Goal: Check status: Check status

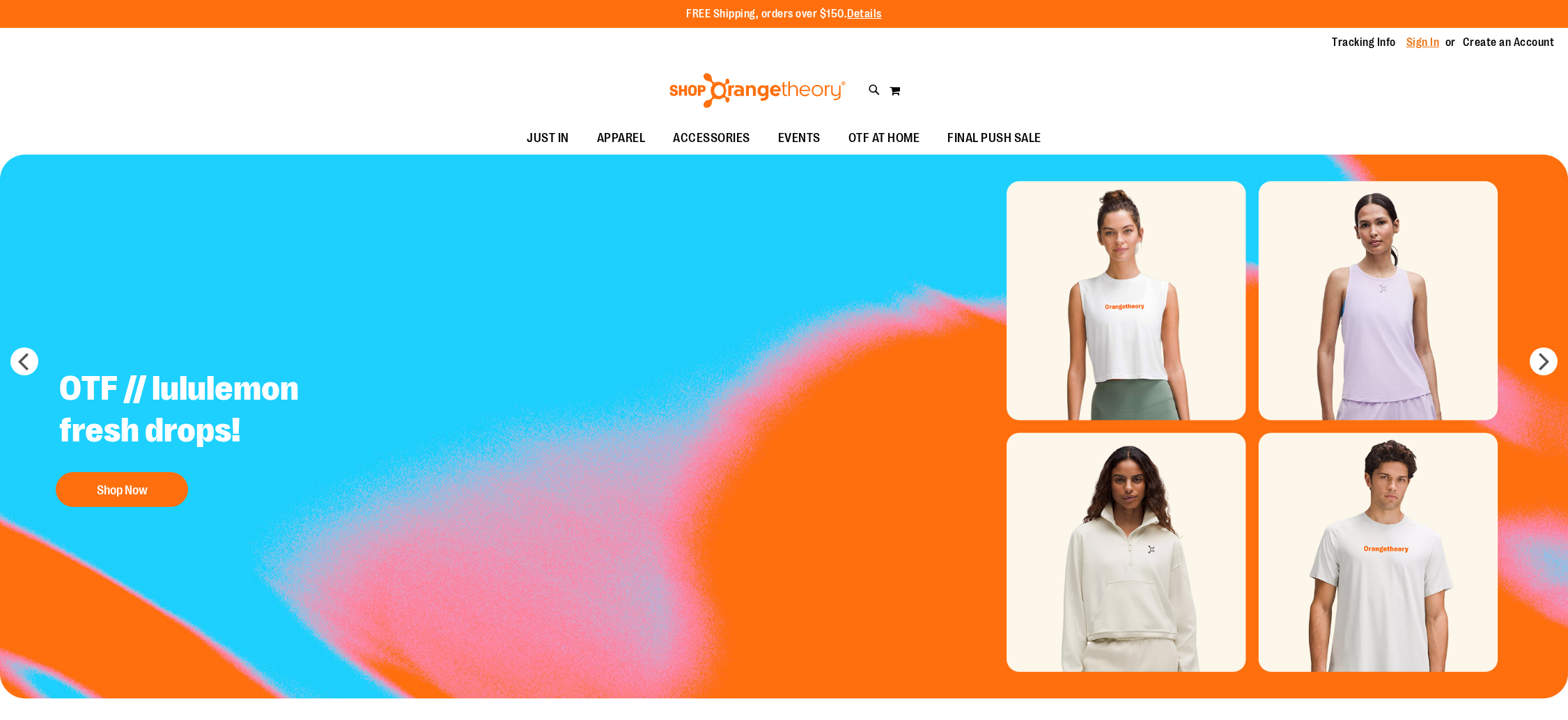
click at [1413, 45] on link "Sign In" at bounding box center [1423, 42] width 33 height 15
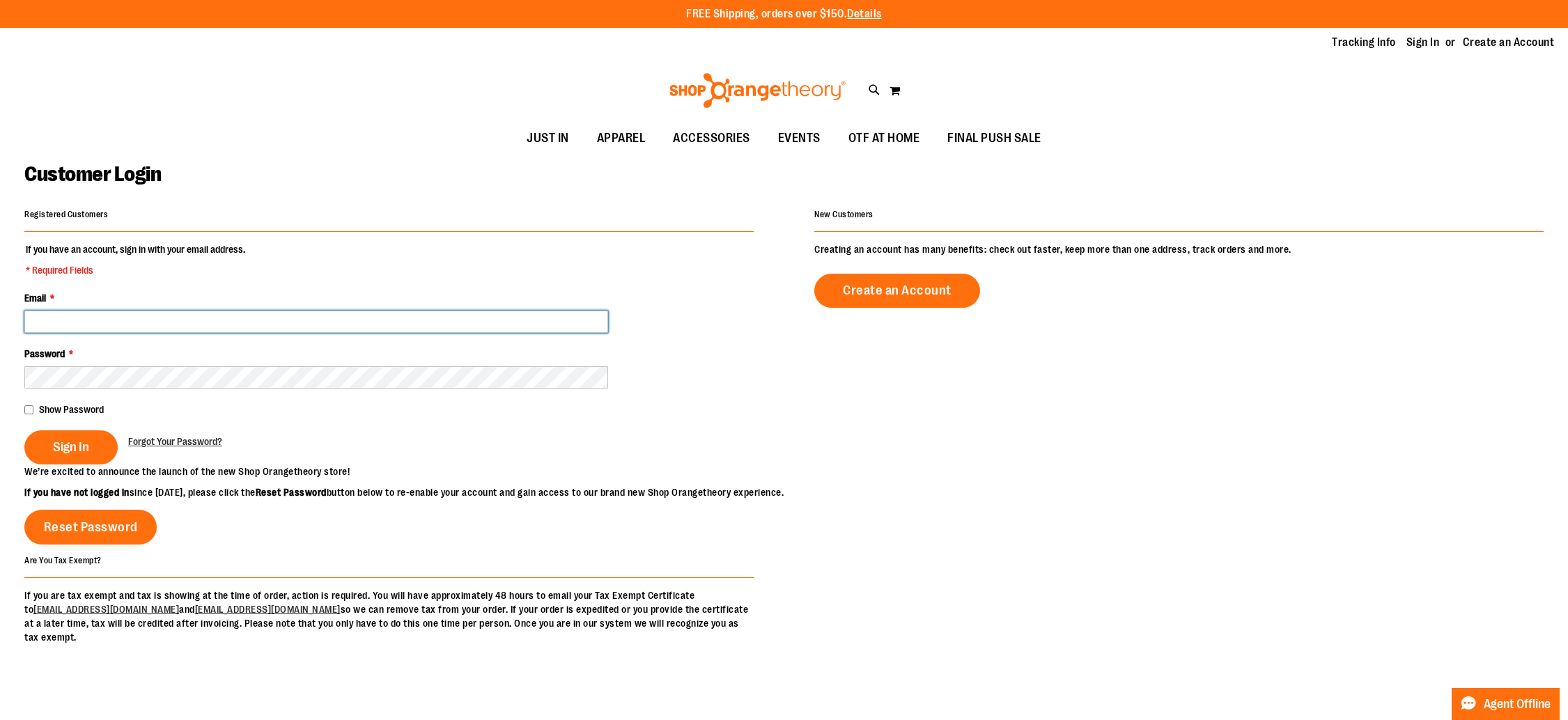
click at [201, 319] on input "Email *" at bounding box center [316, 322] width 584 height 22
type input "**********"
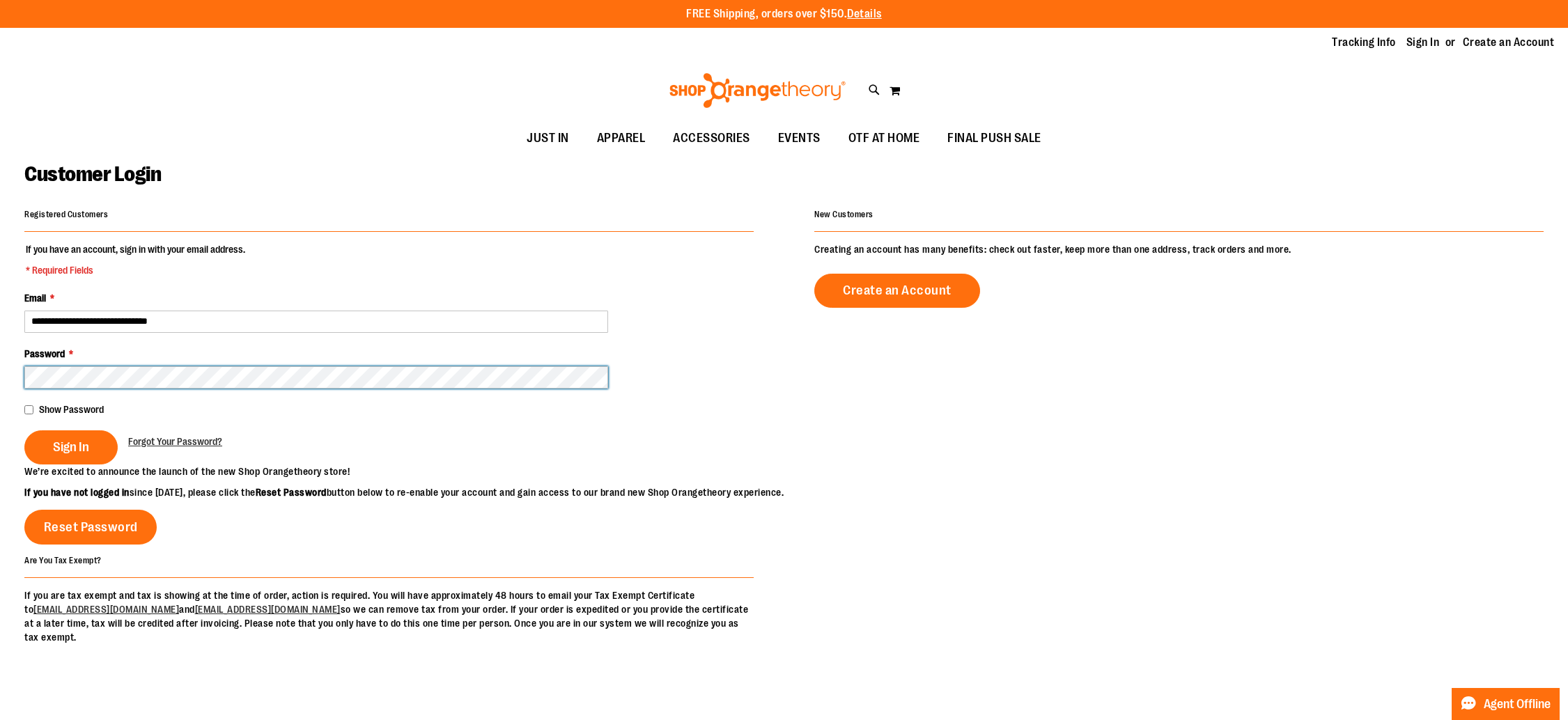
click at [24, 431] on button "Sign In" at bounding box center [71, 447] width 93 height 34
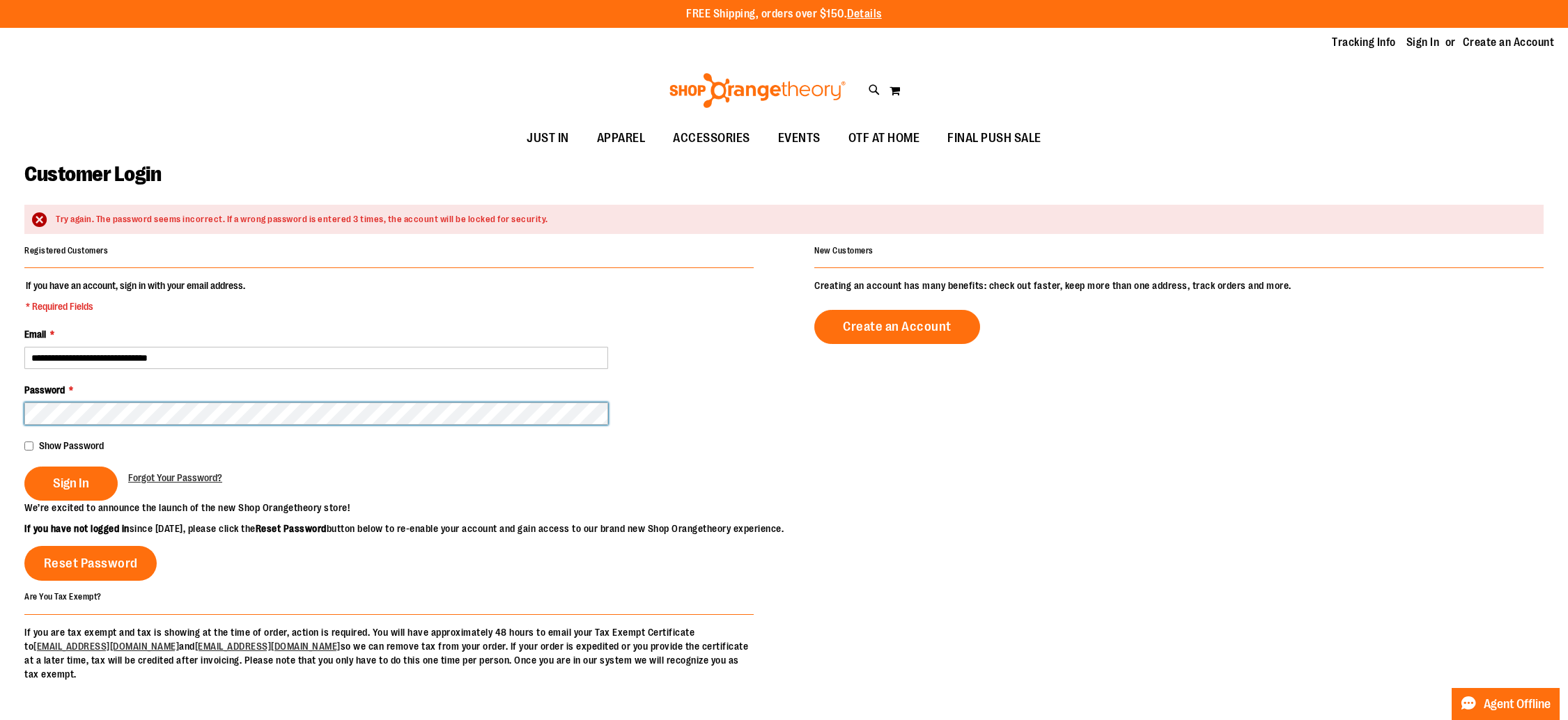
click at [24, 467] on button "Sign In" at bounding box center [71, 484] width 93 height 34
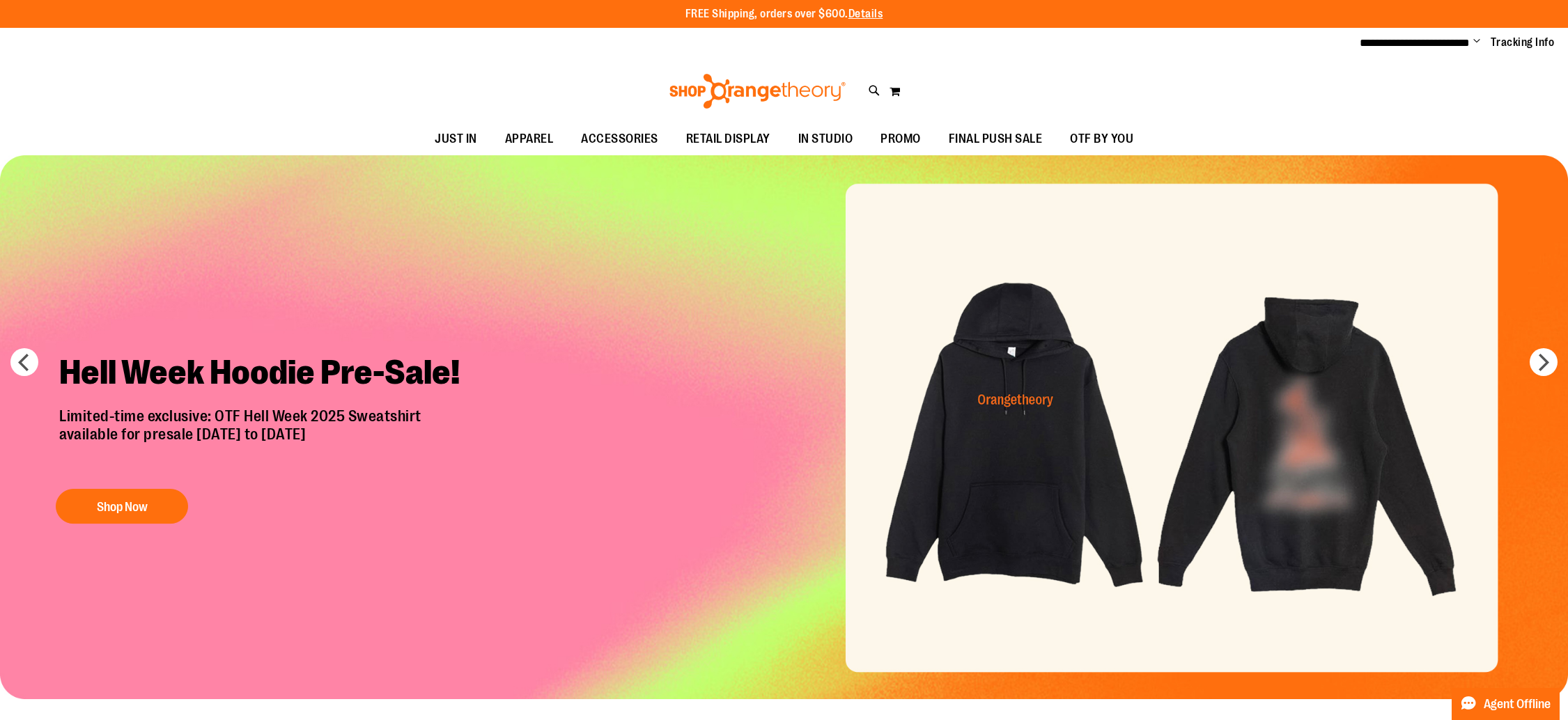
click at [1473, 40] on span "Change" at bounding box center [1476, 42] width 7 height 13
click at [1394, 71] on link "My Account" at bounding box center [1426, 67] width 122 height 26
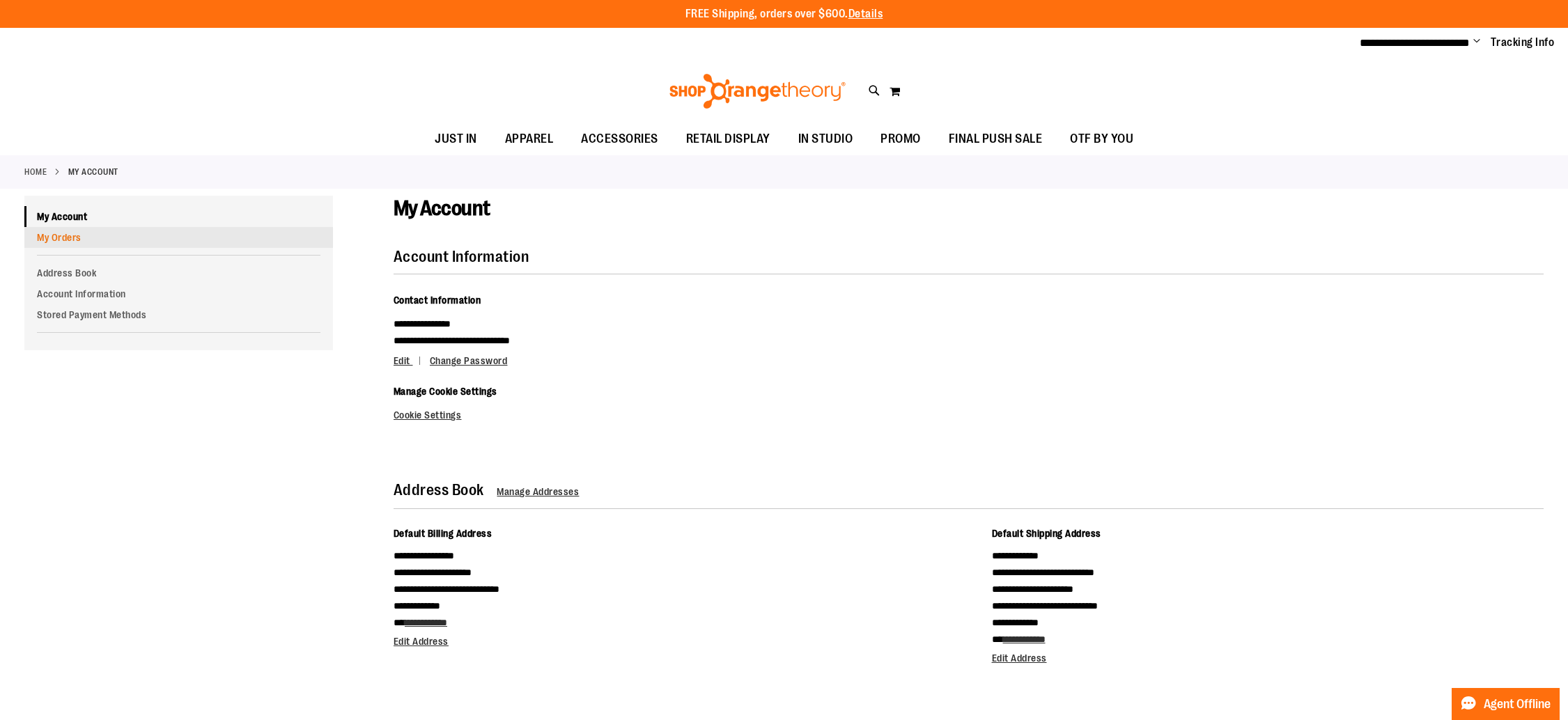
click at [110, 243] on link "My Orders" at bounding box center [179, 237] width 309 height 20
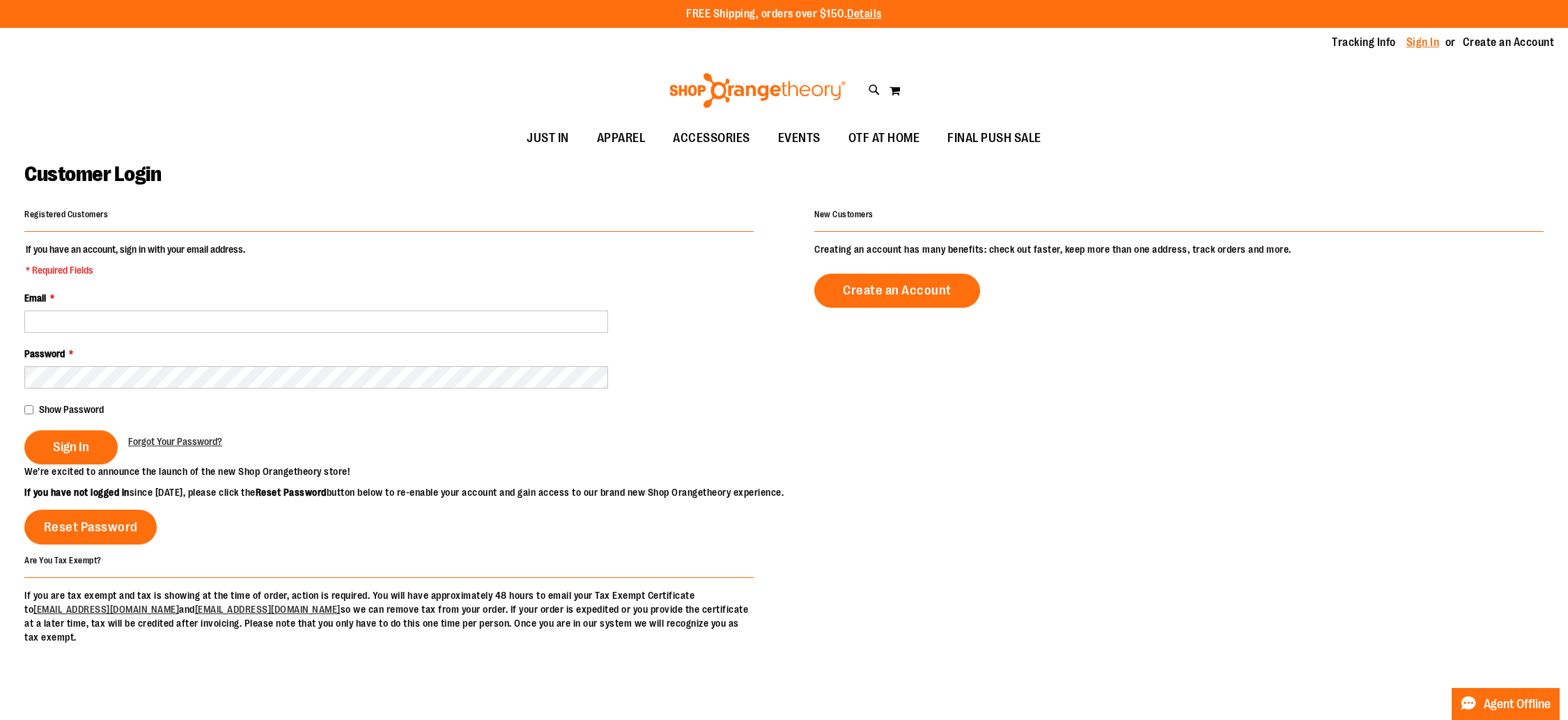
click at [1414, 47] on link "Sign In" at bounding box center [1423, 42] width 33 height 15
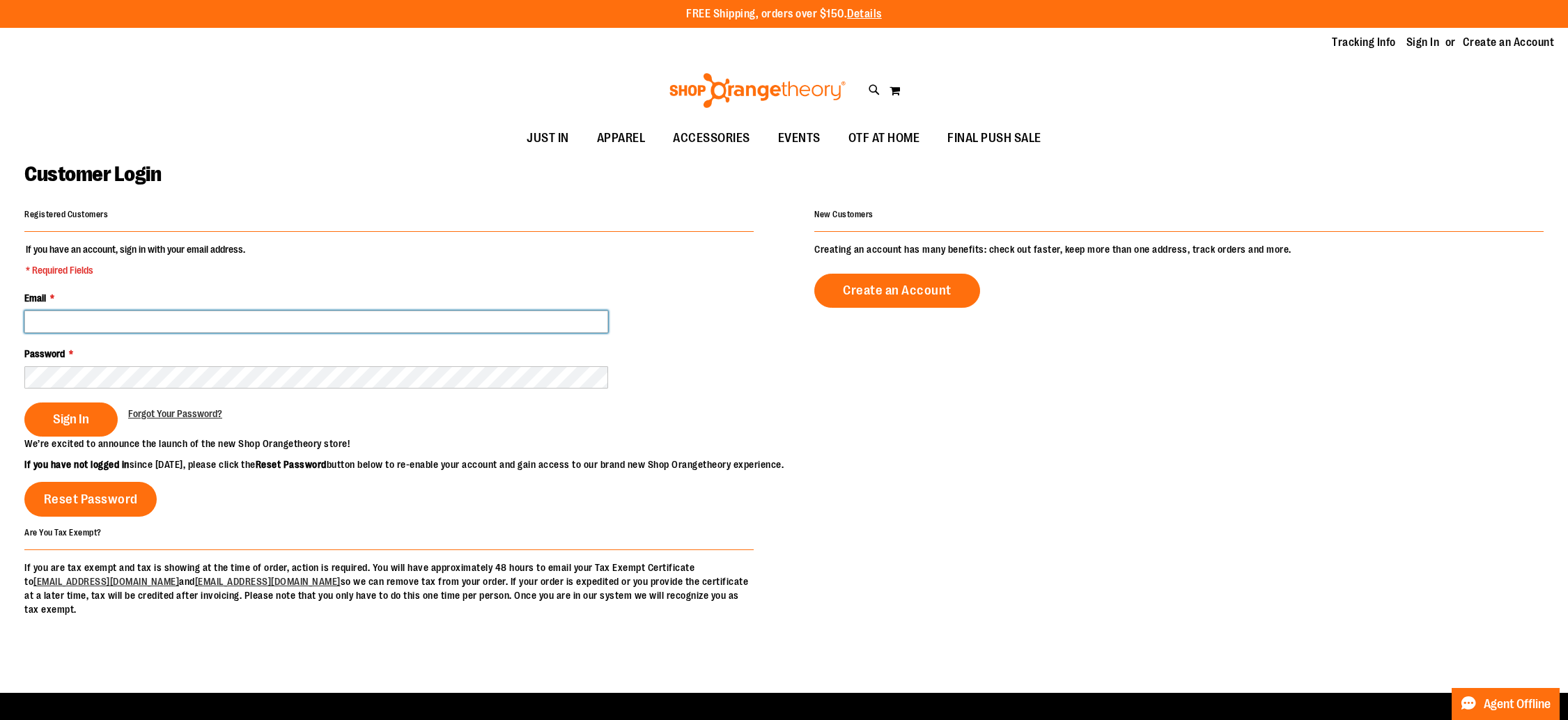
click at [314, 320] on input "Email *" at bounding box center [316, 322] width 584 height 22
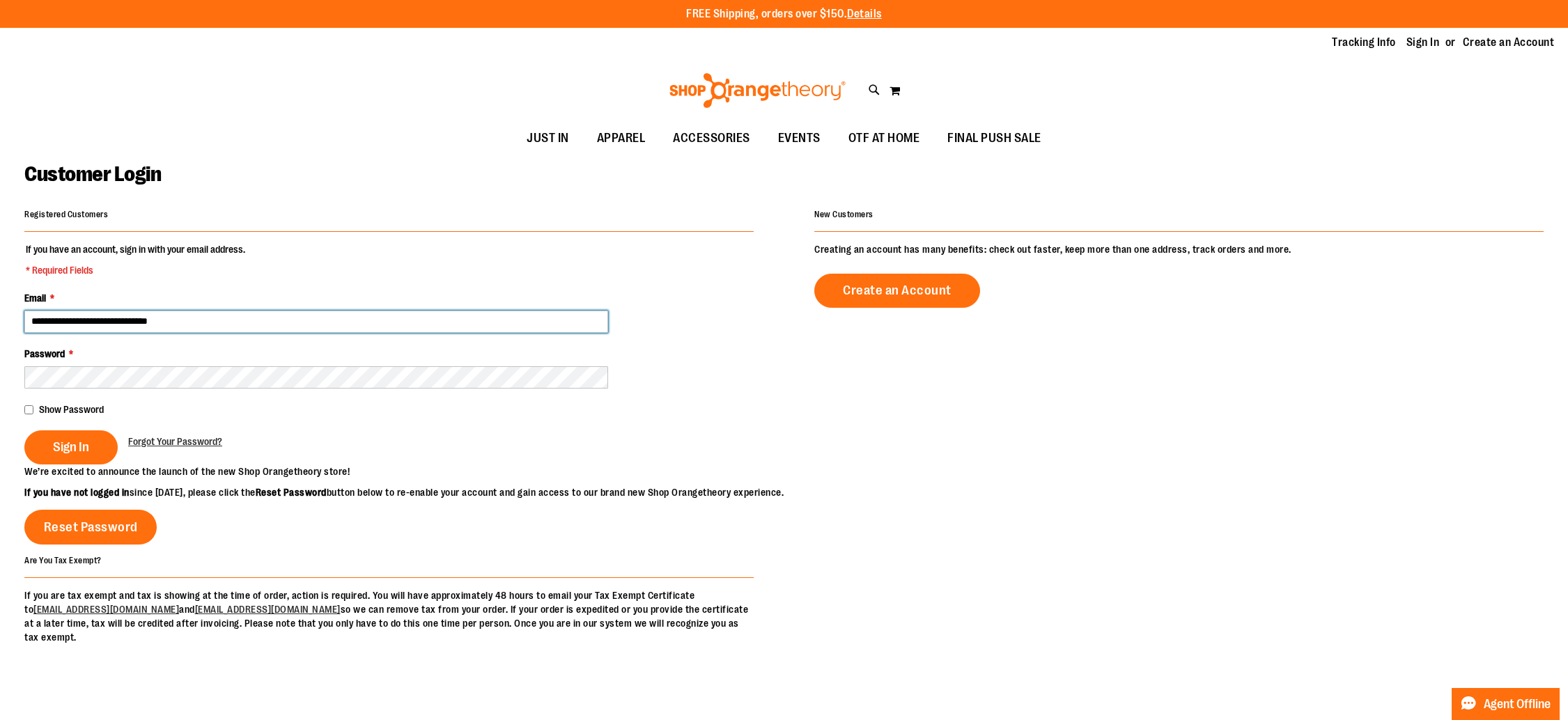
type input "**********"
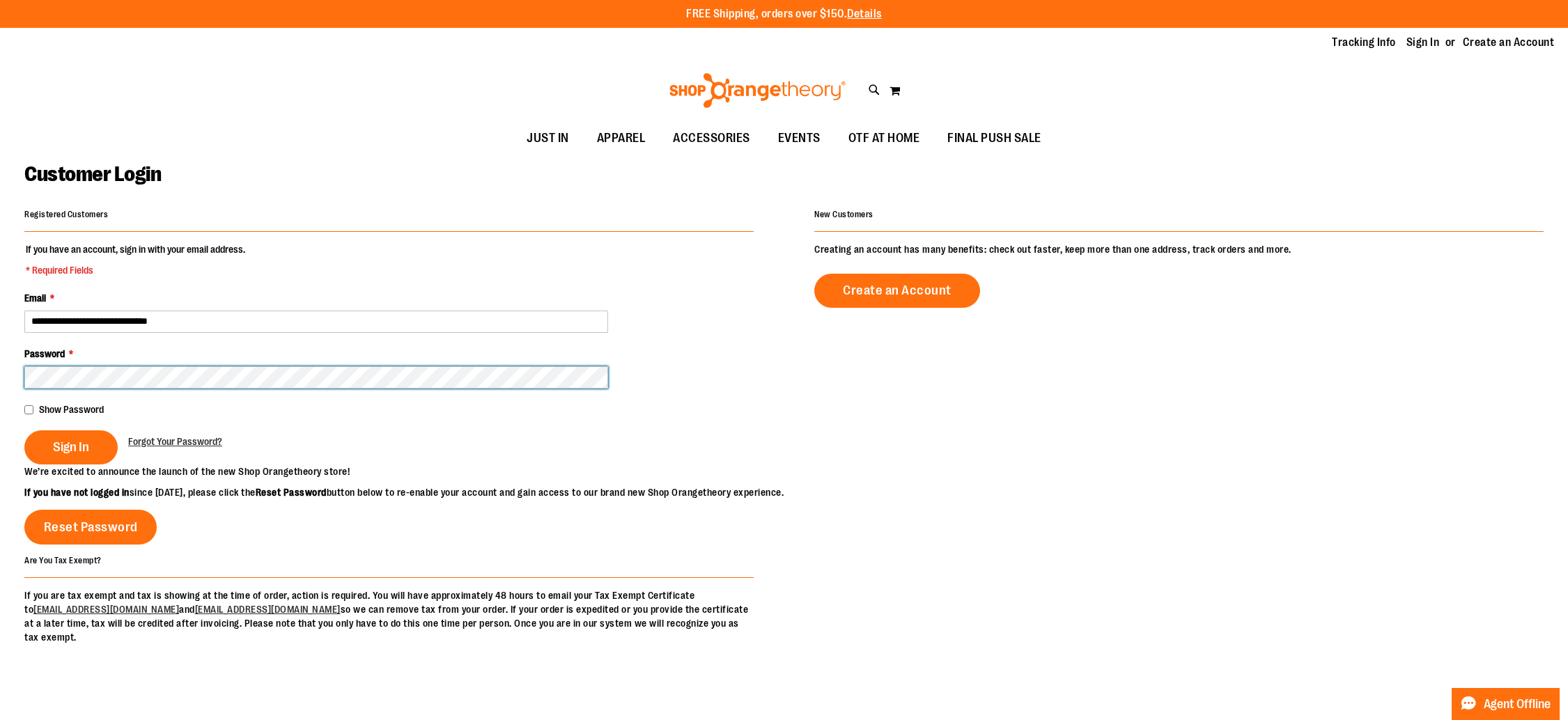
click at [24, 431] on button "Sign In" at bounding box center [71, 447] width 93 height 34
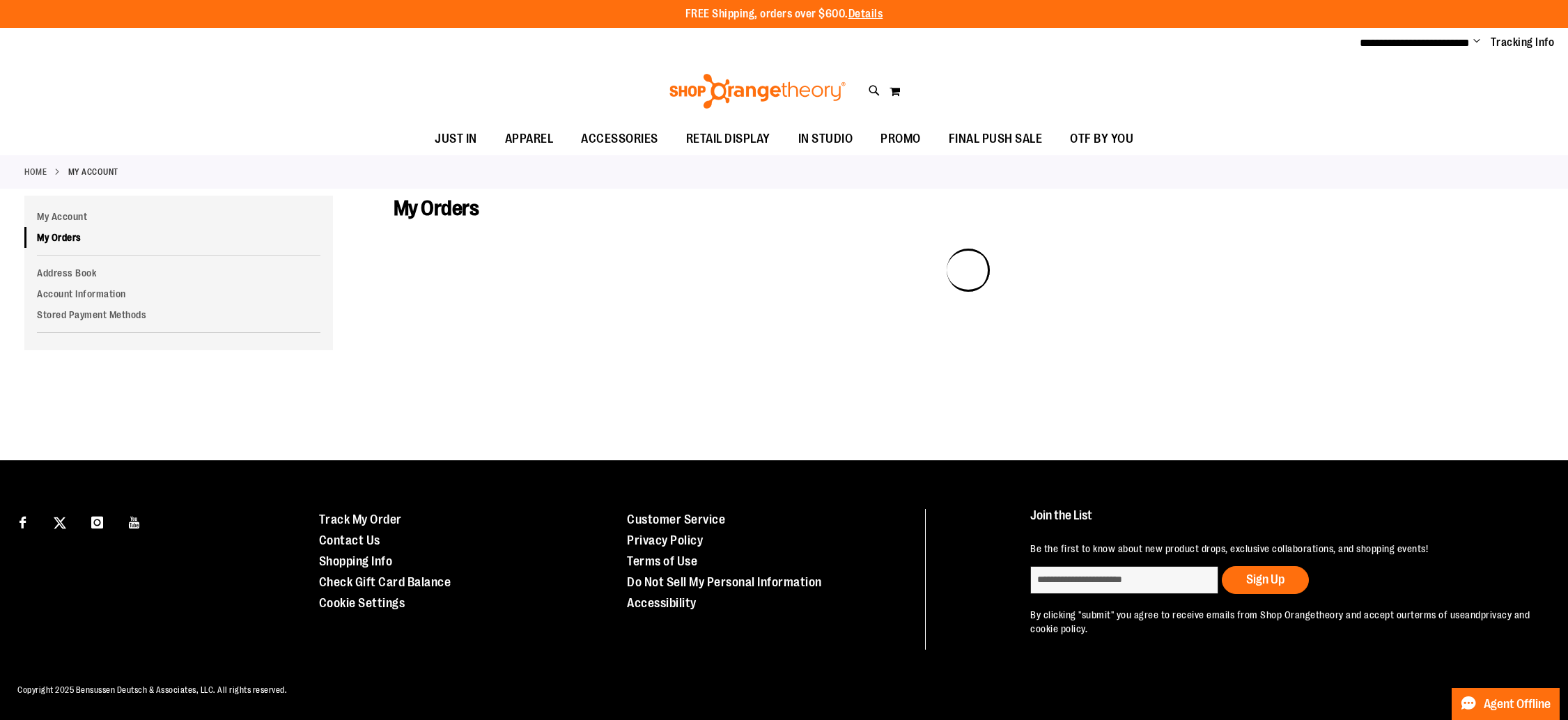
click at [1473, 44] on span "Change" at bounding box center [1476, 42] width 7 height 13
click at [1407, 68] on link "My Account" at bounding box center [1426, 67] width 122 height 26
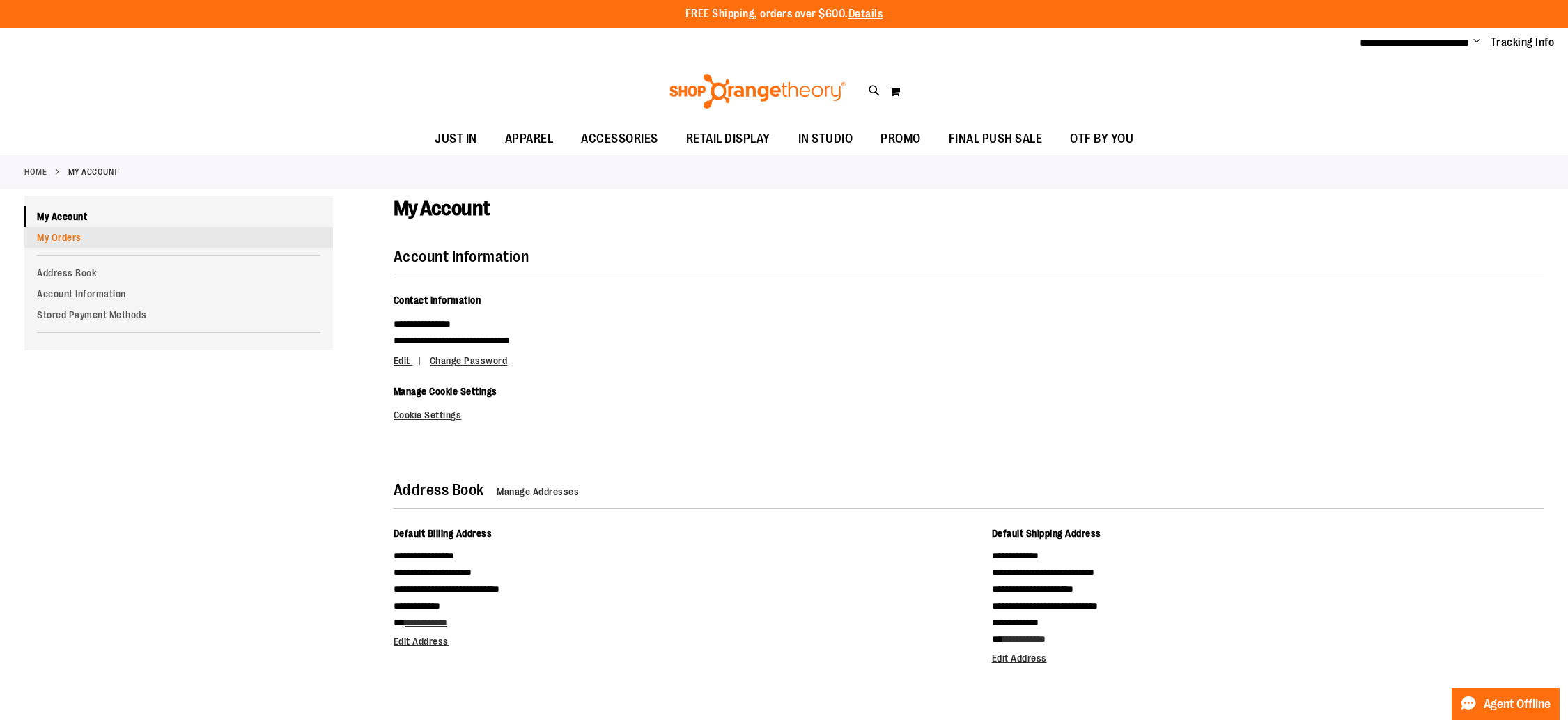
click at [60, 232] on link "My Orders" at bounding box center [179, 237] width 309 height 20
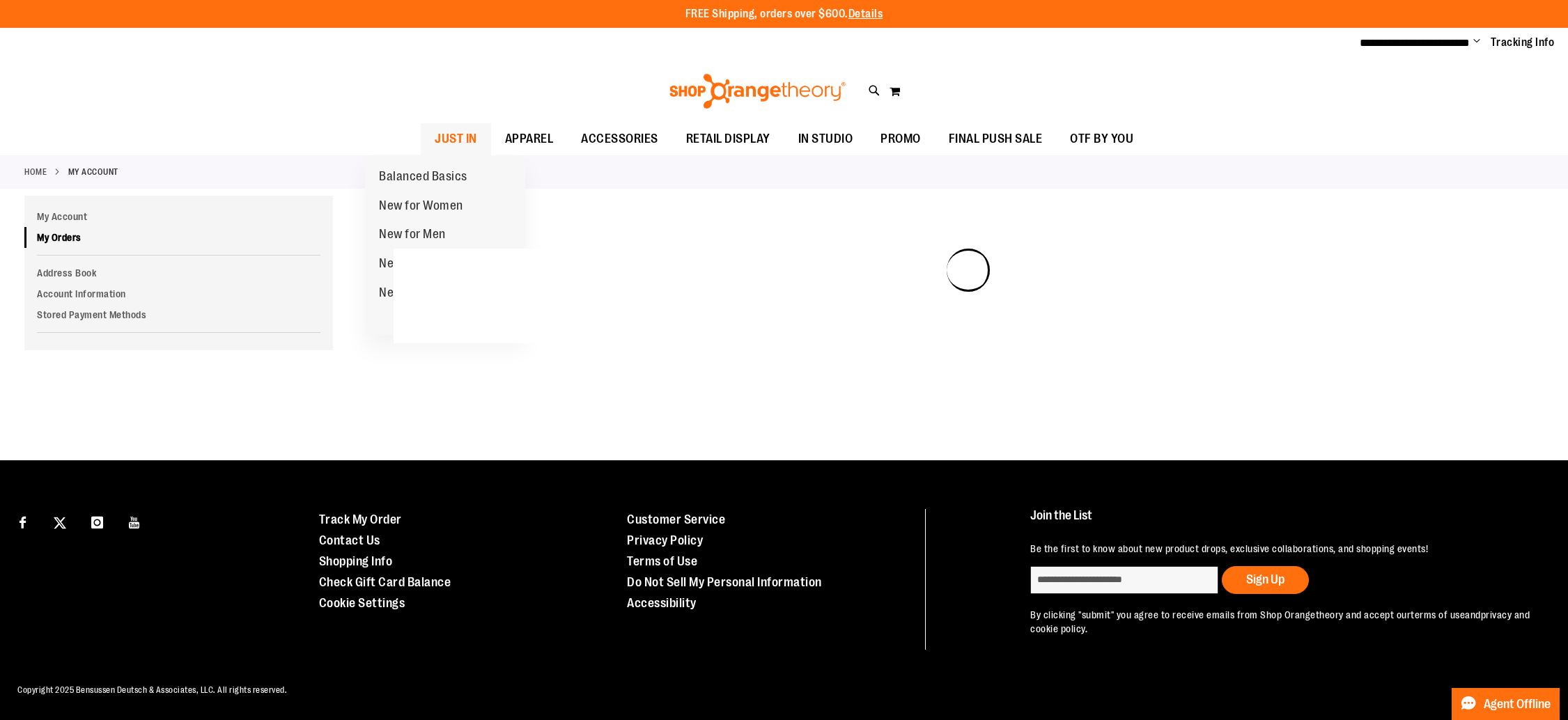
click at [434, 146] on span "JUST IN" at bounding box center [456, 140] width 43 height 32
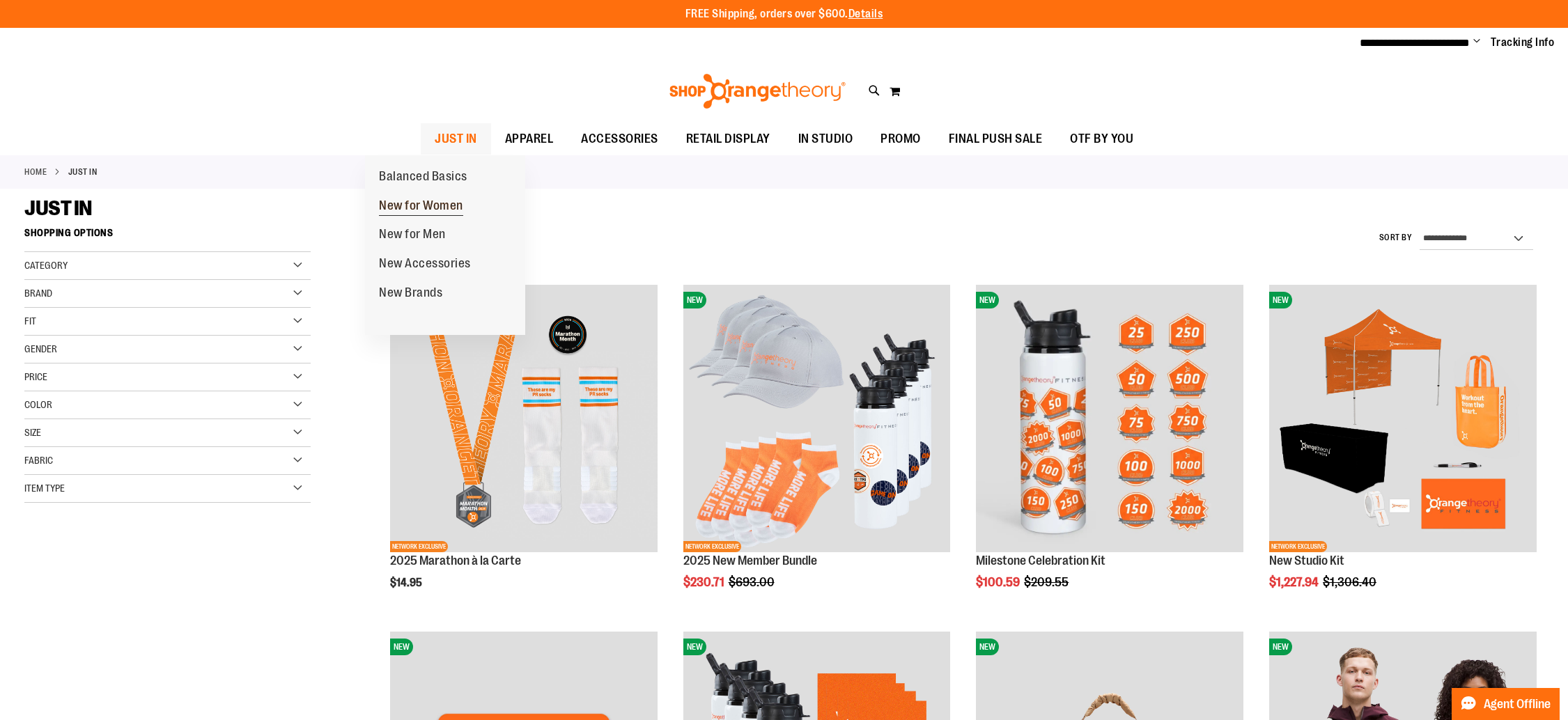
click at [428, 209] on span "New for Women" at bounding box center [420, 207] width 85 height 18
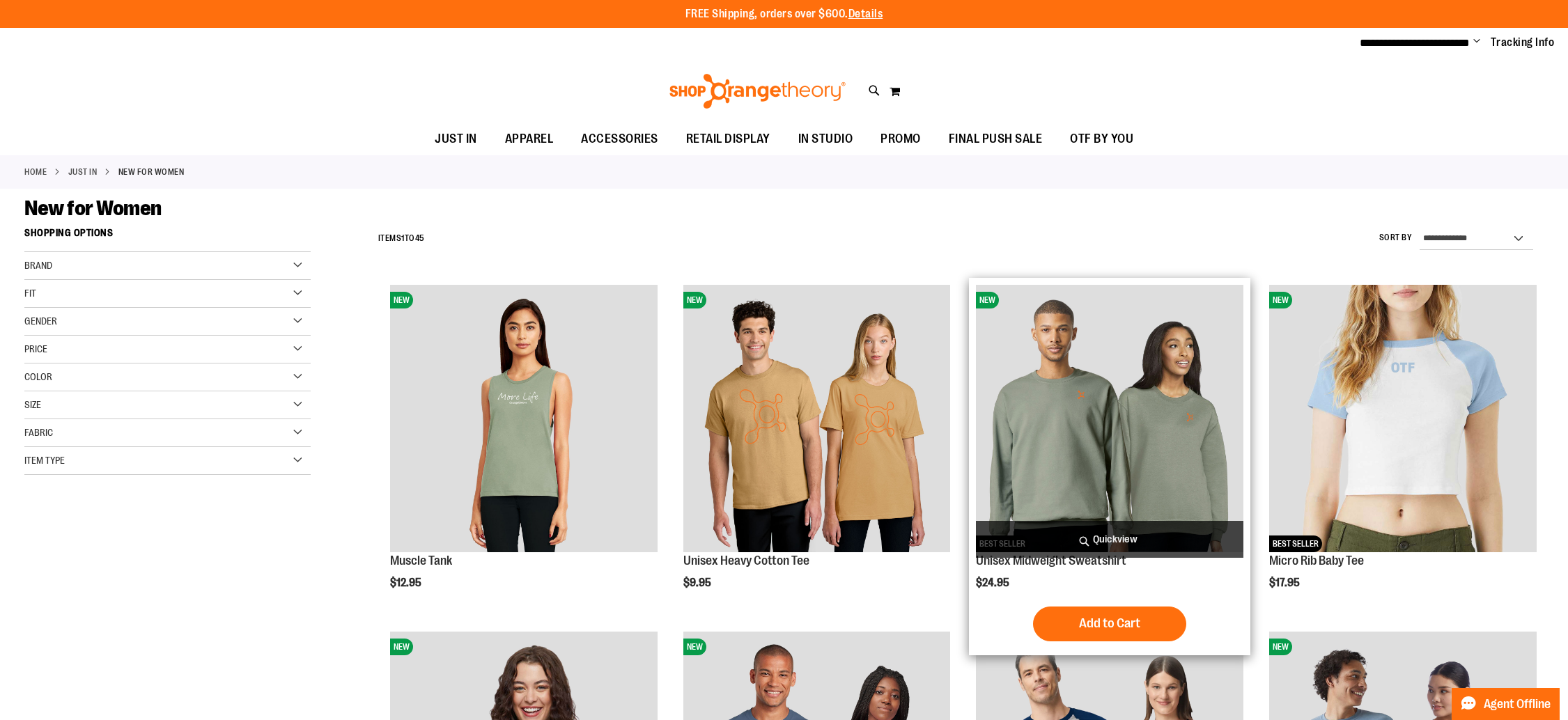
click at [1084, 538] on span "Quickview" at bounding box center [1110, 540] width 268 height 37
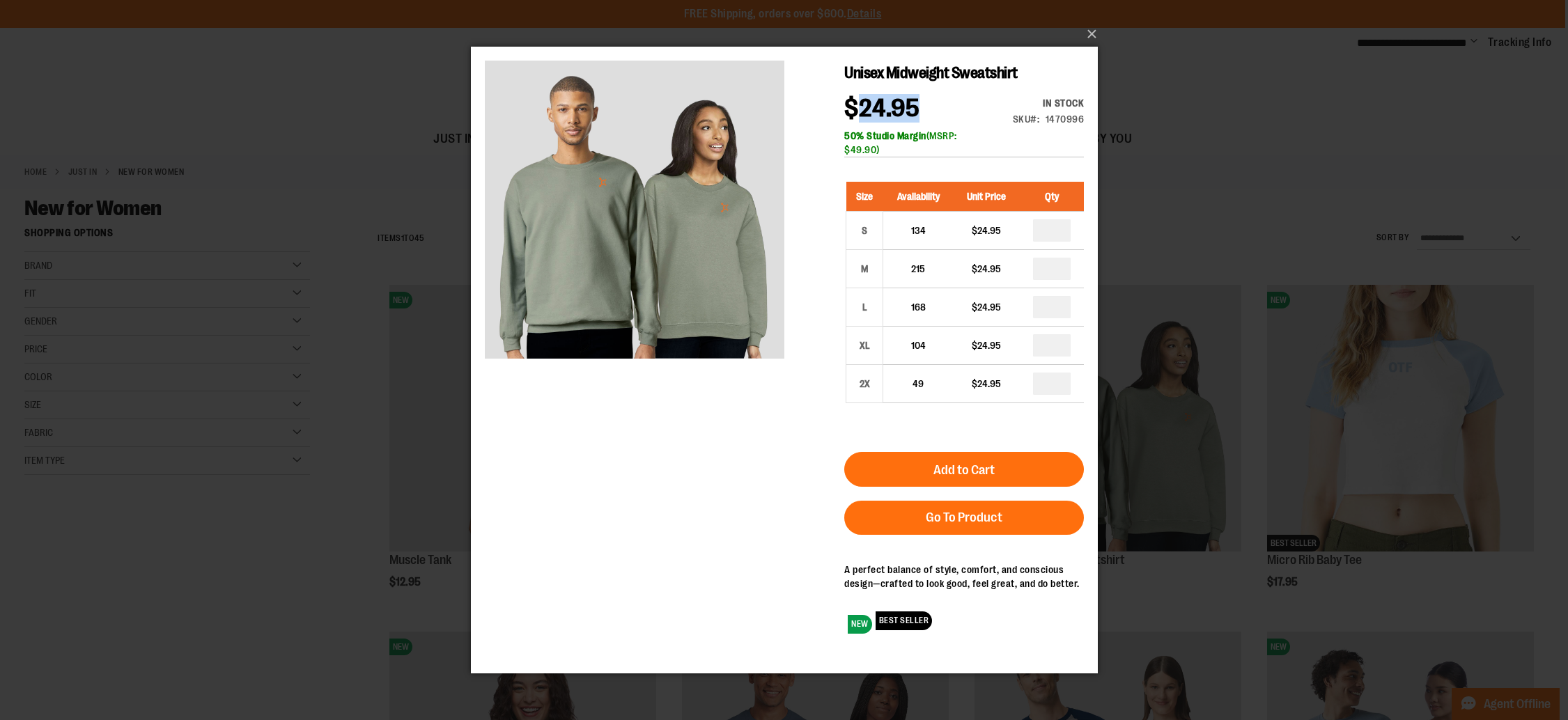
drag, startPoint x: 854, startPoint y: 105, endPoint x: 976, endPoint y: 101, distance: 122.1
click at [976, 101] on div "$24.95 In stock Only %1 left SKU 1470996 50% Studio Margin (MSRP: $49.90)" at bounding box center [963, 127] width 240 height 61
drag, startPoint x: 922, startPoint y: 207, endPoint x: 935, endPoint y: 407, distance: 200.4
click at [943, 404] on div "Size Availability Unit Price Qty S 134 $24.95 * M 215 $24.95 * L" at bounding box center [963, 302] width 240 height 271
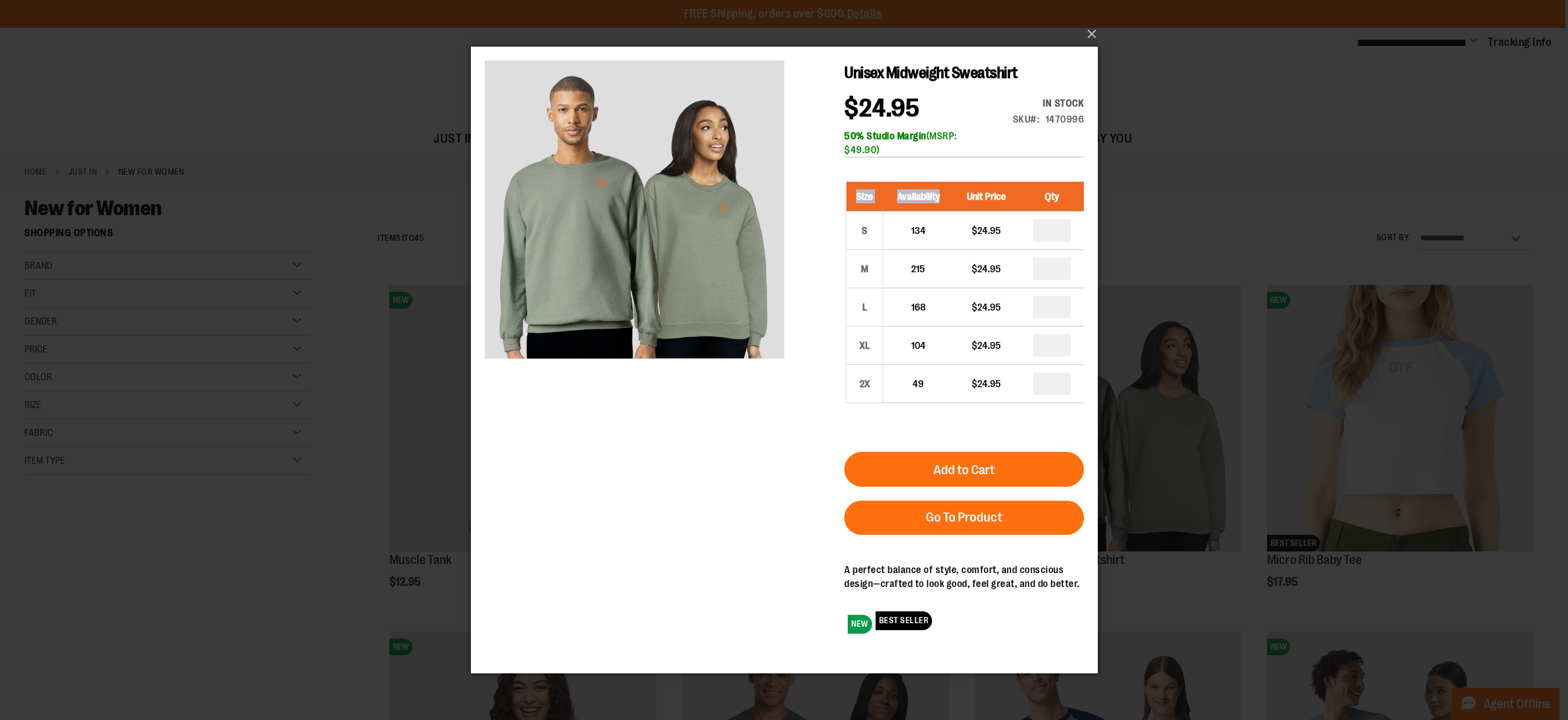
click at [915, 419] on div "Size Availability Unit Price Qty S 134 $24.95 * M 215 $24.95 * L" at bounding box center [963, 302] width 240 height 271
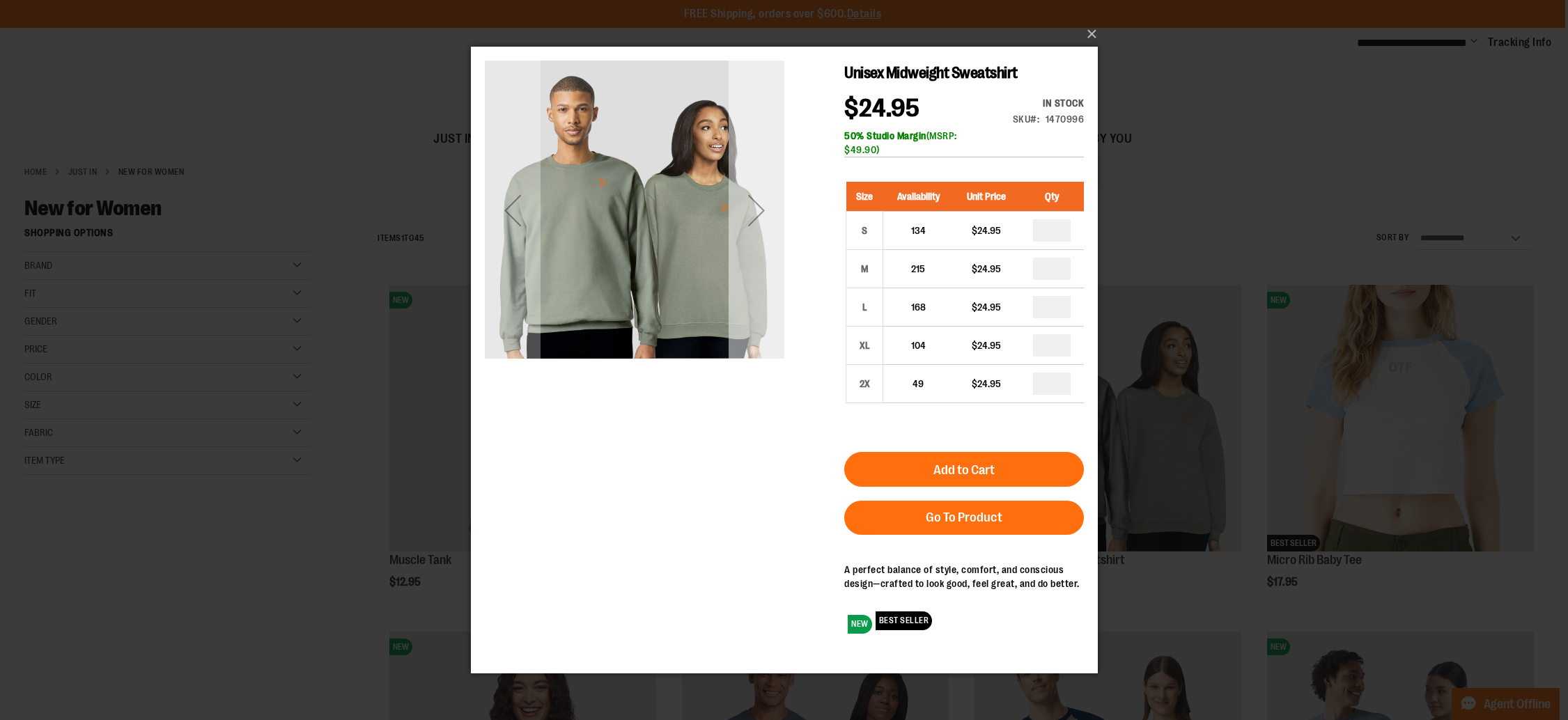
click at [754, 215] on div "Next" at bounding box center [756, 210] width 56 height 56
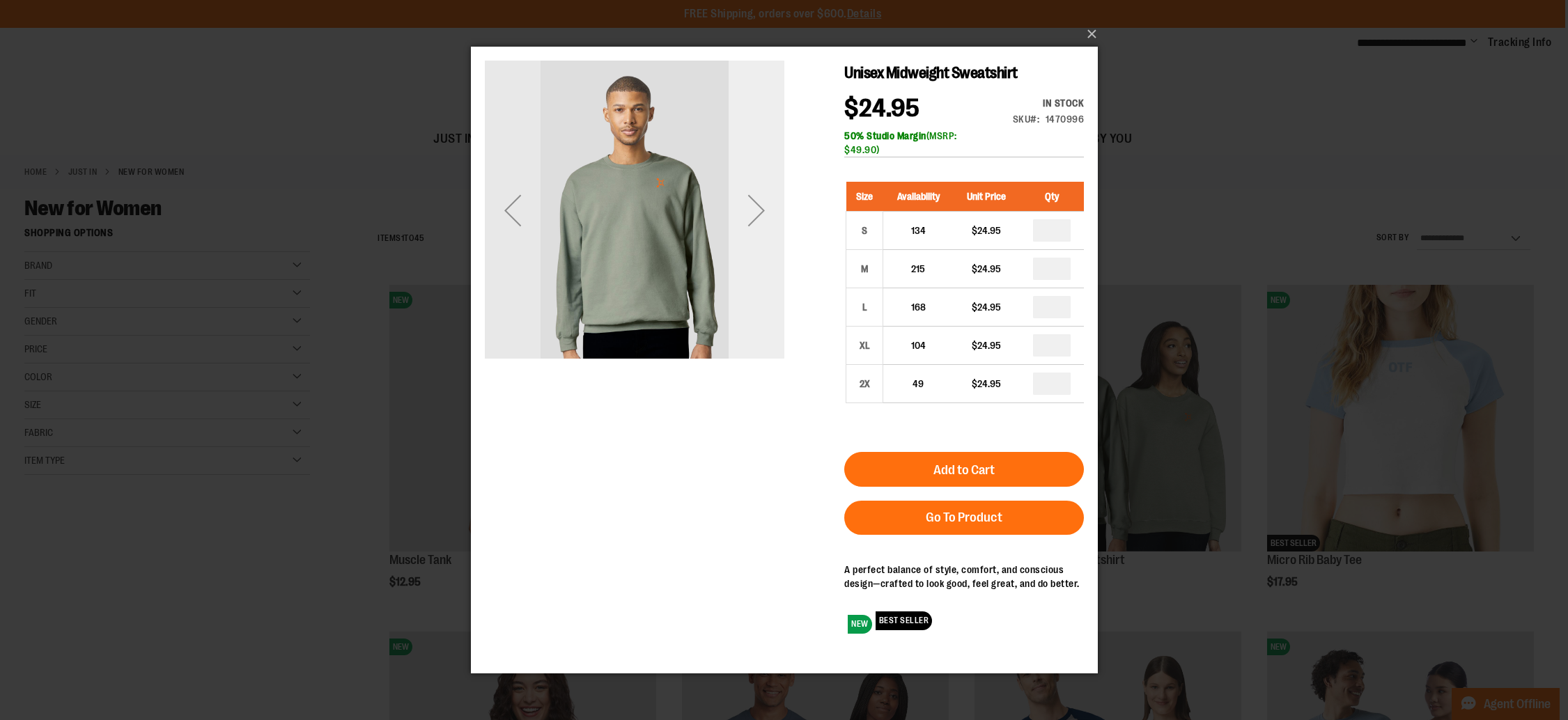
click at [754, 214] on div "Next" at bounding box center [756, 210] width 56 height 56
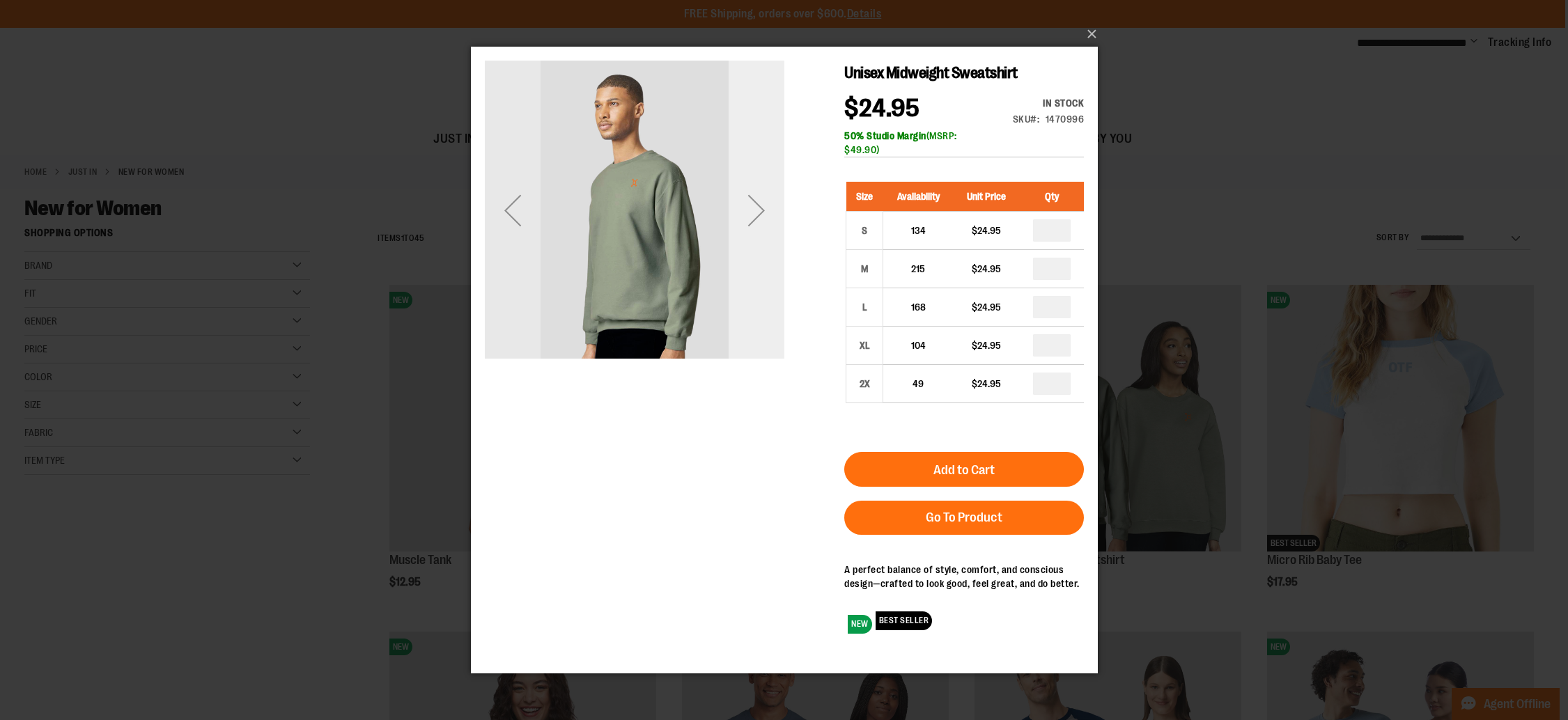
click at [754, 214] on div "Next" at bounding box center [756, 210] width 56 height 56
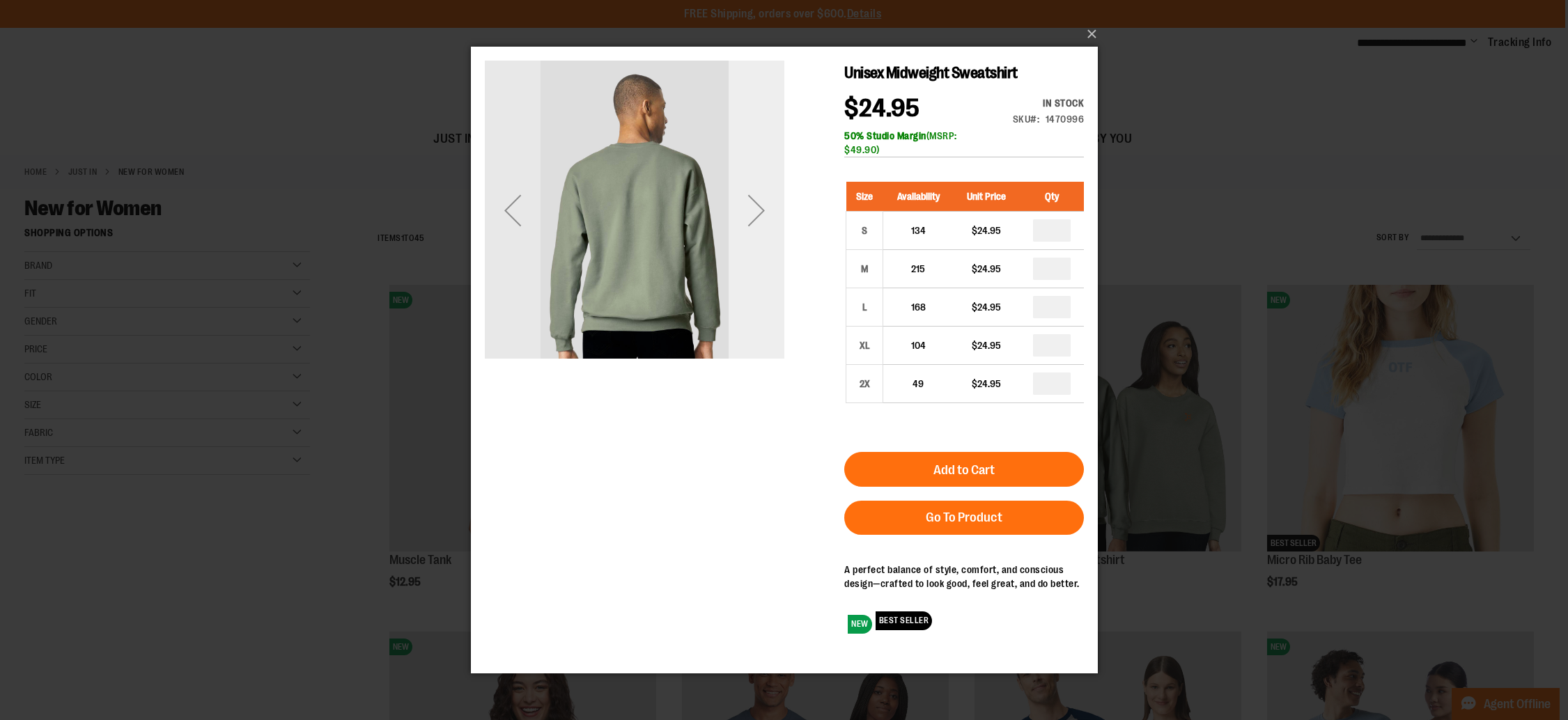
click at [755, 206] on div "Next" at bounding box center [756, 210] width 56 height 56
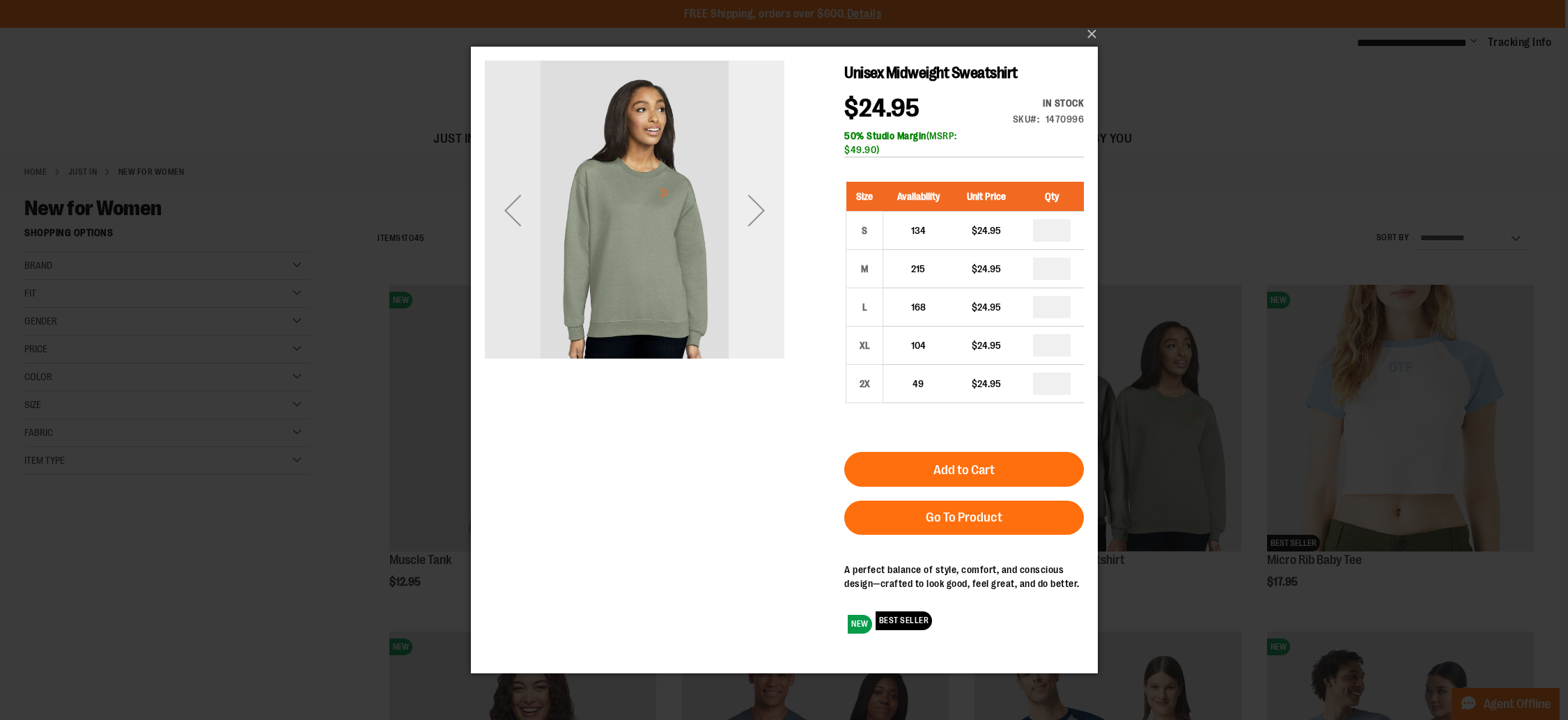
click at [755, 206] on div "Next" at bounding box center [756, 210] width 56 height 56
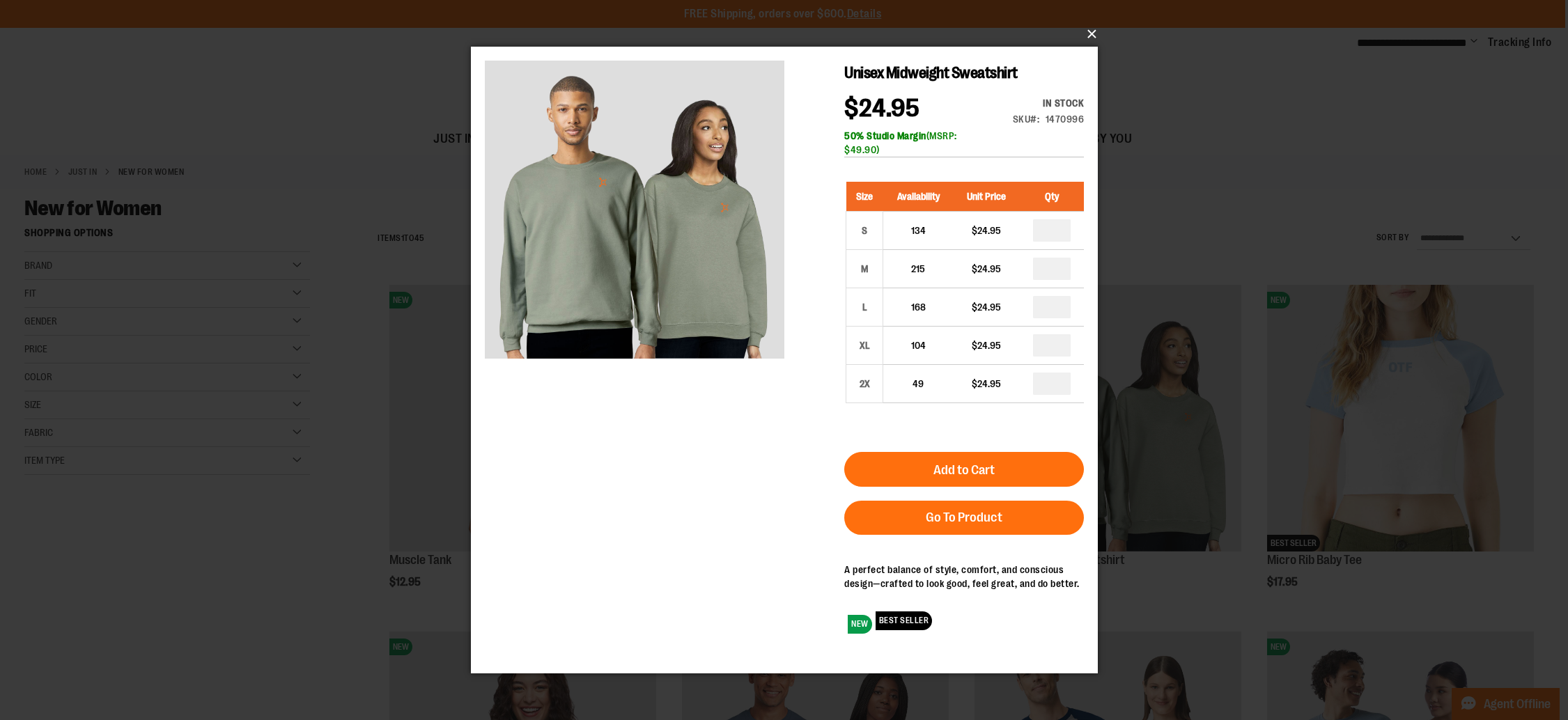
click at [1088, 33] on button "×" at bounding box center [789, 33] width 627 height 31
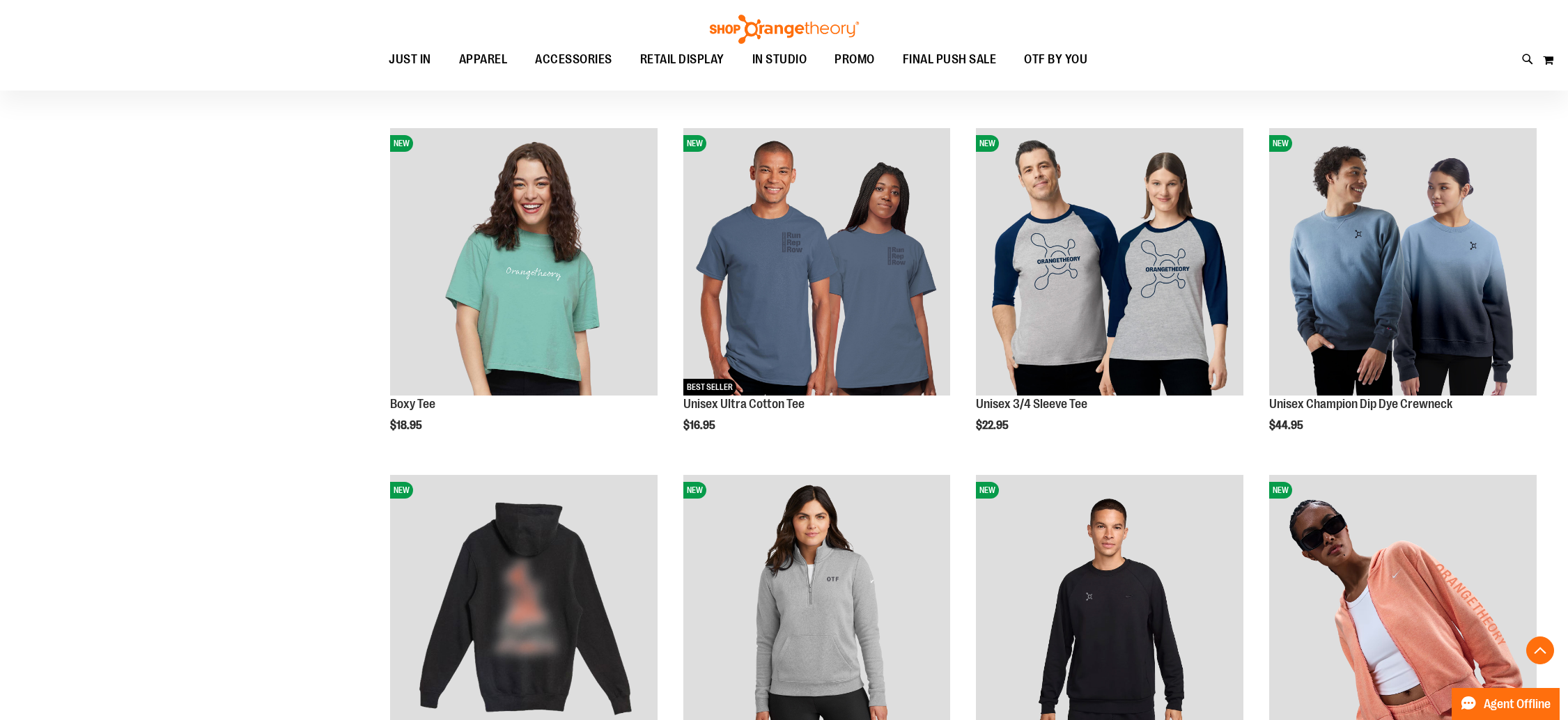
scroll to position [536, 0]
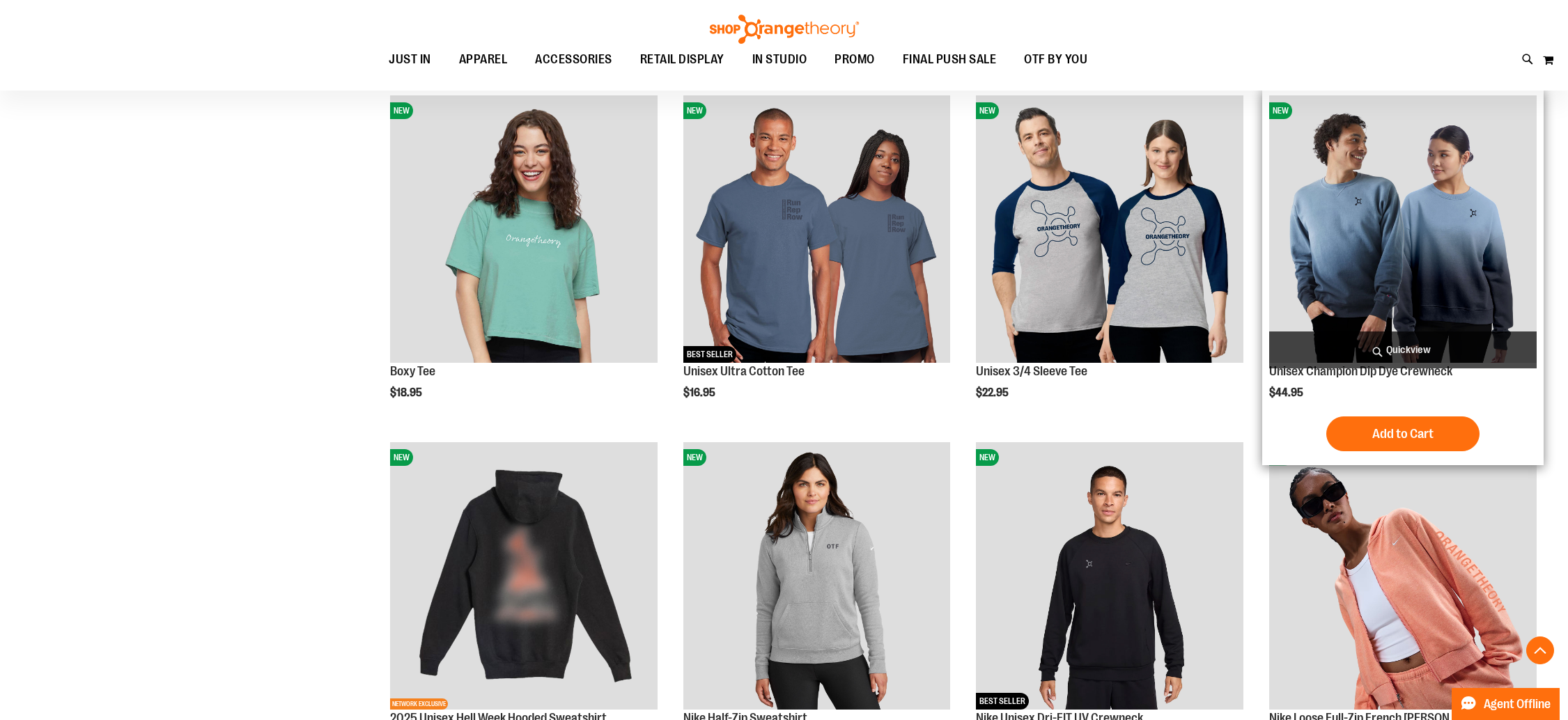
click at [1390, 338] on span "Quickview" at bounding box center [1402, 350] width 268 height 37
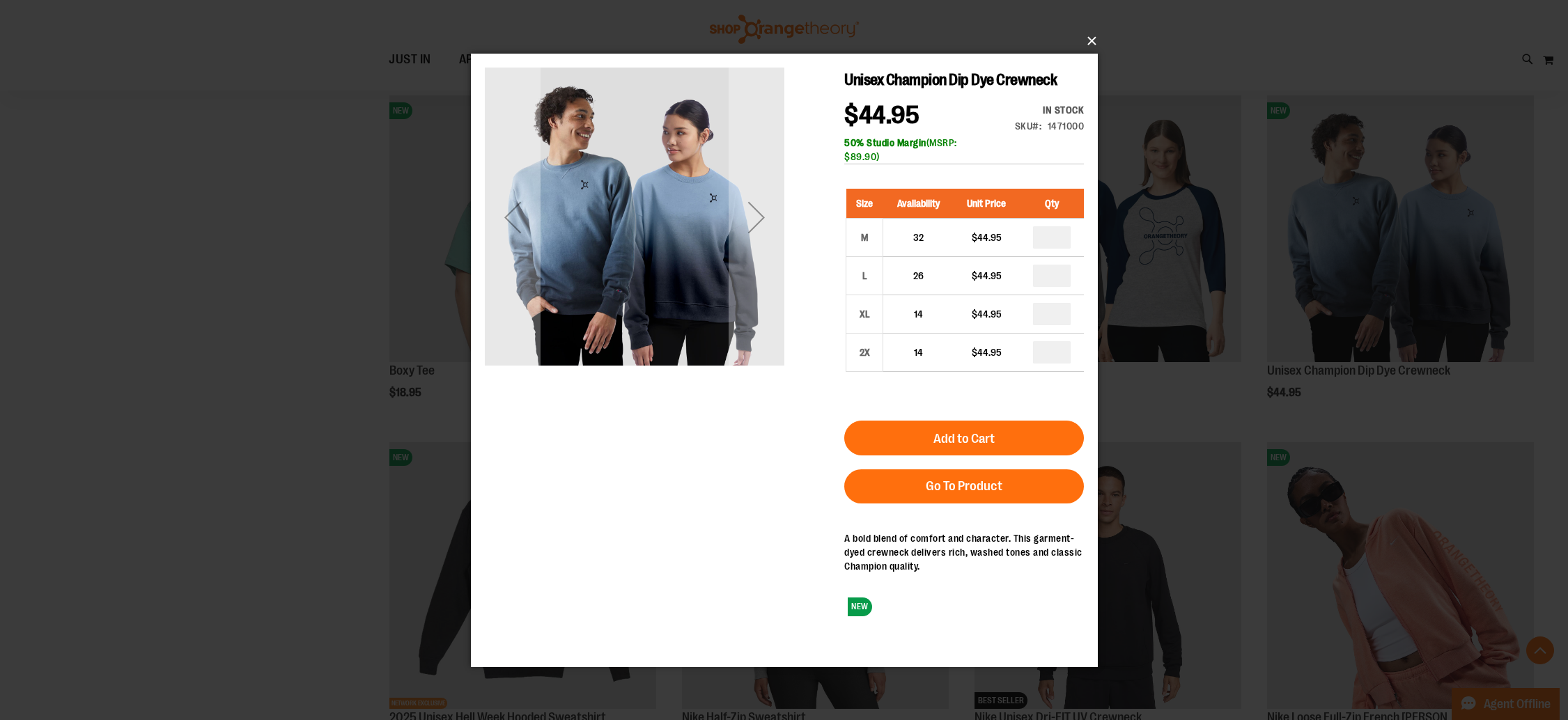
click at [1095, 40] on button "×" at bounding box center [789, 41] width 627 height 31
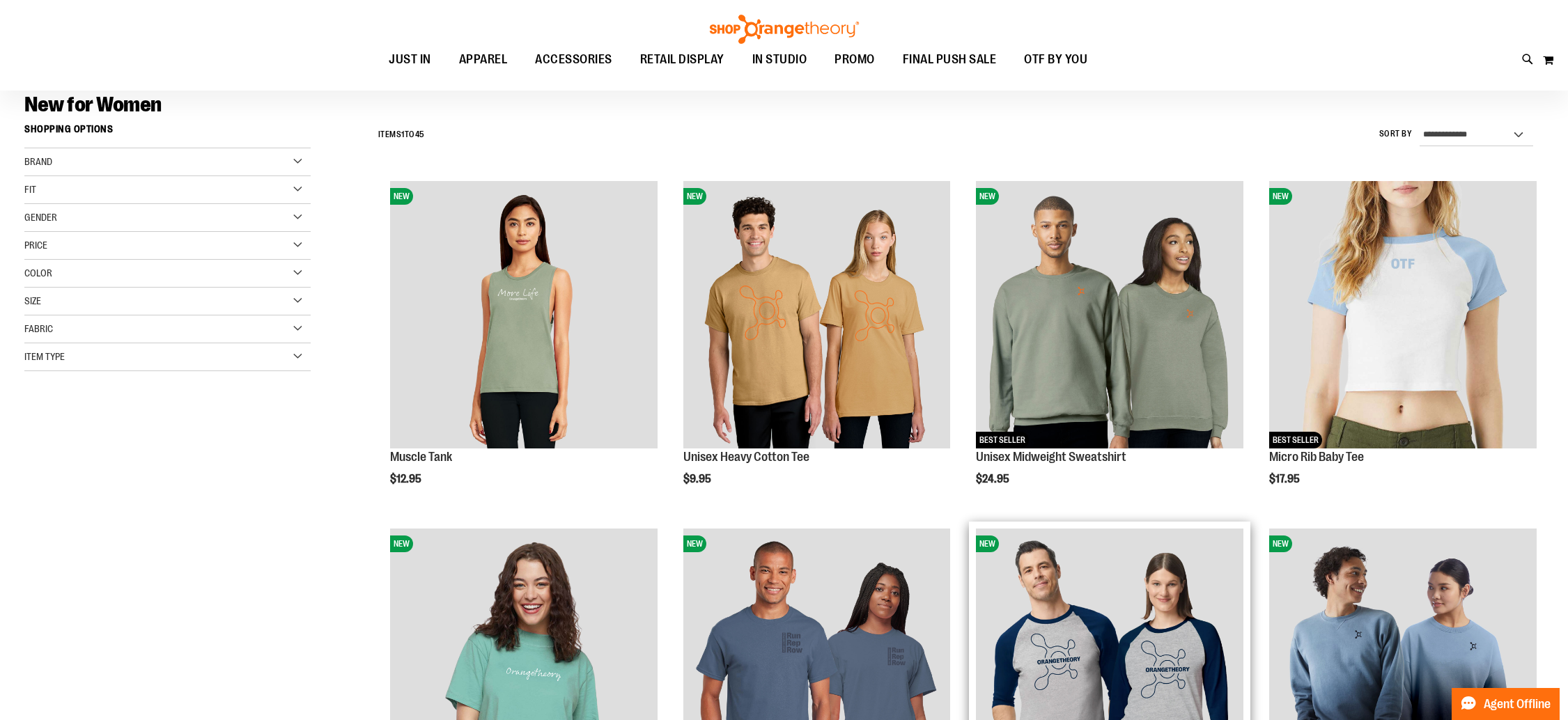
scroll to position [96, 0]
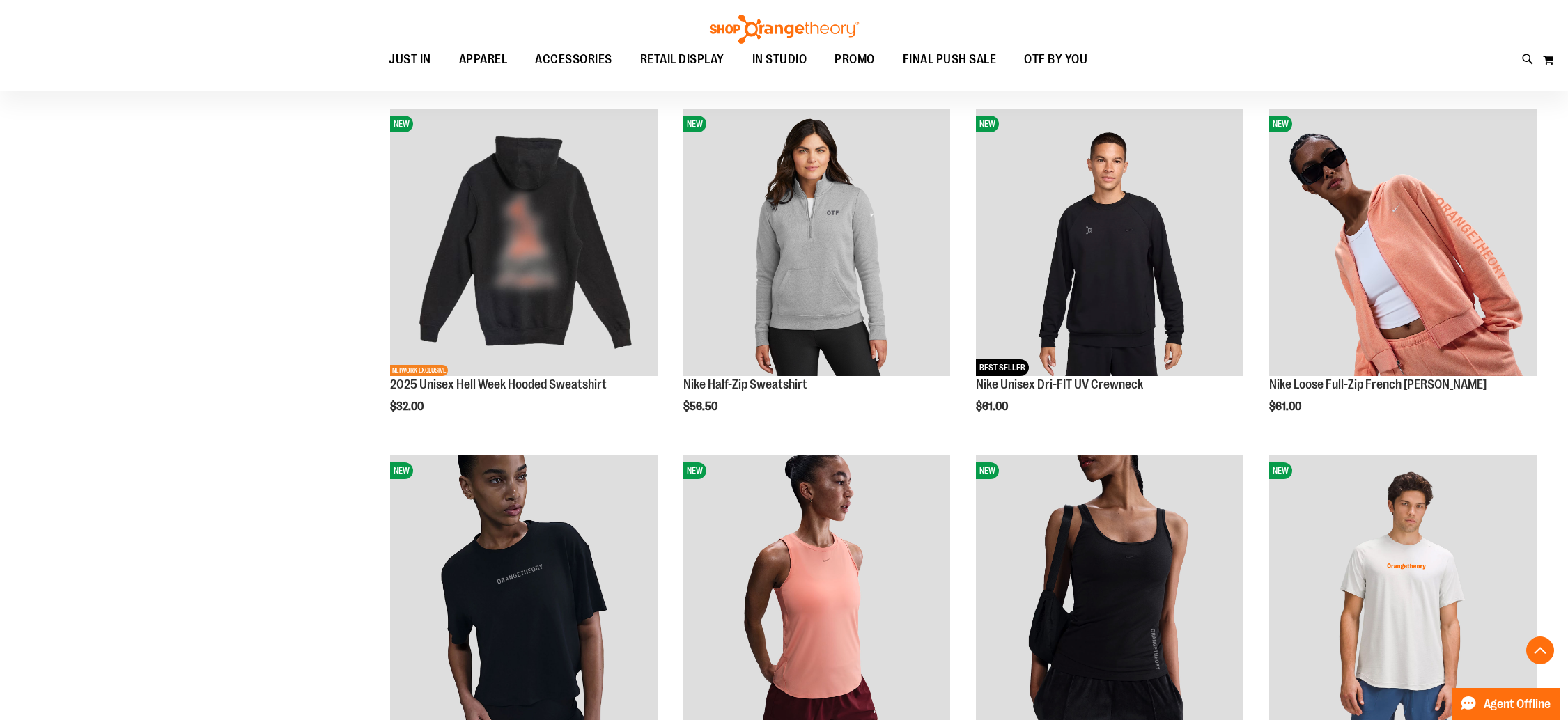
scroll to position [994, 0]
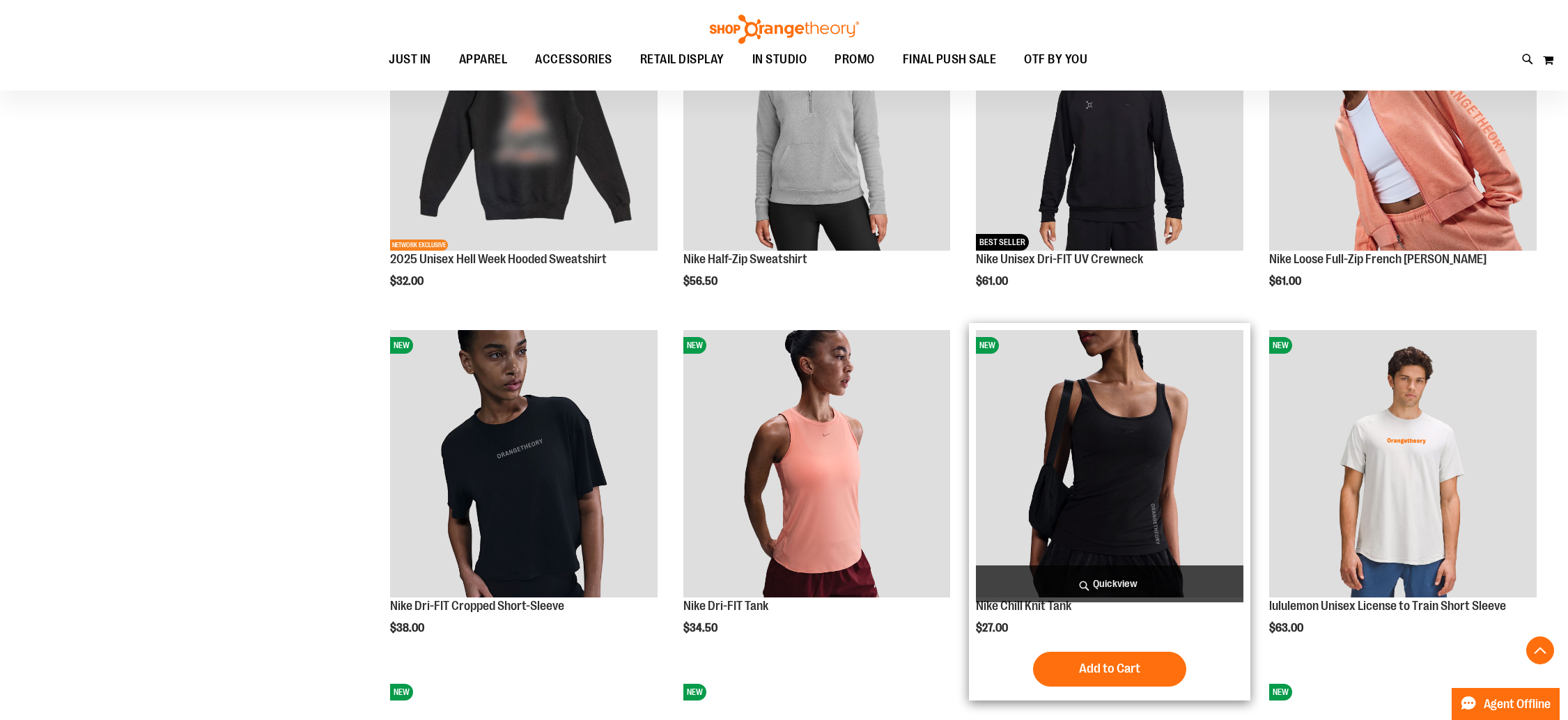
click at [1062, 574] on span "Quickview" at bounding box center [1110, 584] width 268 height 37
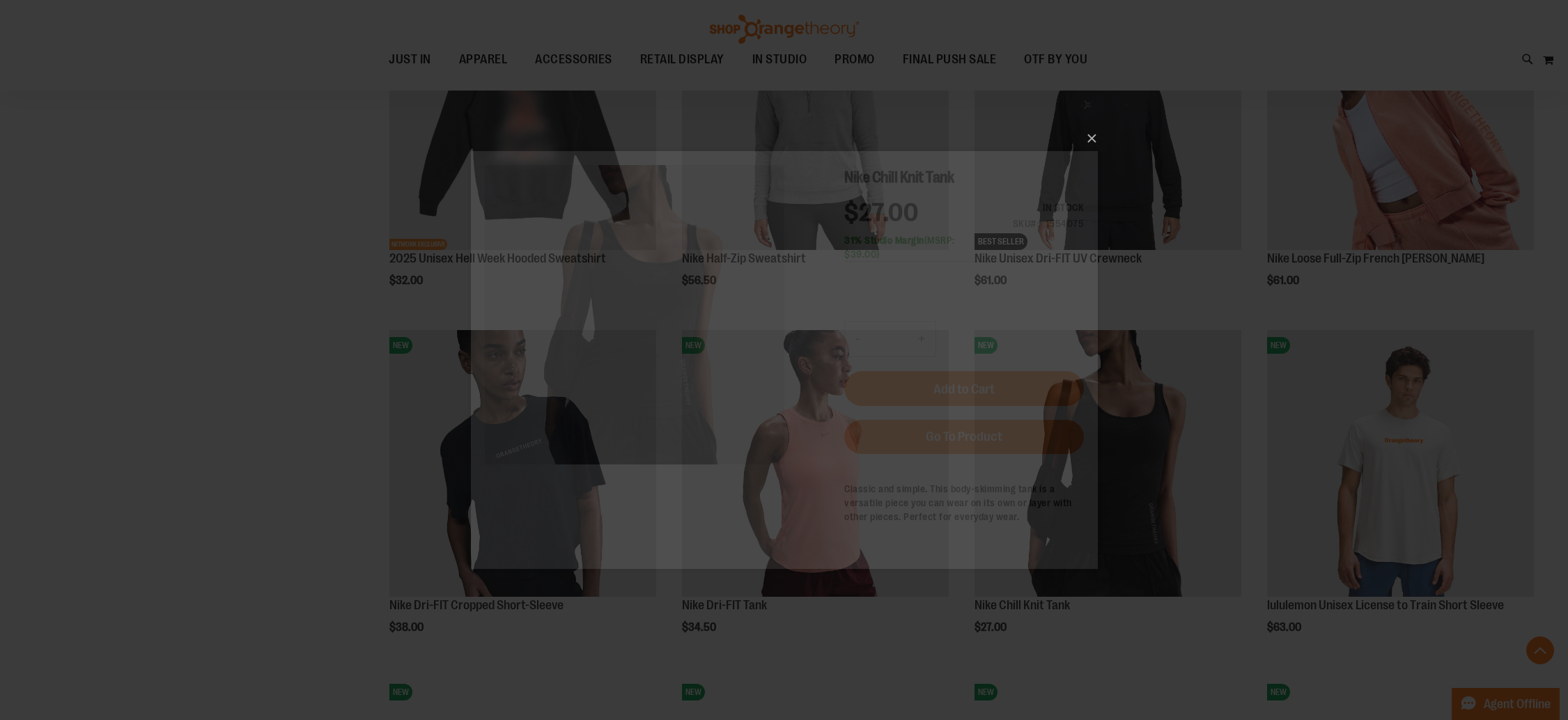
scroll to position [0, 0]
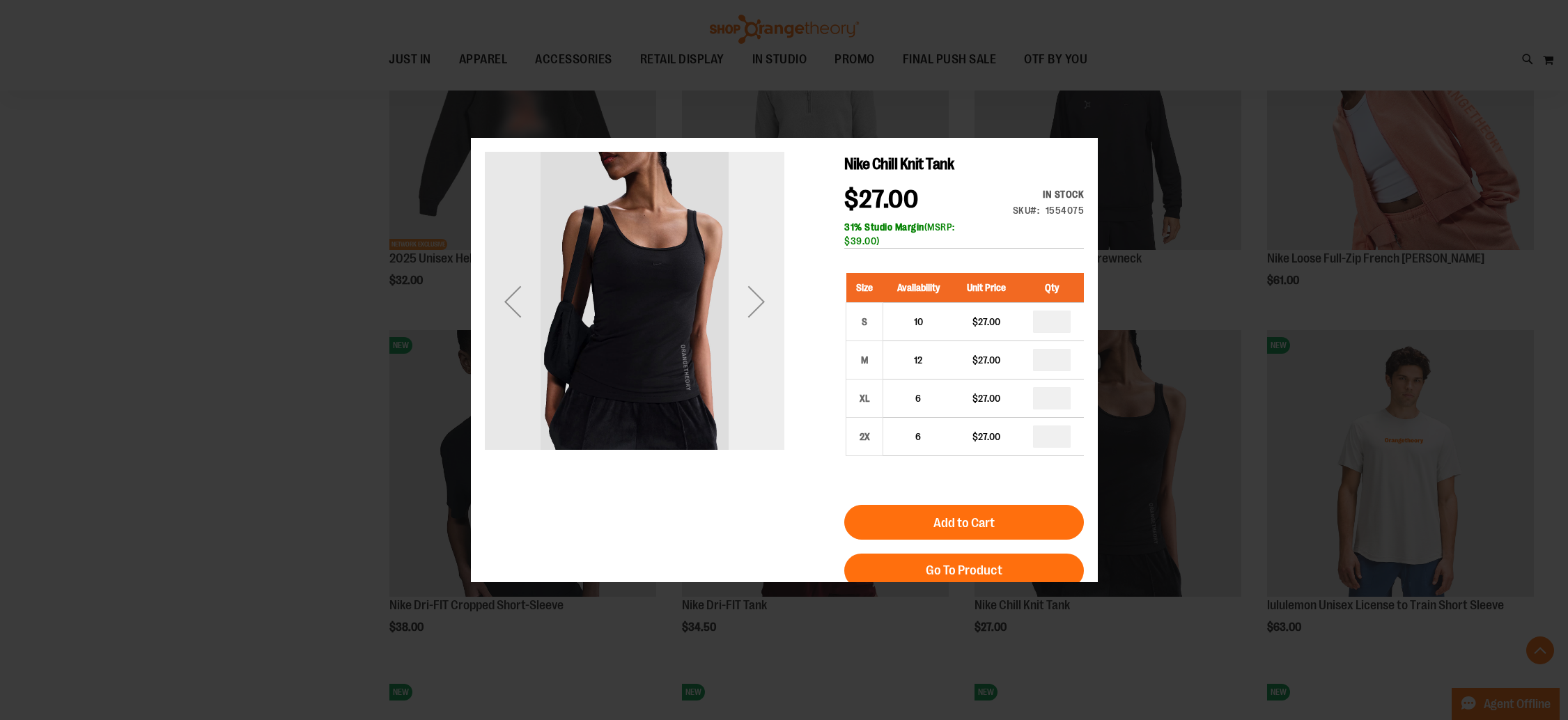
click at [758, 316] on div "Next" at bounding box center [756, 301] width 56 height 56
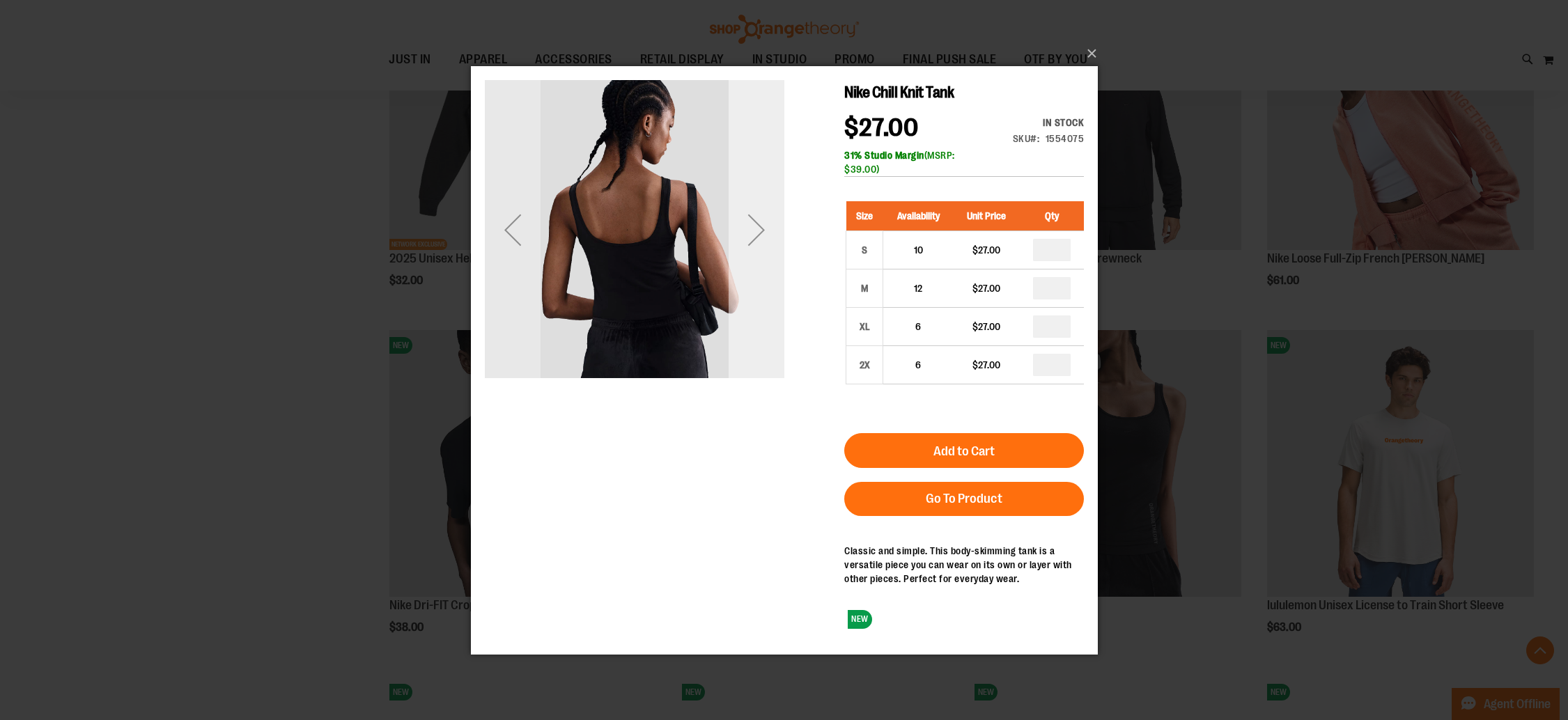
click at [739, 214] on div "Next" at bounding box center [756, 229] width 56 height 56
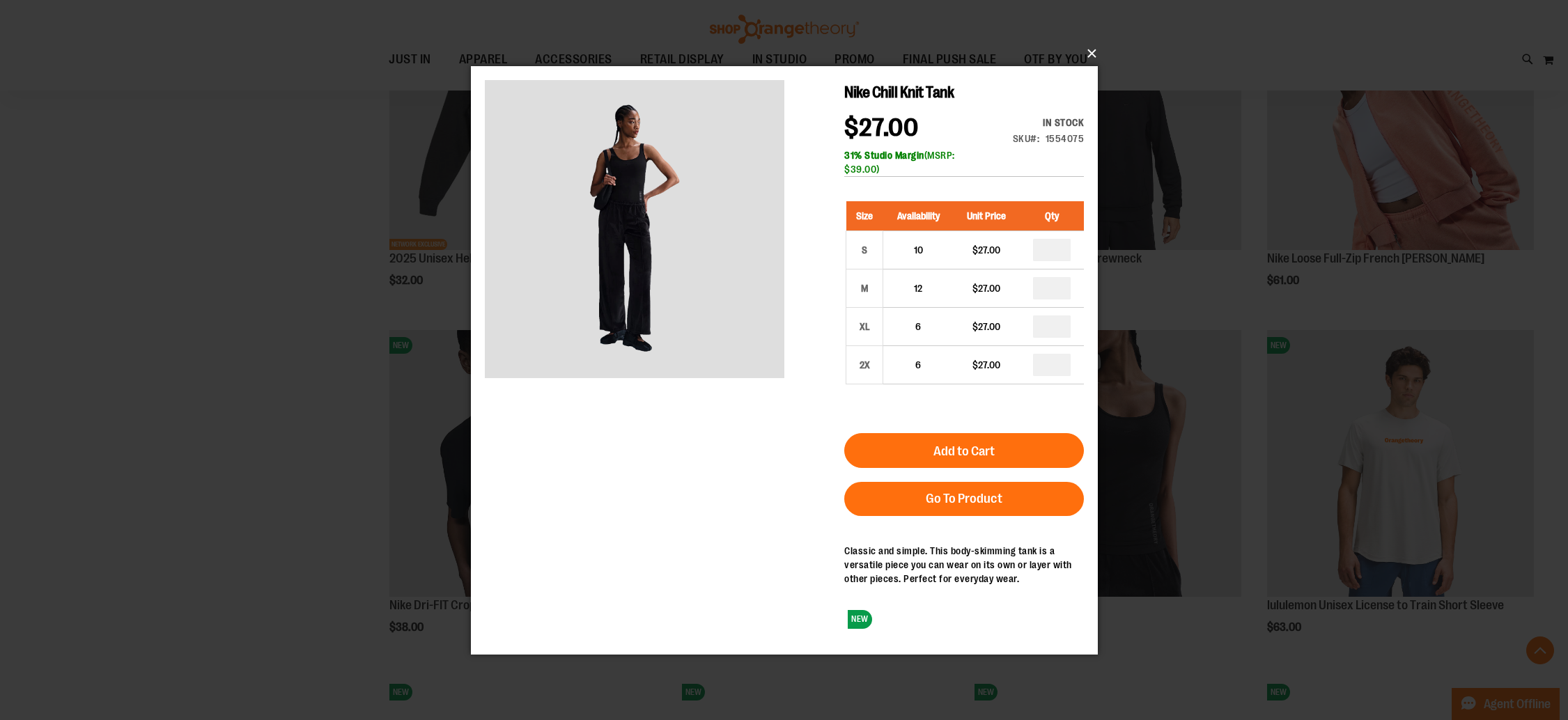
click at [1095, 47] on button "×" at bounding box center [789, 53] width 627 height 31
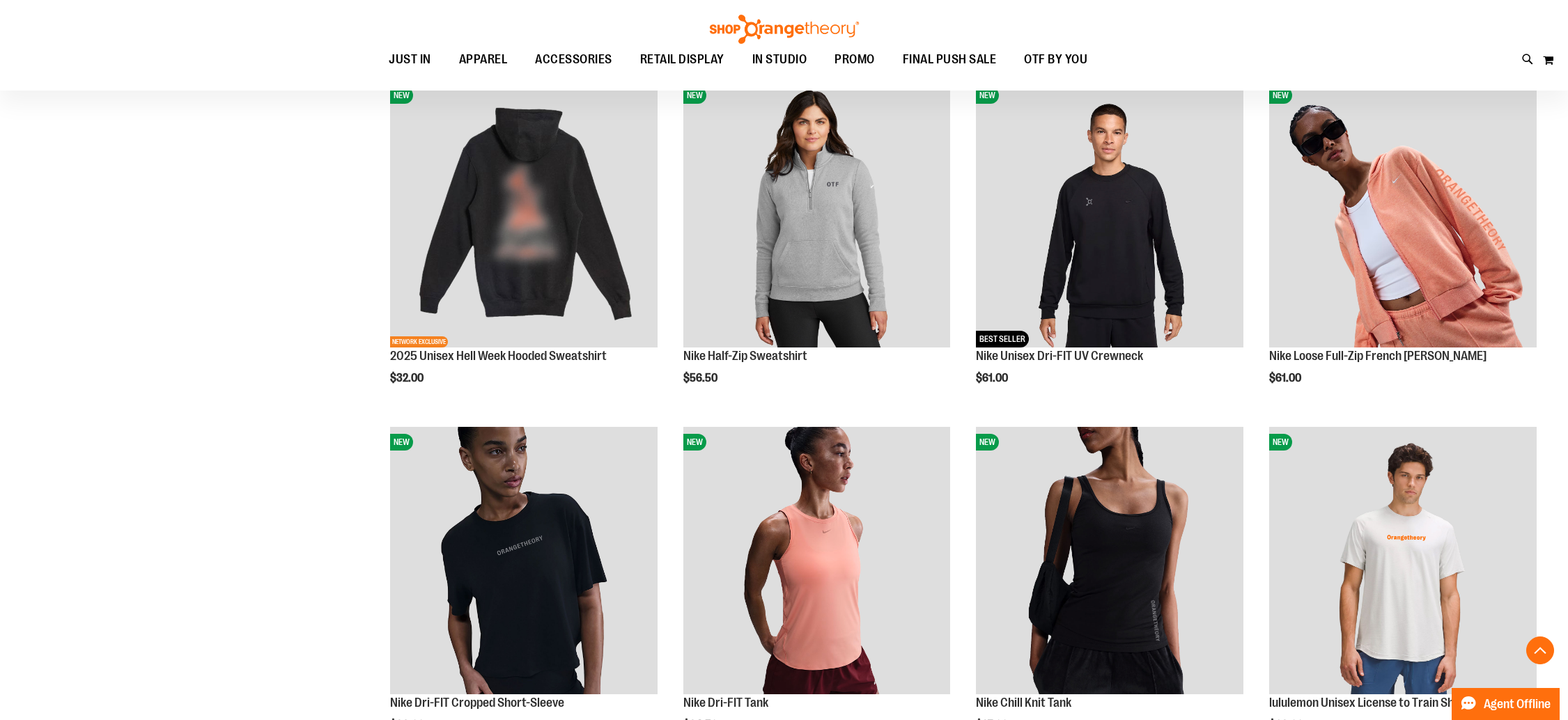
scroll to position [810, 0]
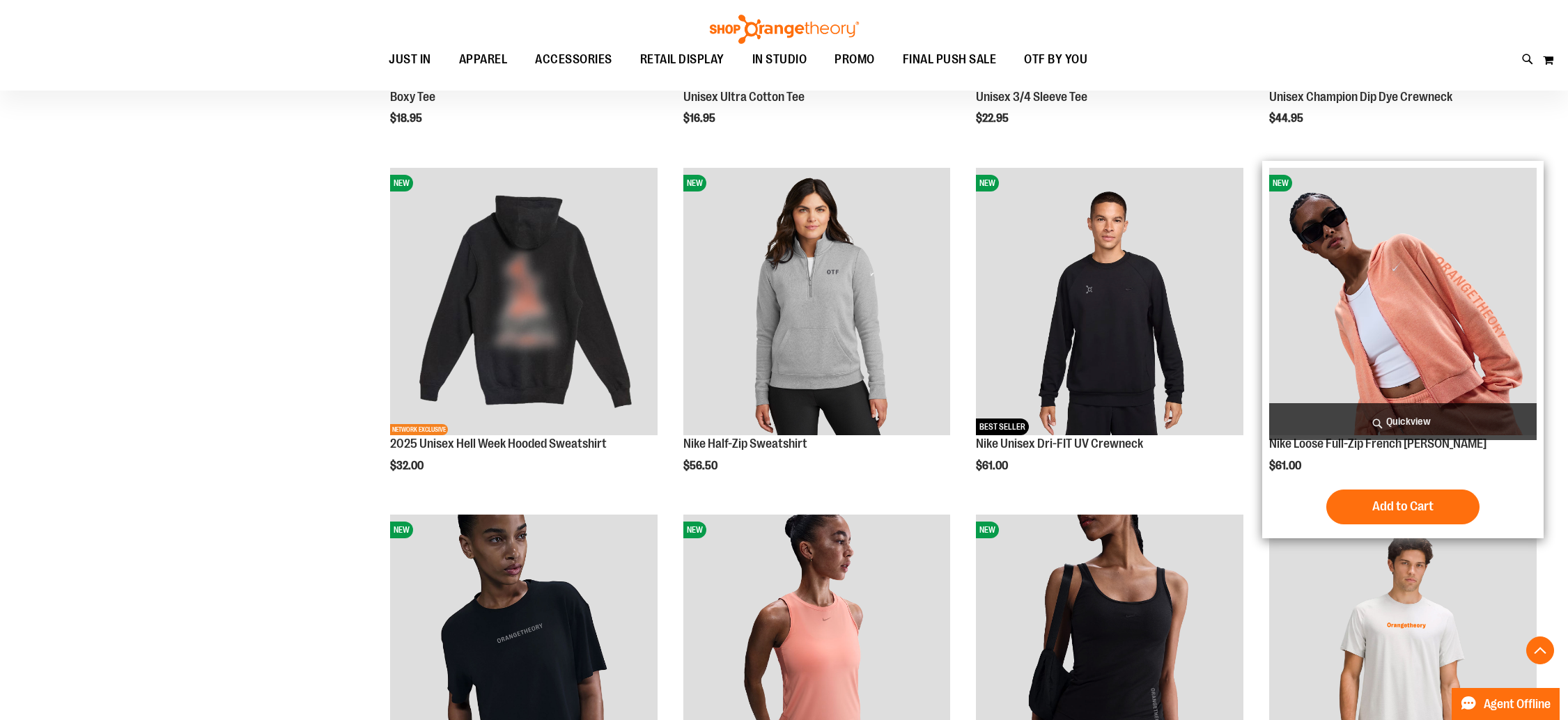
click at [1371, 423] on span "Quickview" at bounding box center [1402, 422] width 268 height 37
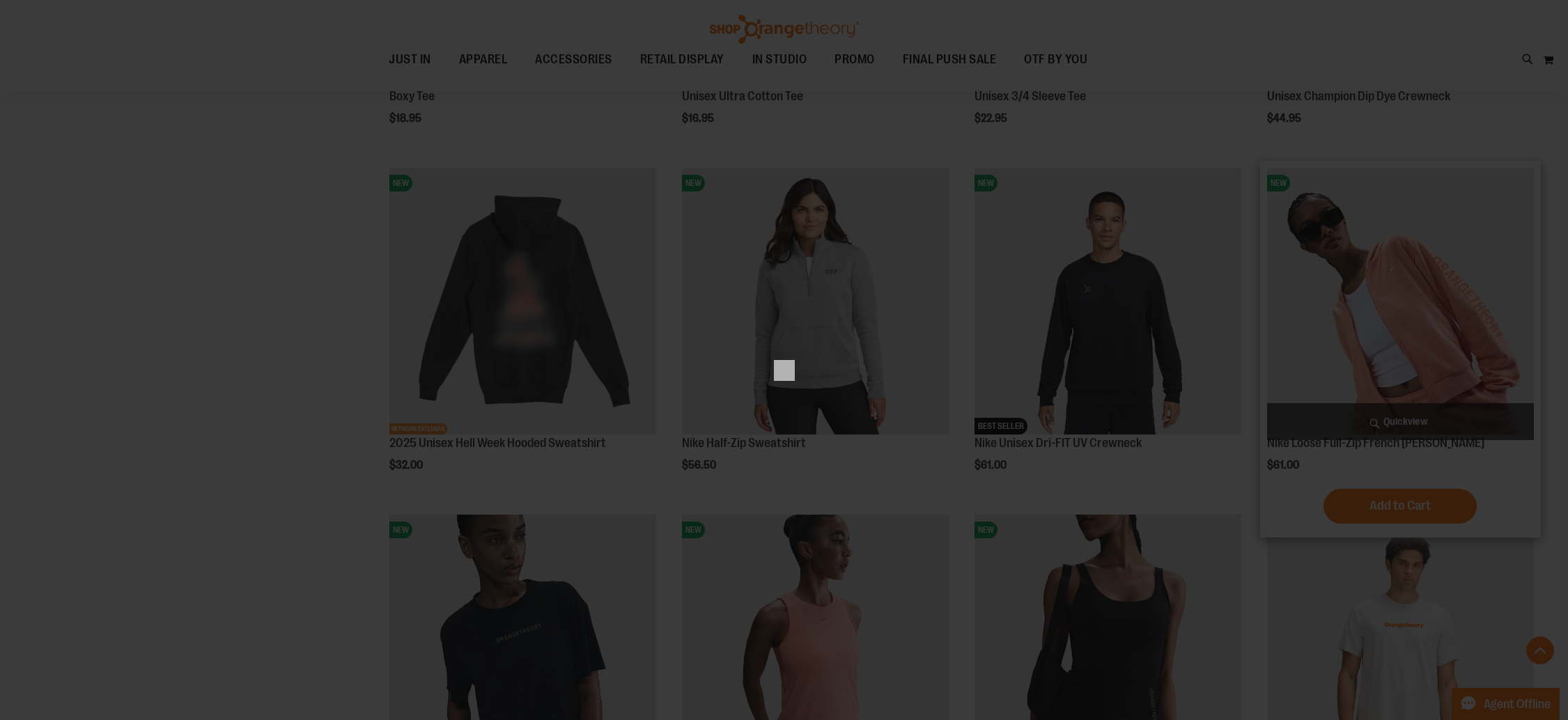
scroll to position [0, 0]
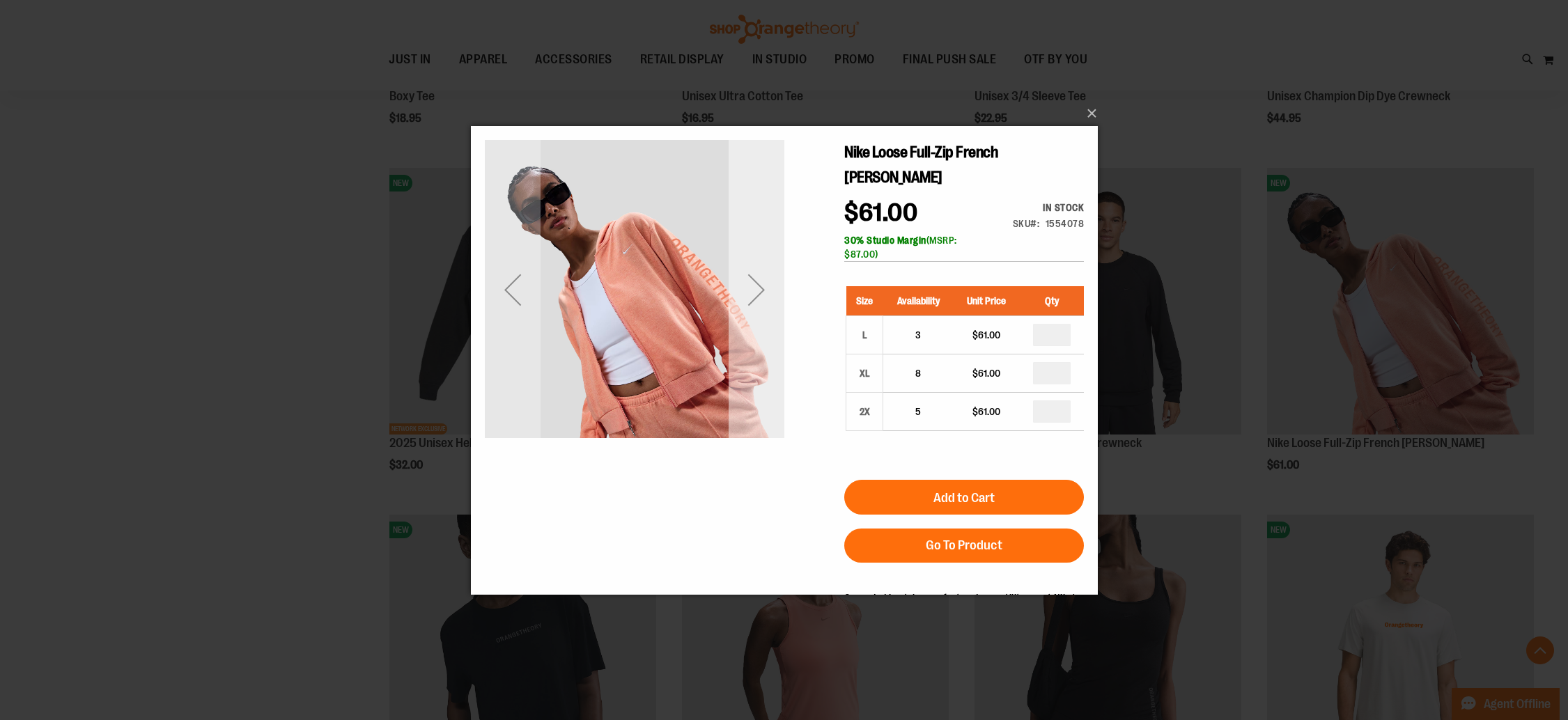
click at [767, 312] on div "Next" at bounding box center [756, 289] width 56 height 56
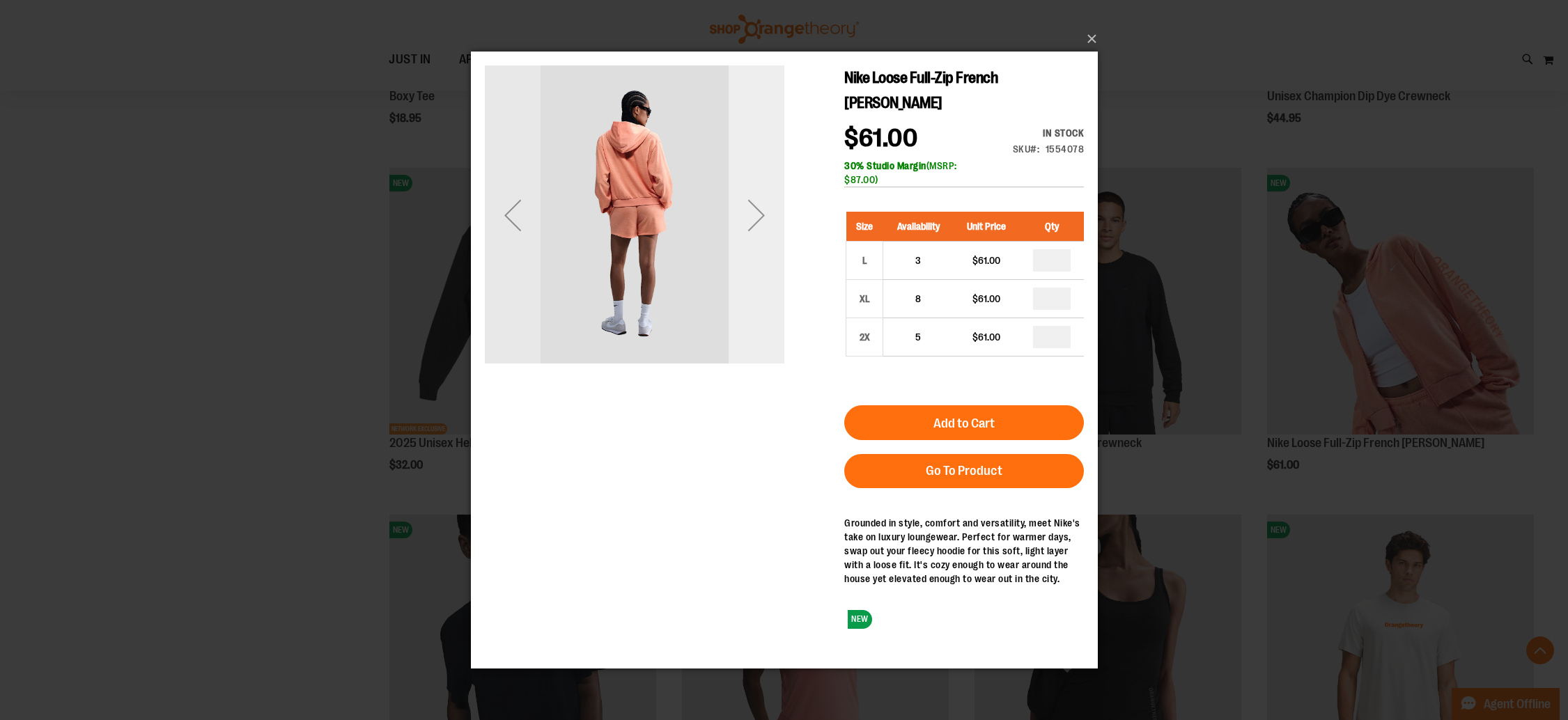
click at [753, 196] on div "Next" at bounding box center [756, 215] width 56 height 56
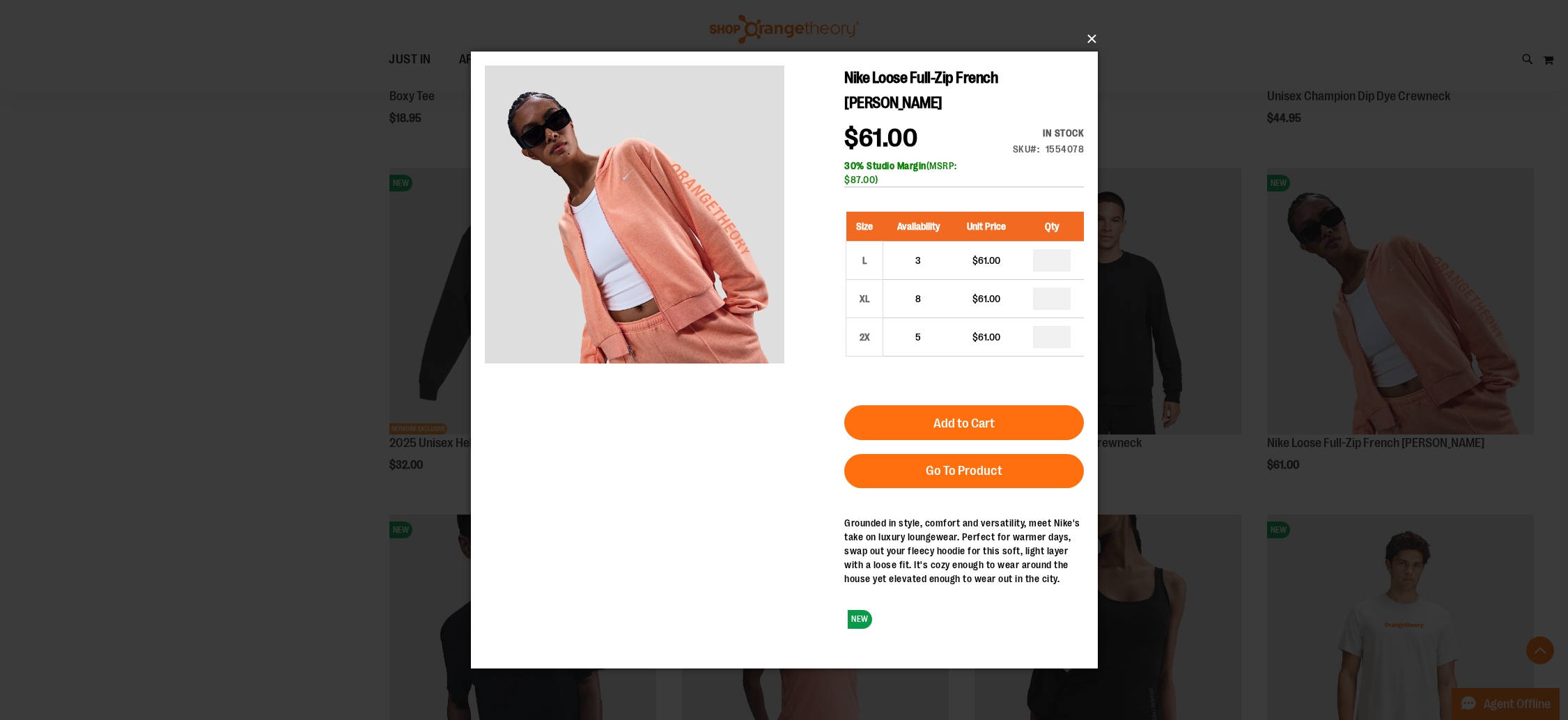
click at [1094, 43] on button "×" at bounding box center [789, 38] width 627 height 31
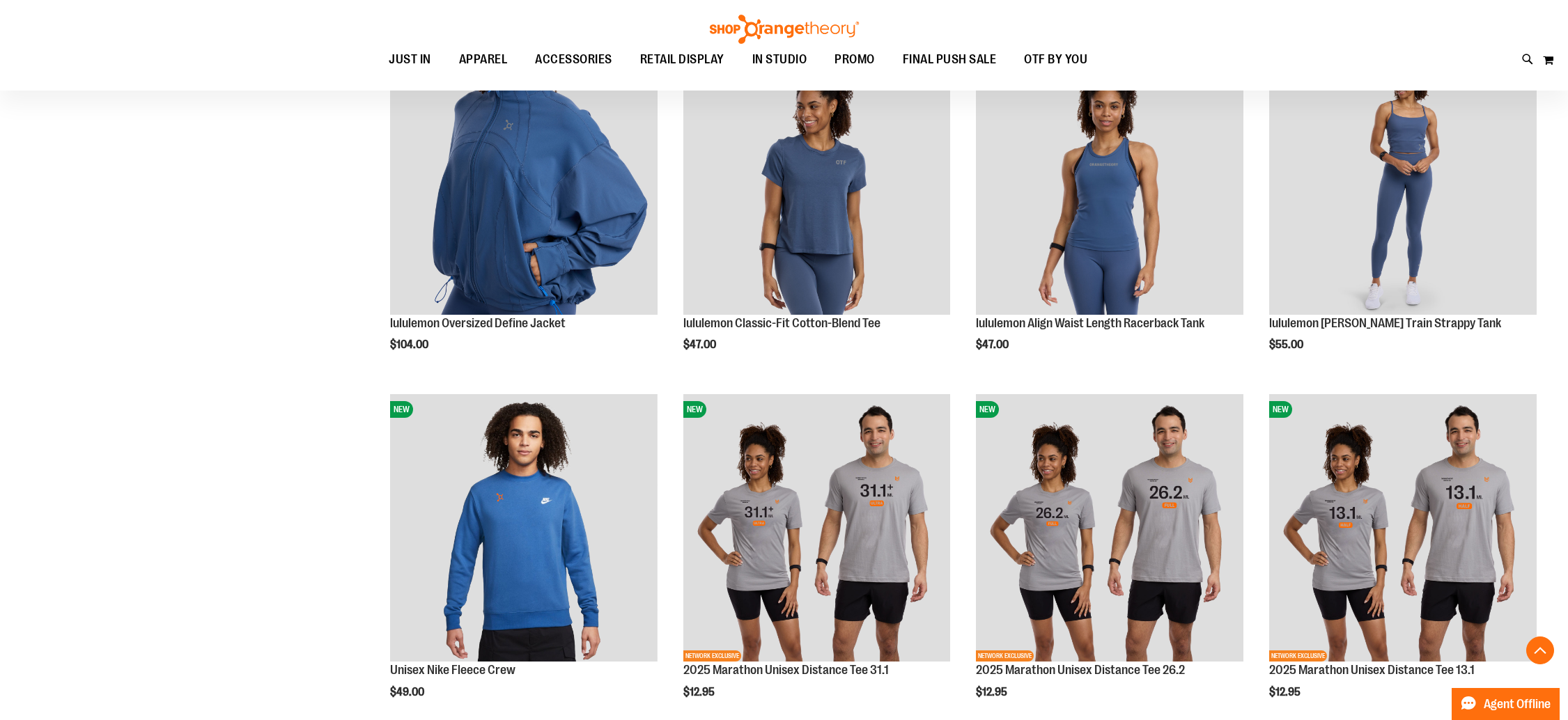
scroll to position [2218, 0]
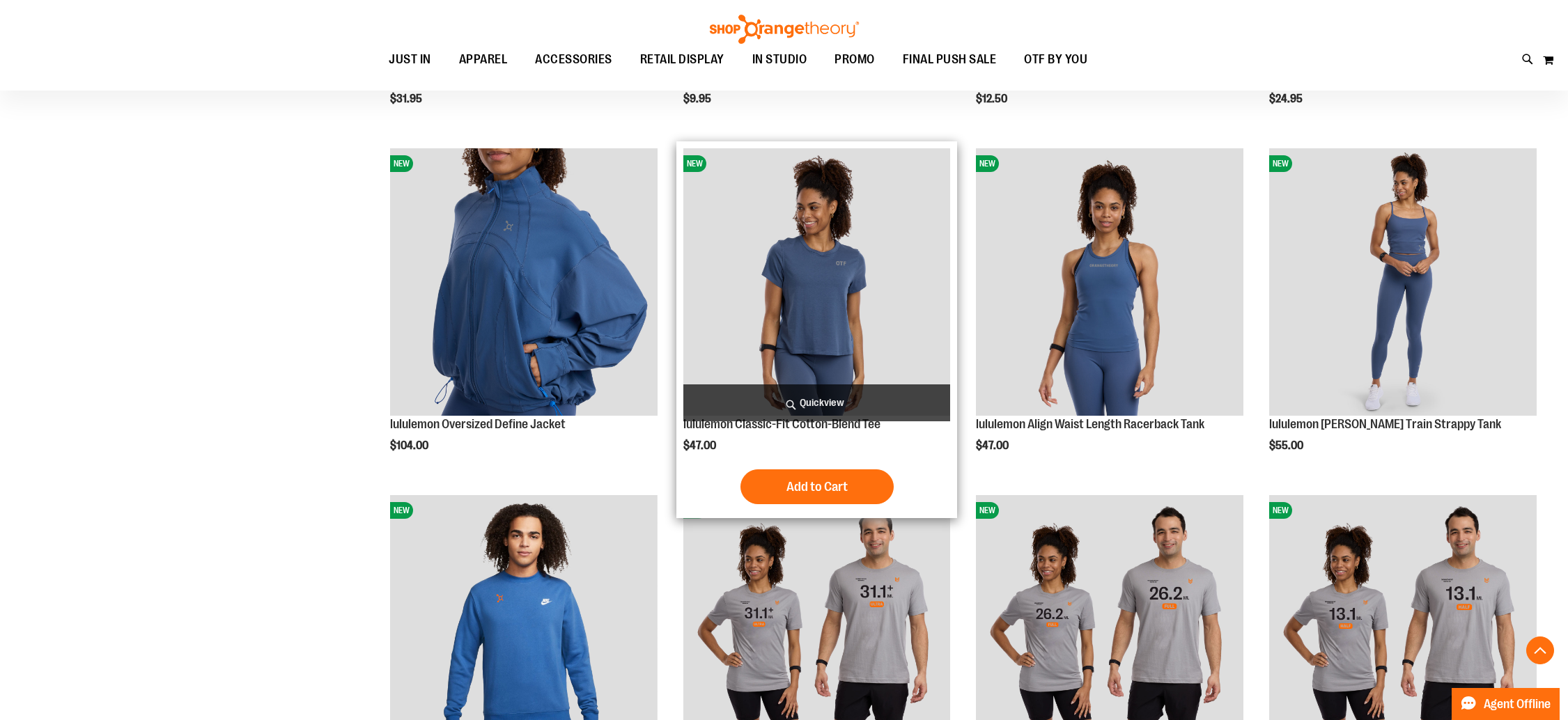
click at [789, 399] on span "Quickview" at bounding box center [817, 403] width 268 height 37
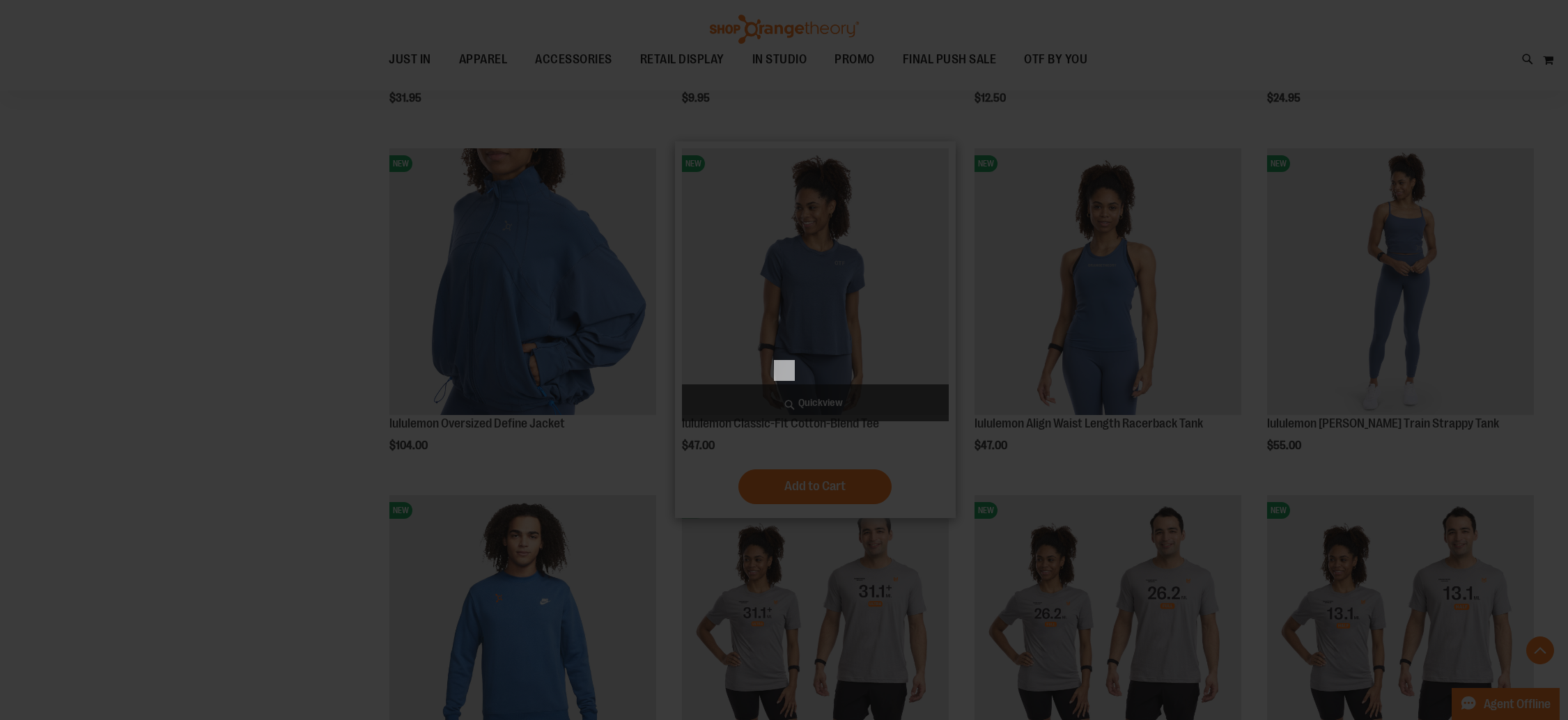
scroll to position [0, 0]
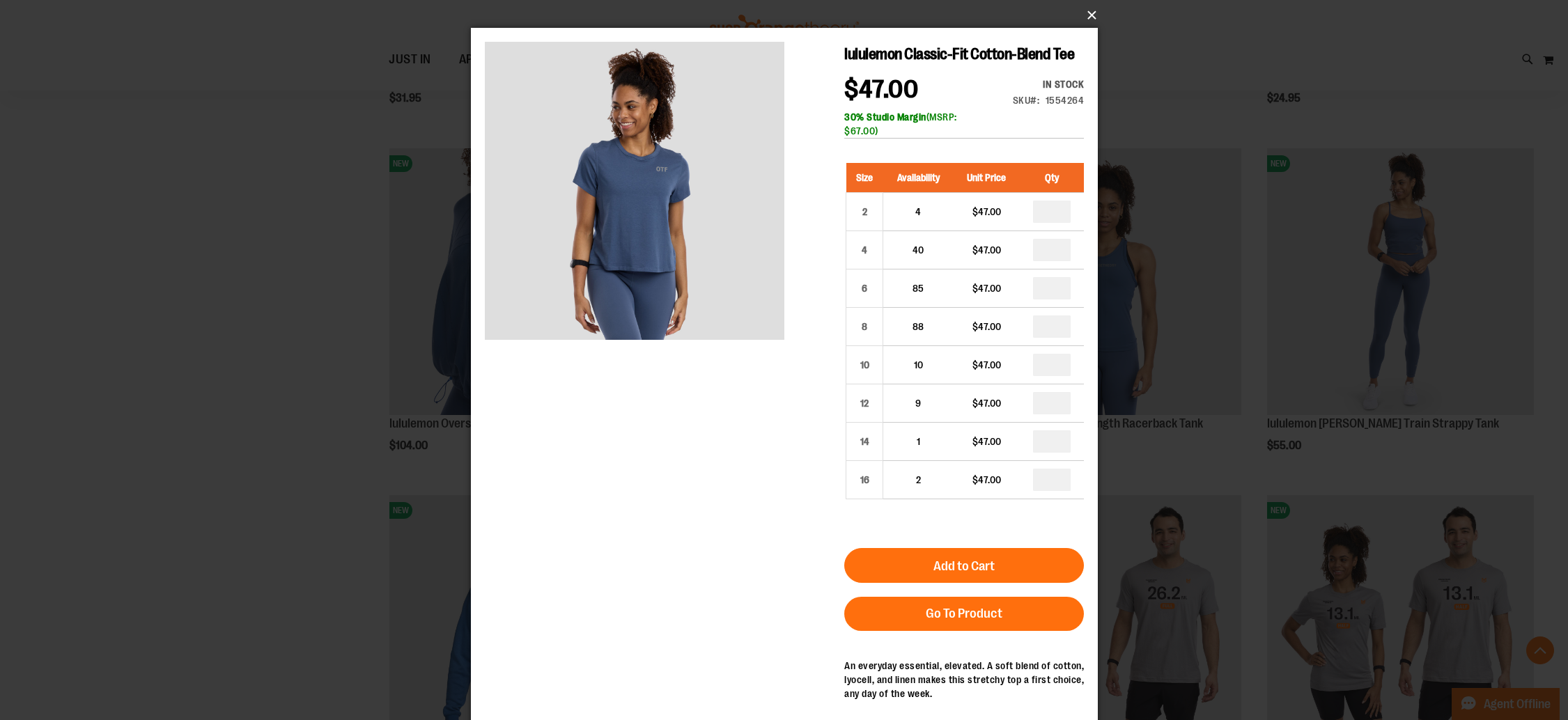
click at [1091, 14] on button "×" at bounding box center [789, 15] width 627 height 31
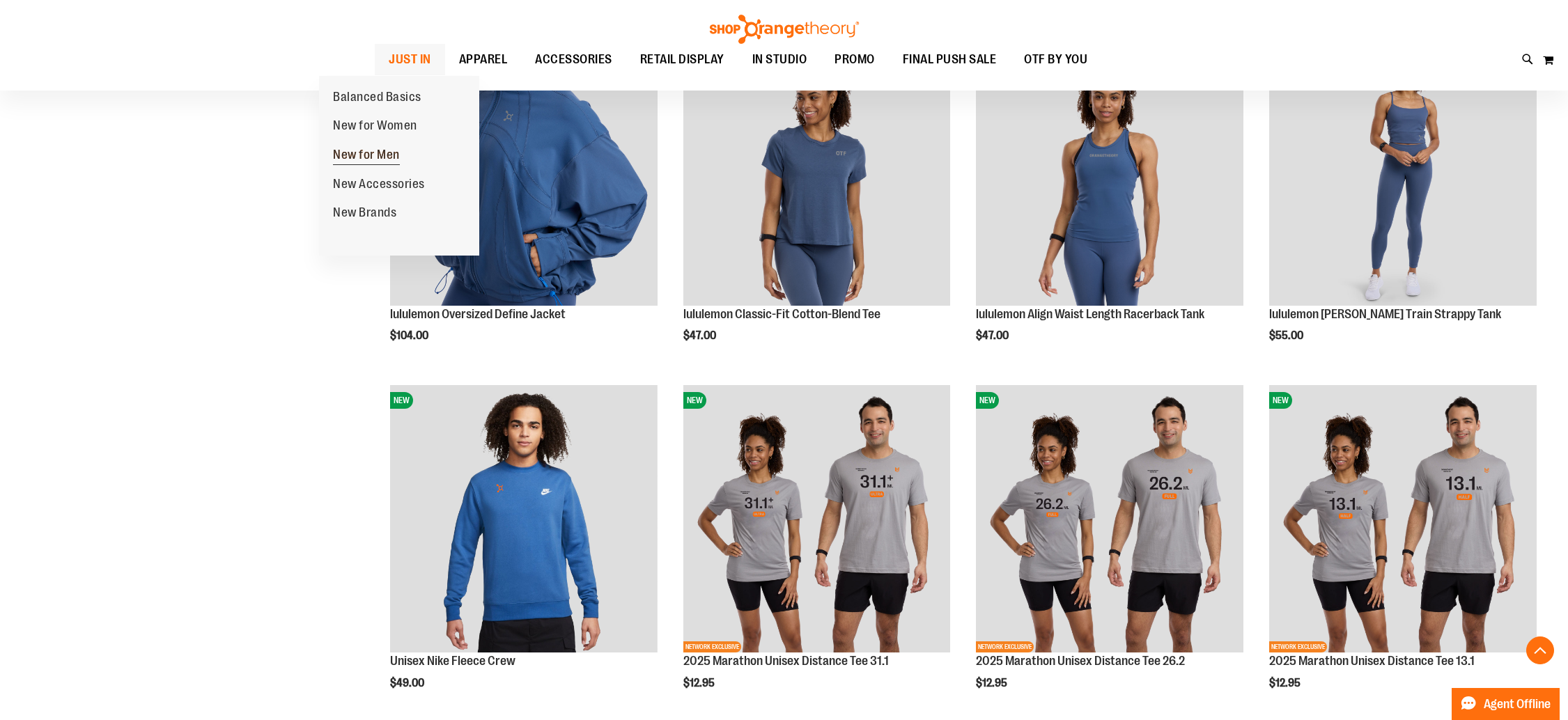
scroll to position [2326, 0]
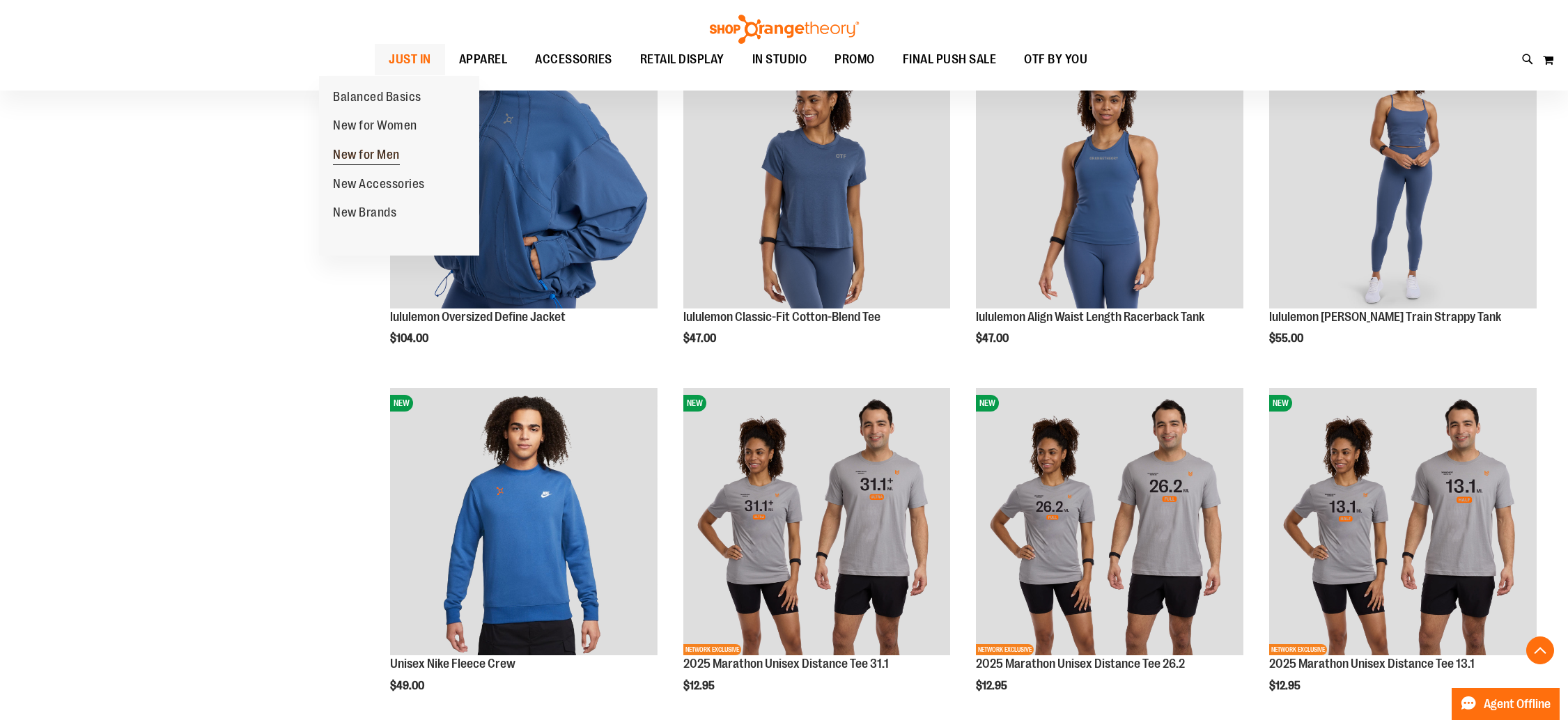
click at [362, 156] on span "New for Men" at bounding box center [366, 156] width 67 height 18
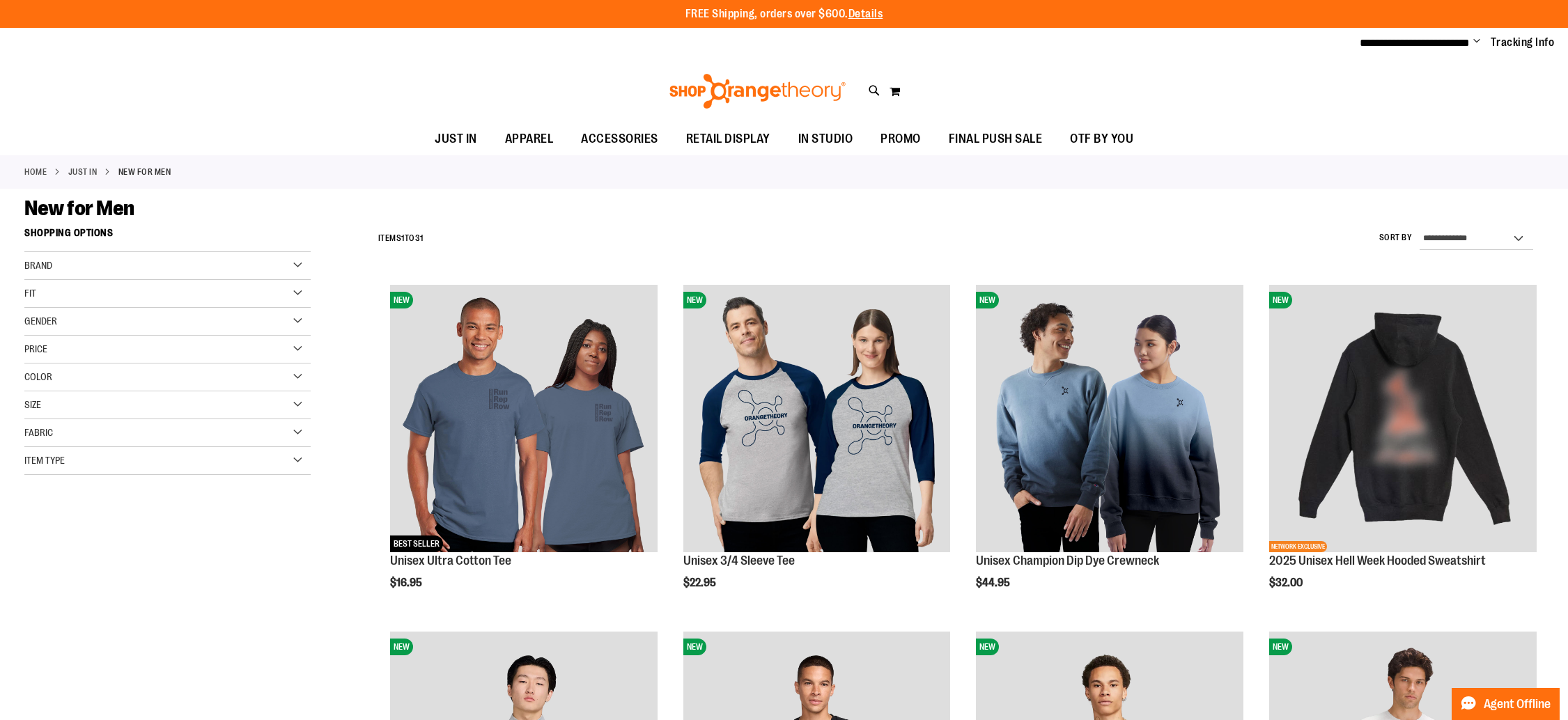
scroll to position [18, 0]
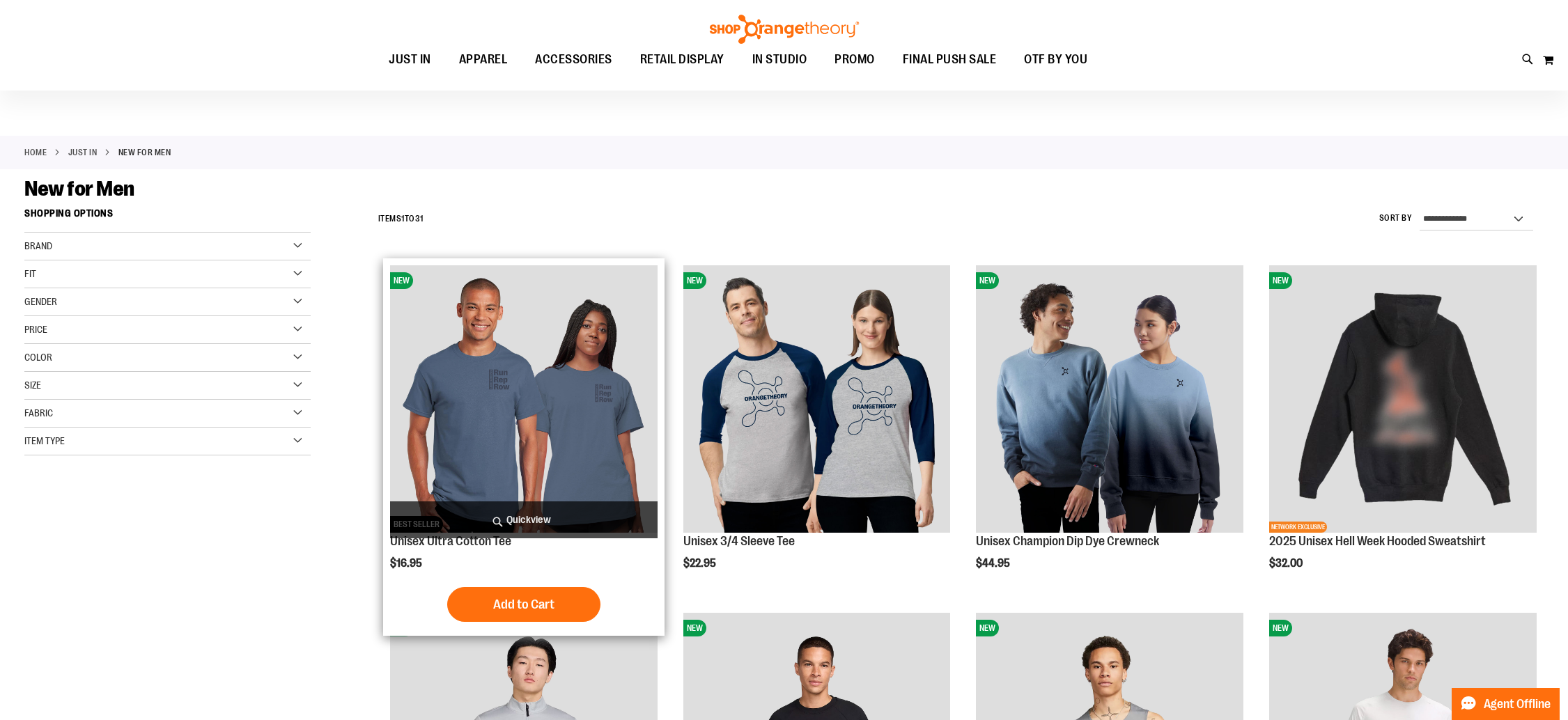
click at [559, 511] on span "Quickview" at bounding box center [524, 520] width 268 height 37
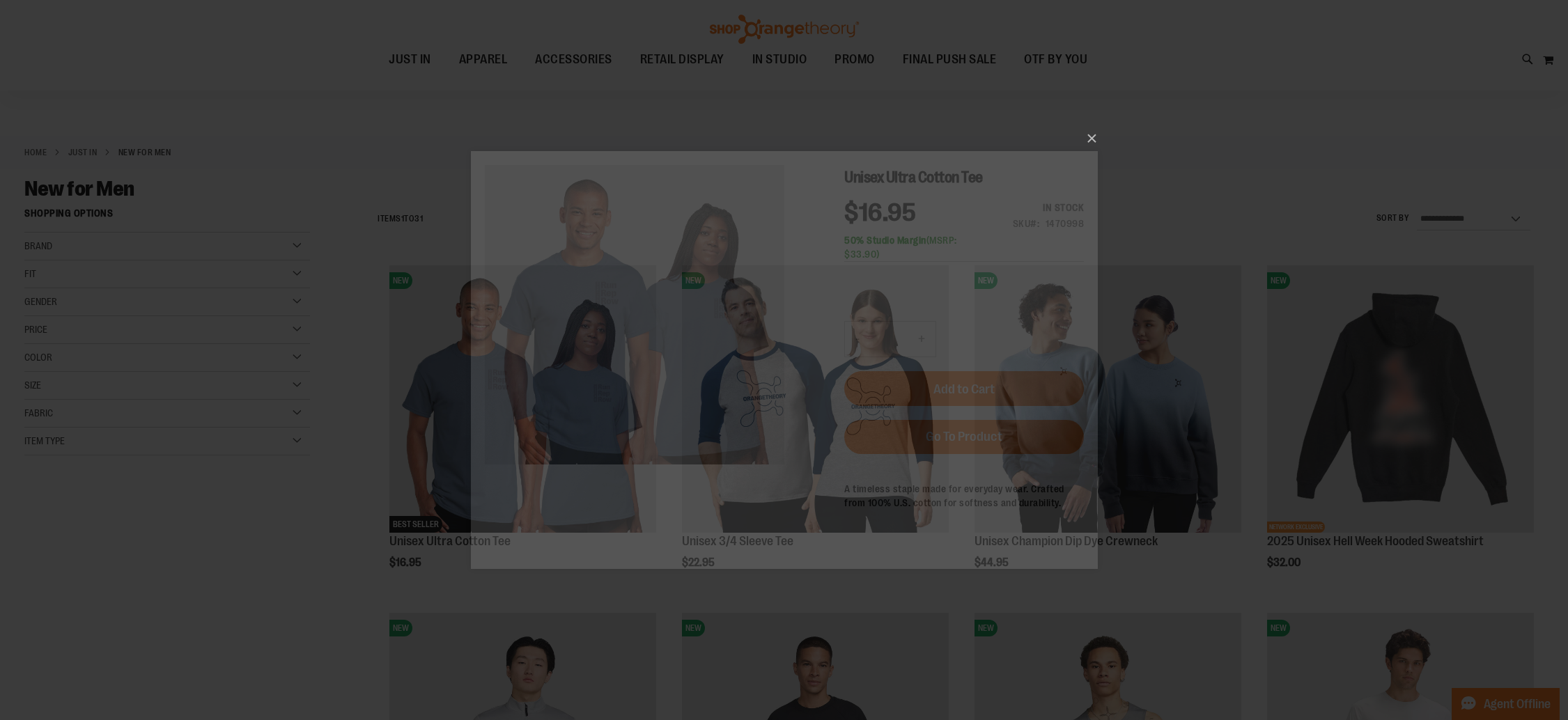
scroll to position [0, 0]
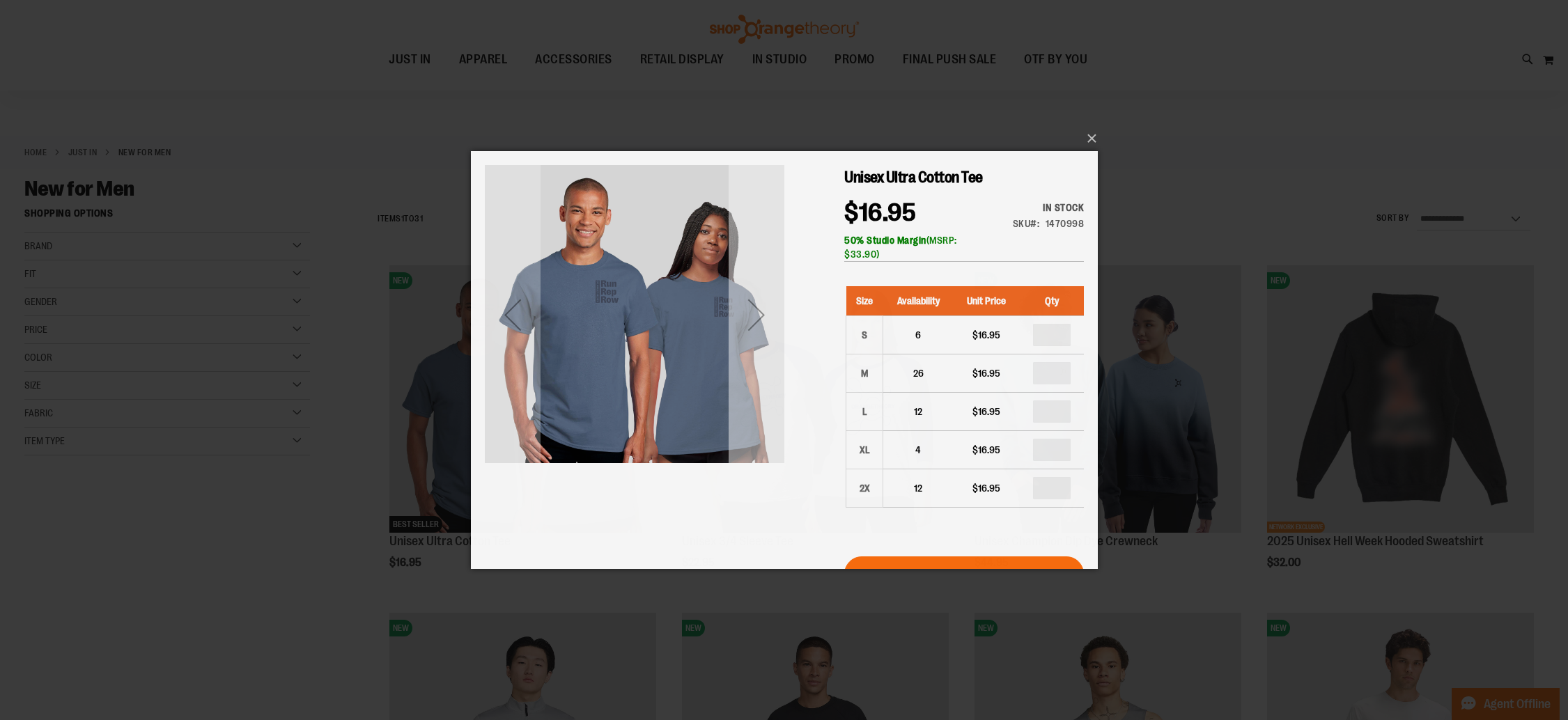
click at [758, 317] on div "Next" at bounding box center [756, 315] width 56 height 56
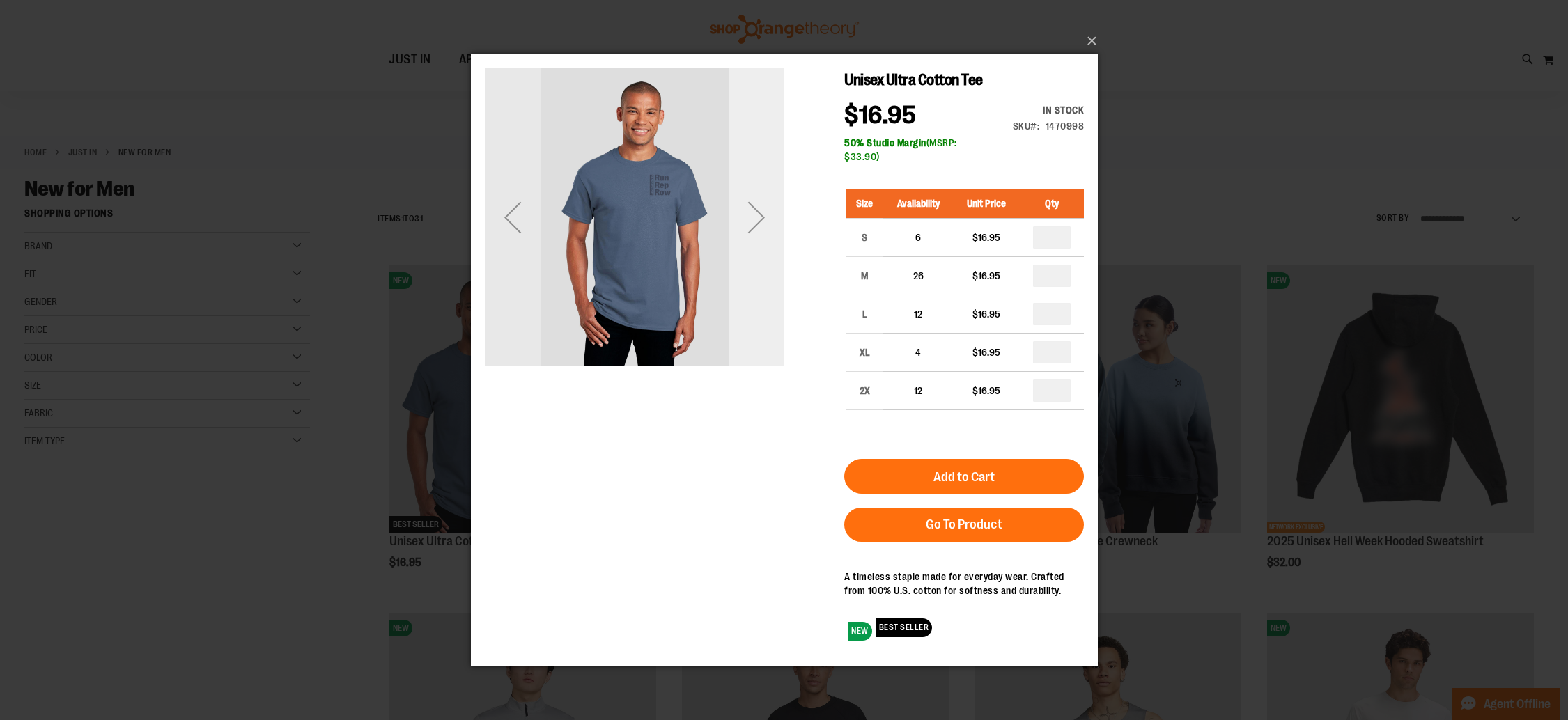
click at [752, 215] on div "Next" at bounding box center [756, 218] width 56 height 56
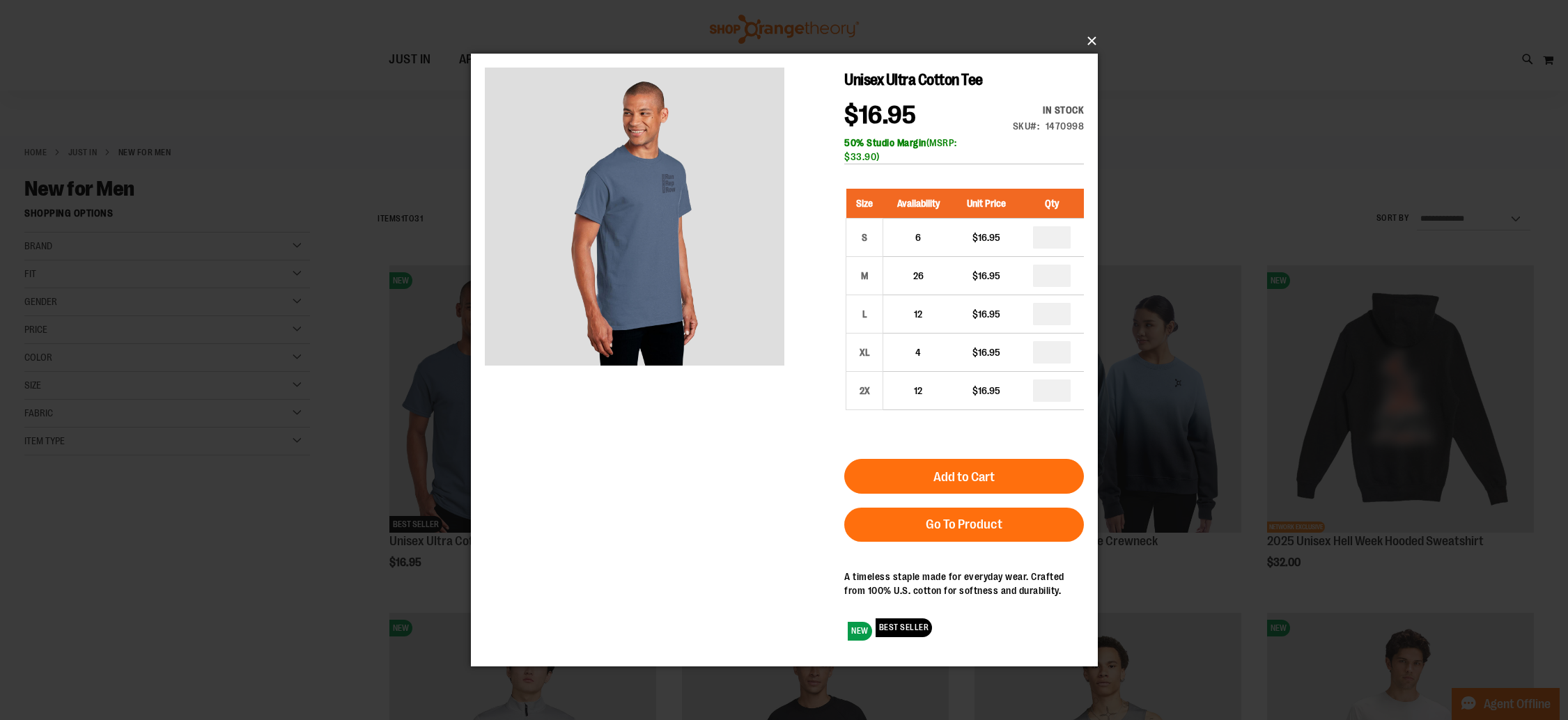
drag, startPoint x: 1099, startPoint y: 37, endPoint x: 791, endPoint y: 261, distance: 380.8
click at [1099, 37] on button "×" at bounding box center [789, 41] width 627 height 31
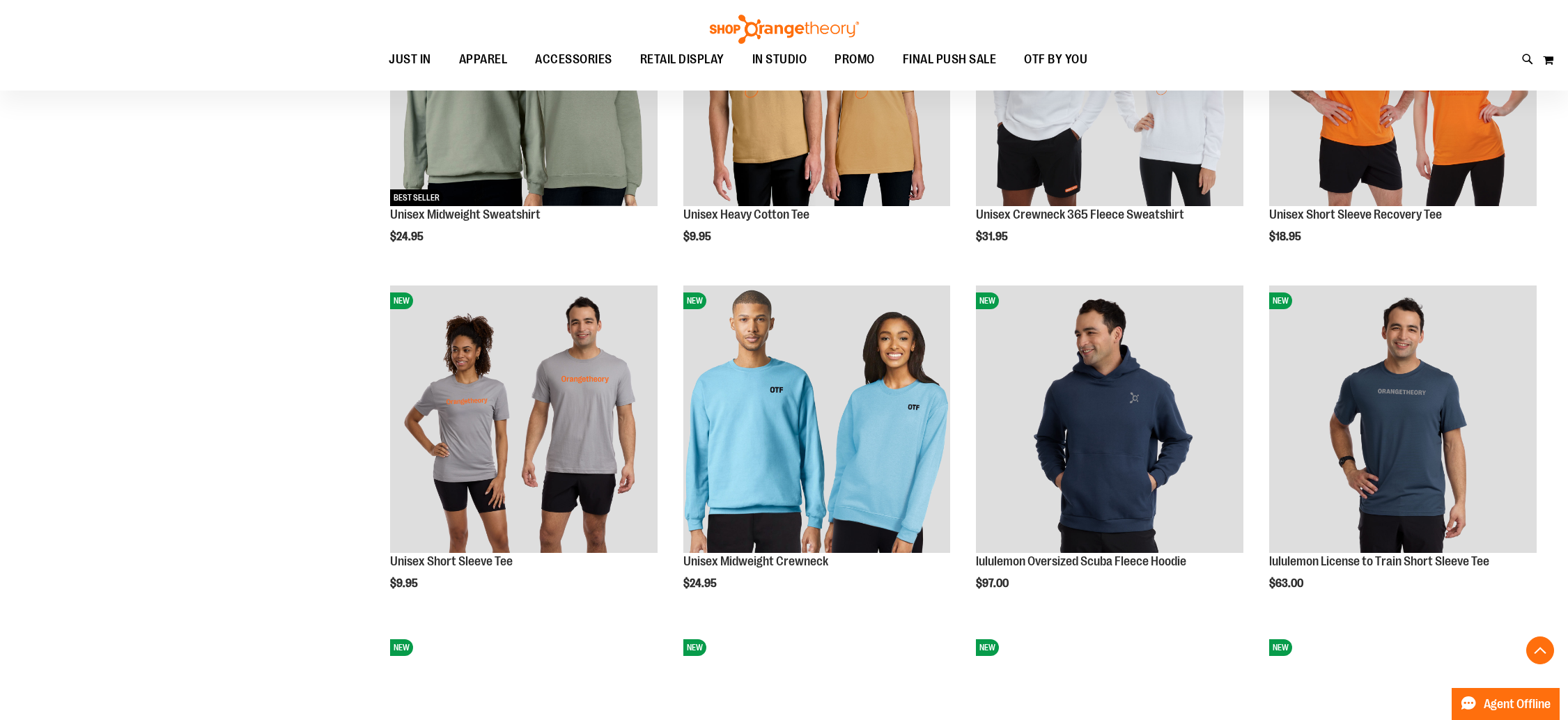
scroll to position [1045, 0]
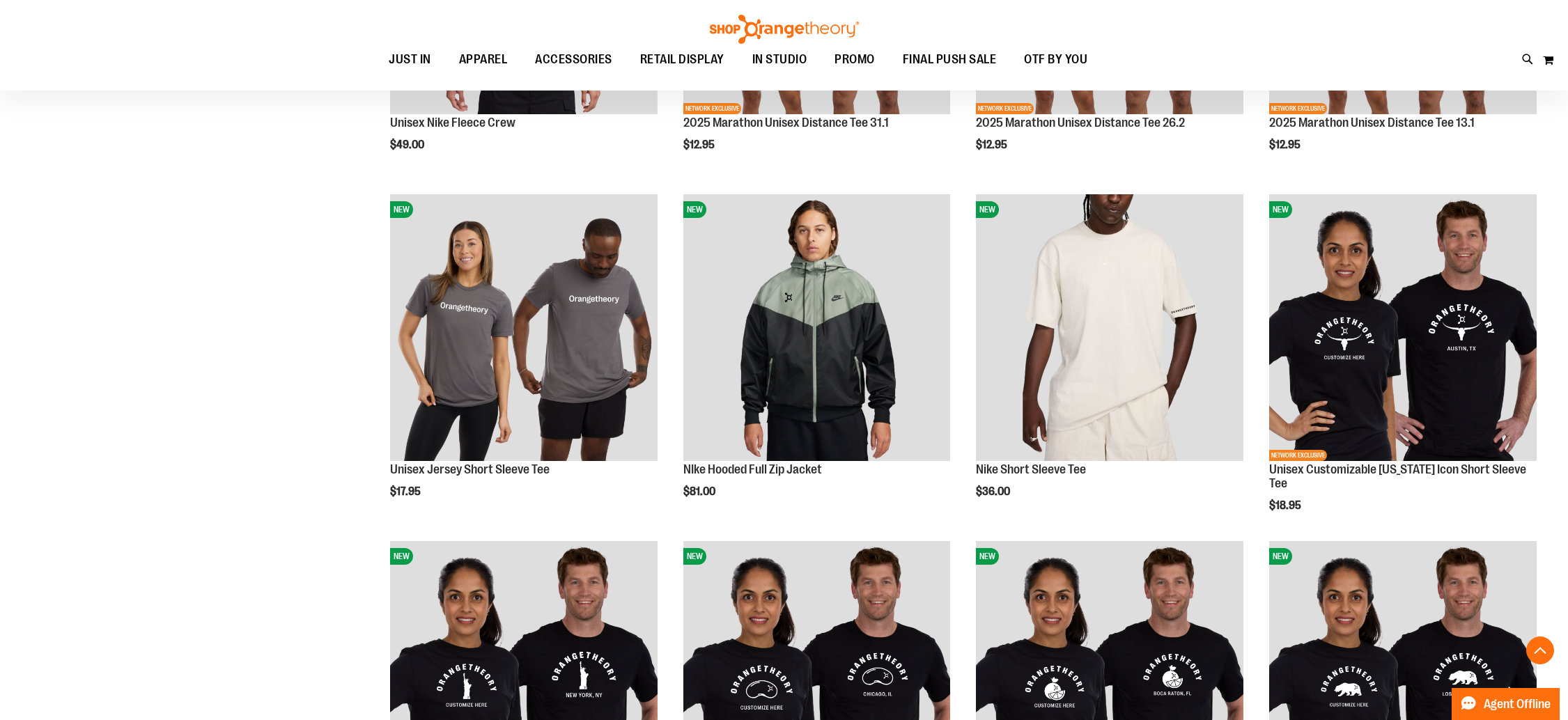
scroll to position [1826, 0]
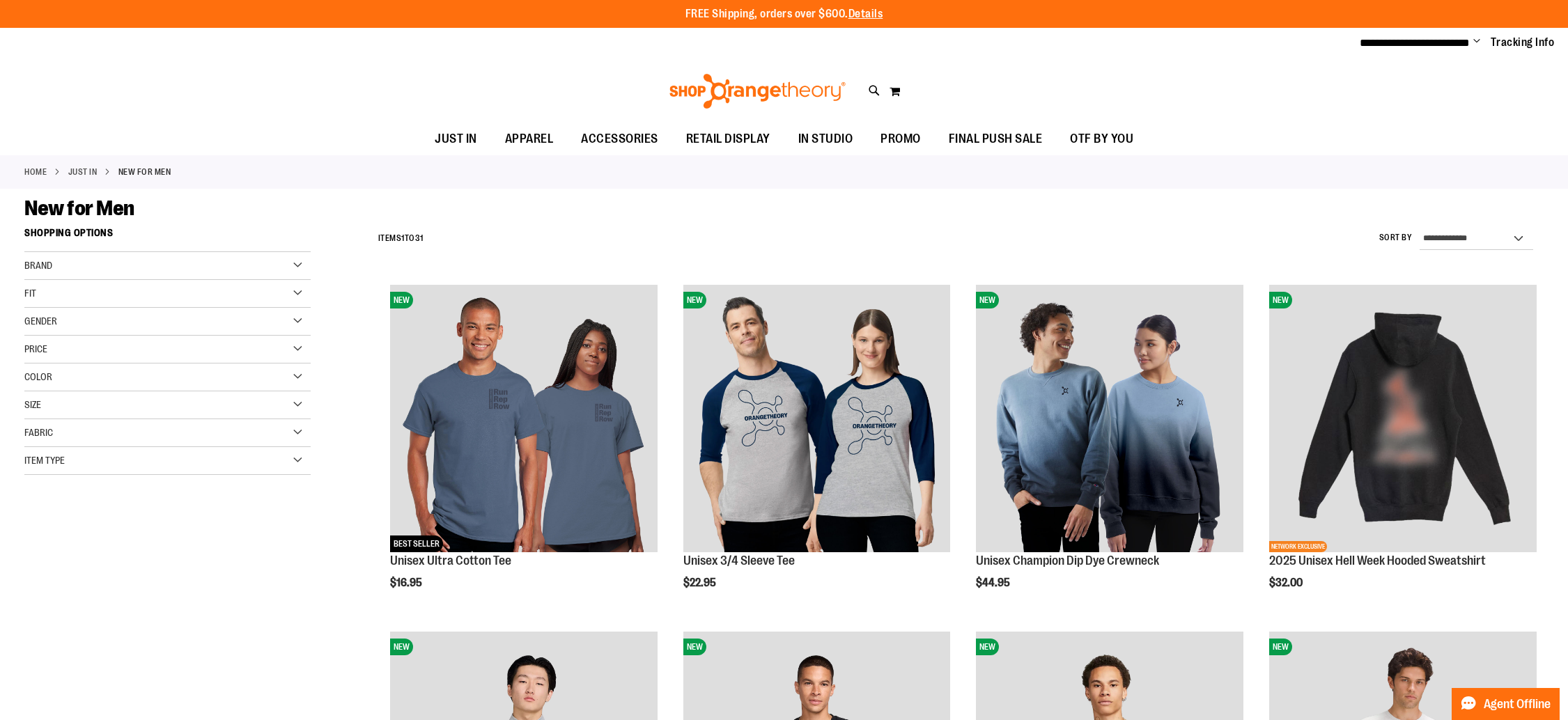
click at [1474, 44] on span "Change" at bounding box center [1476, 42] width 7 height 13
drag, startPoint x: 1396, startPoint y: 71, endPoint x: 1313, endPoint y: 82, distance: 83.7
click at [1396, 70] on link "My Account" at bounding box center [1426, 67] width 122 height 26
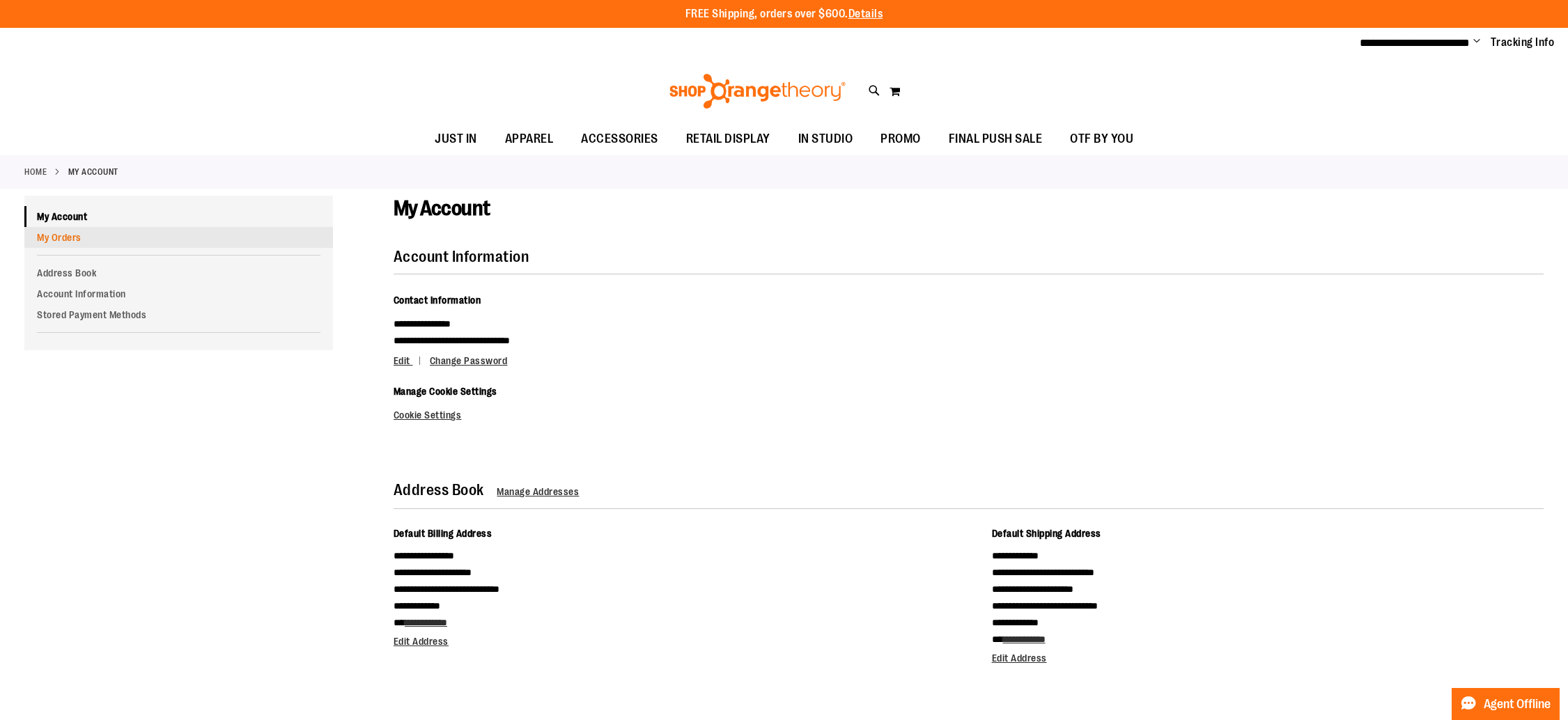
click at [81, 236] on link "My Orders" at bounding box center [179, 237] width 309 height 20
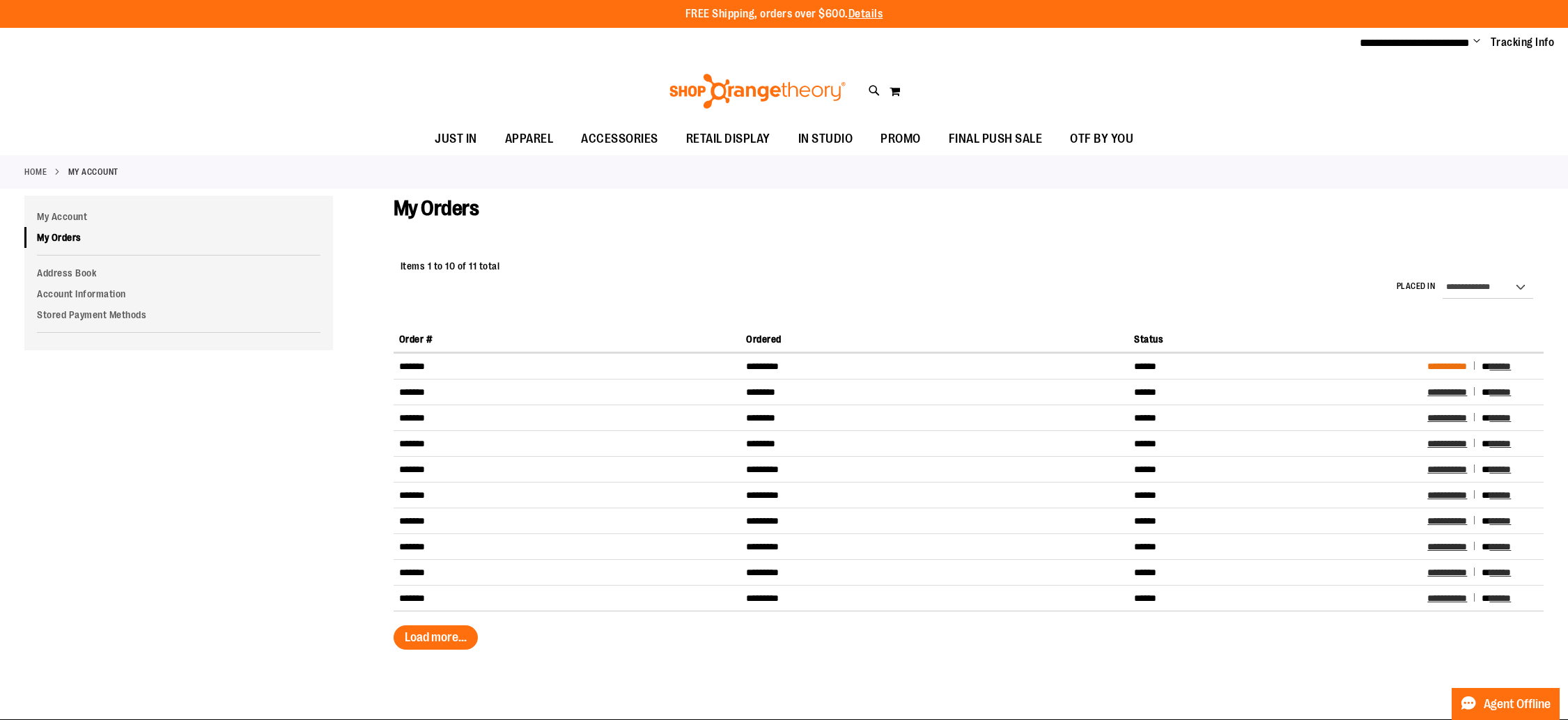
click at [1446, 362] on span "**********" at bounding box center [1446, 367] width 40 height 9
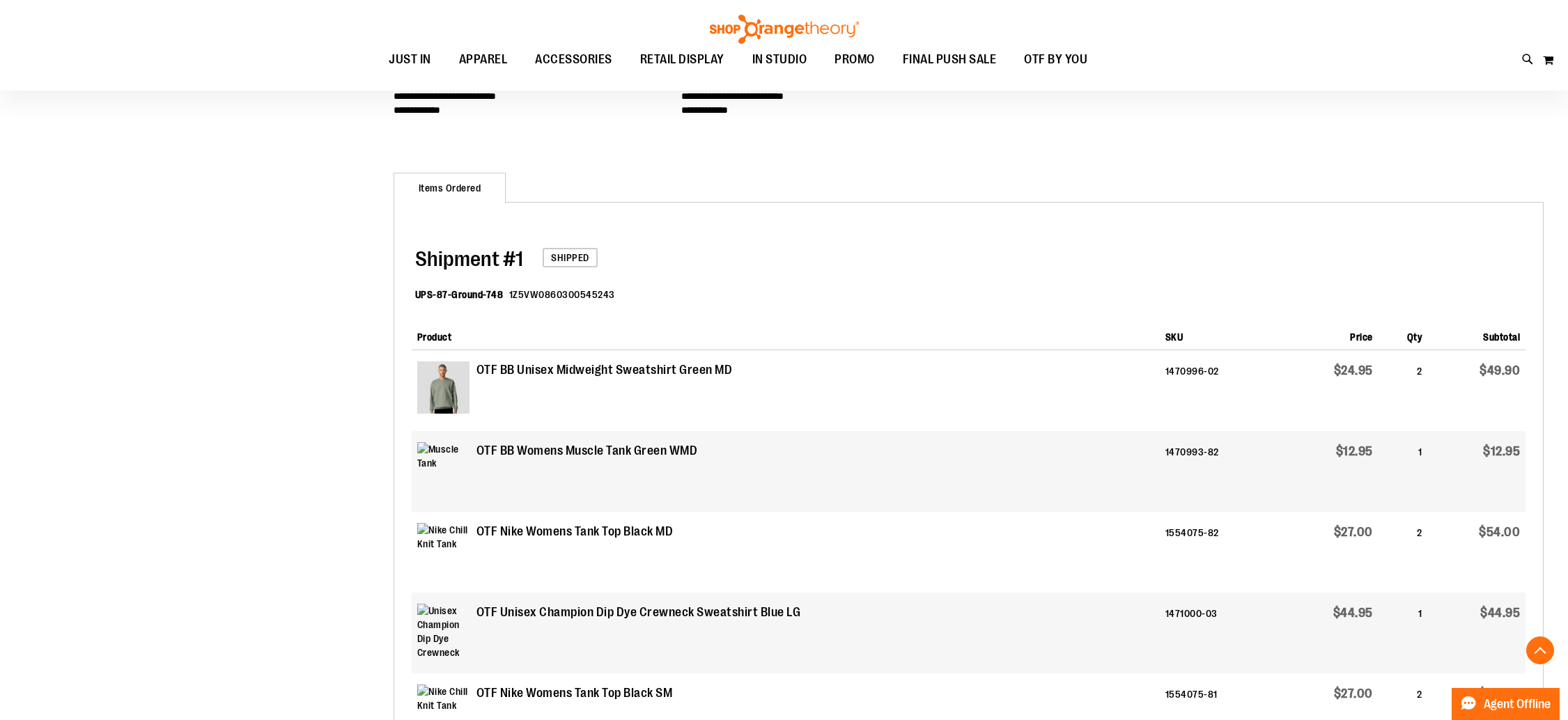
scroll to position [440, 0]
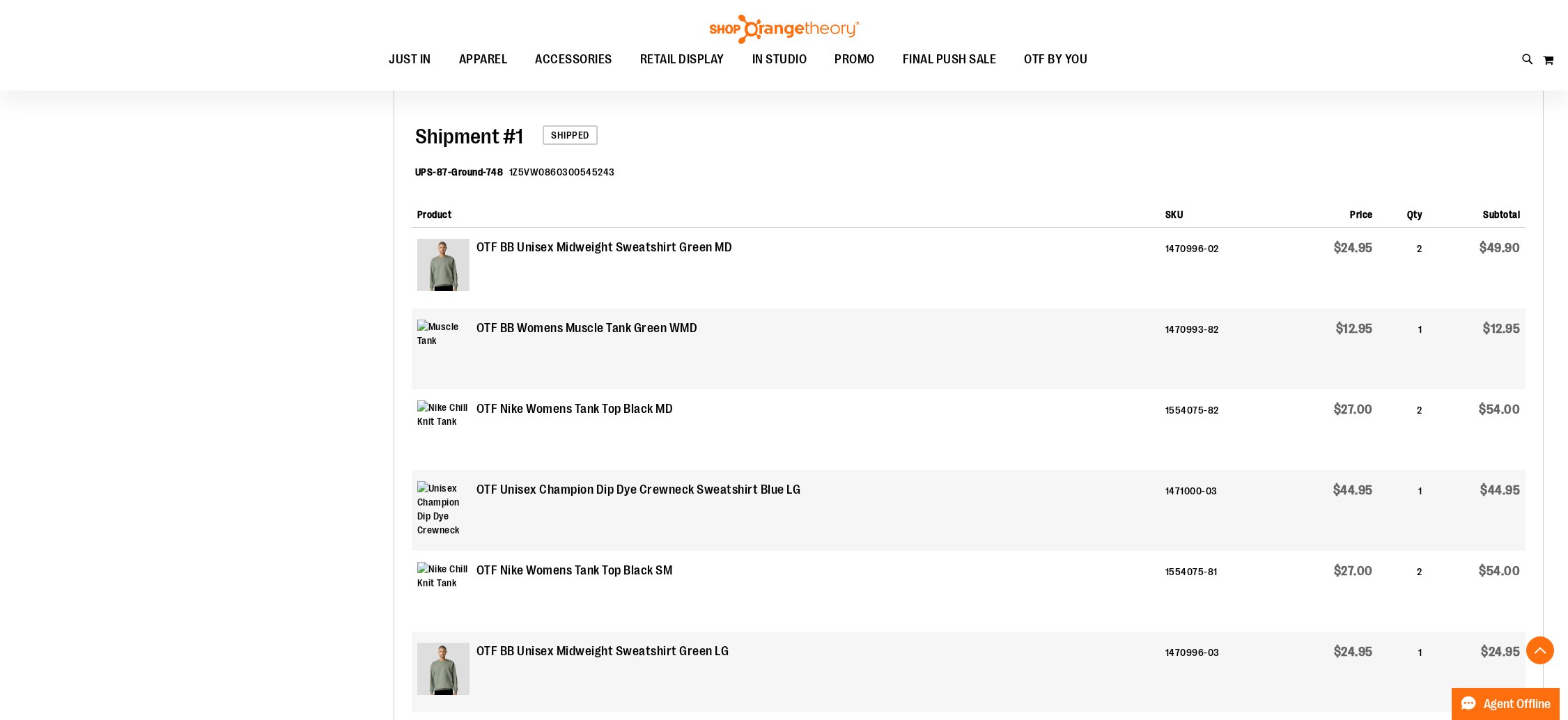
click at [438, 260] on img at bounding box center [444, 265] width 52 height 52
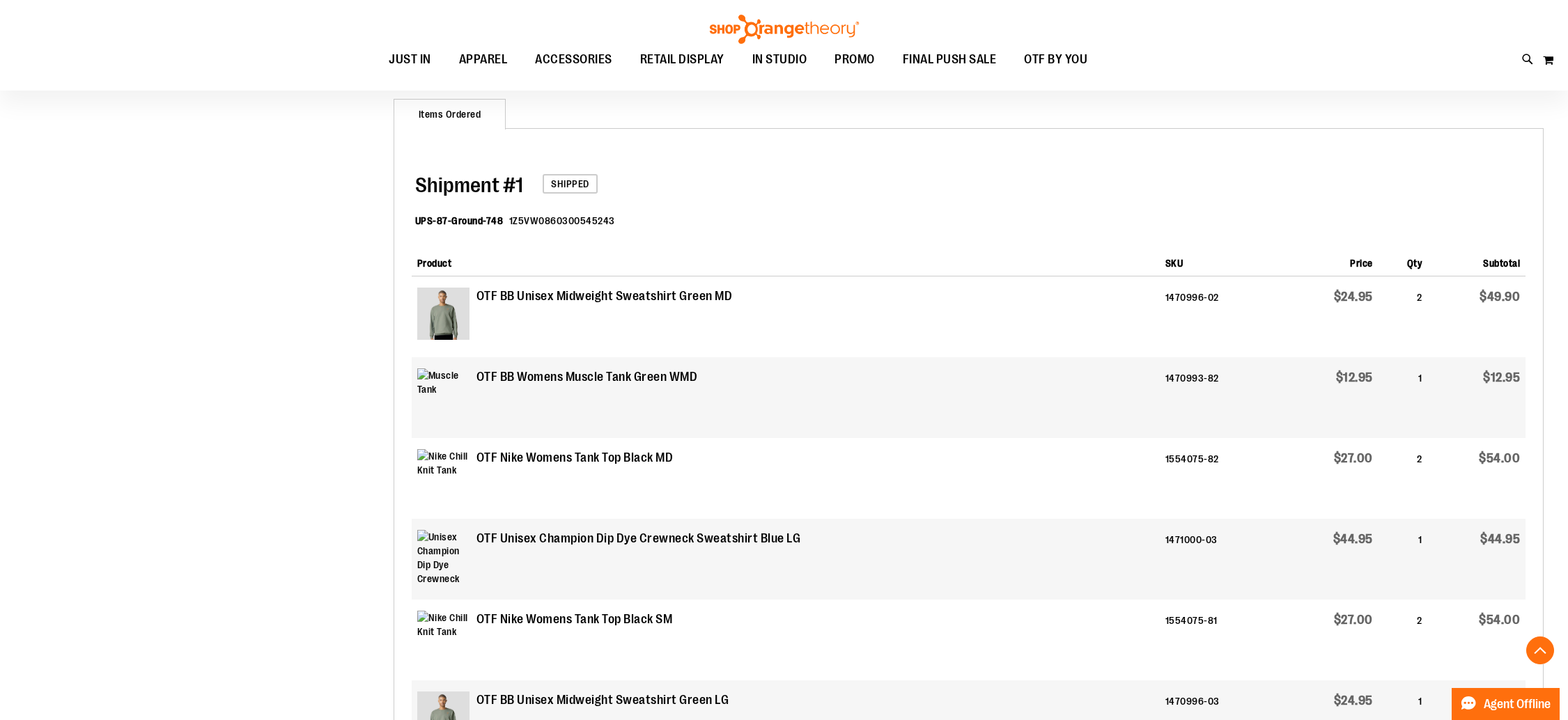
scroll to position [429, 0]
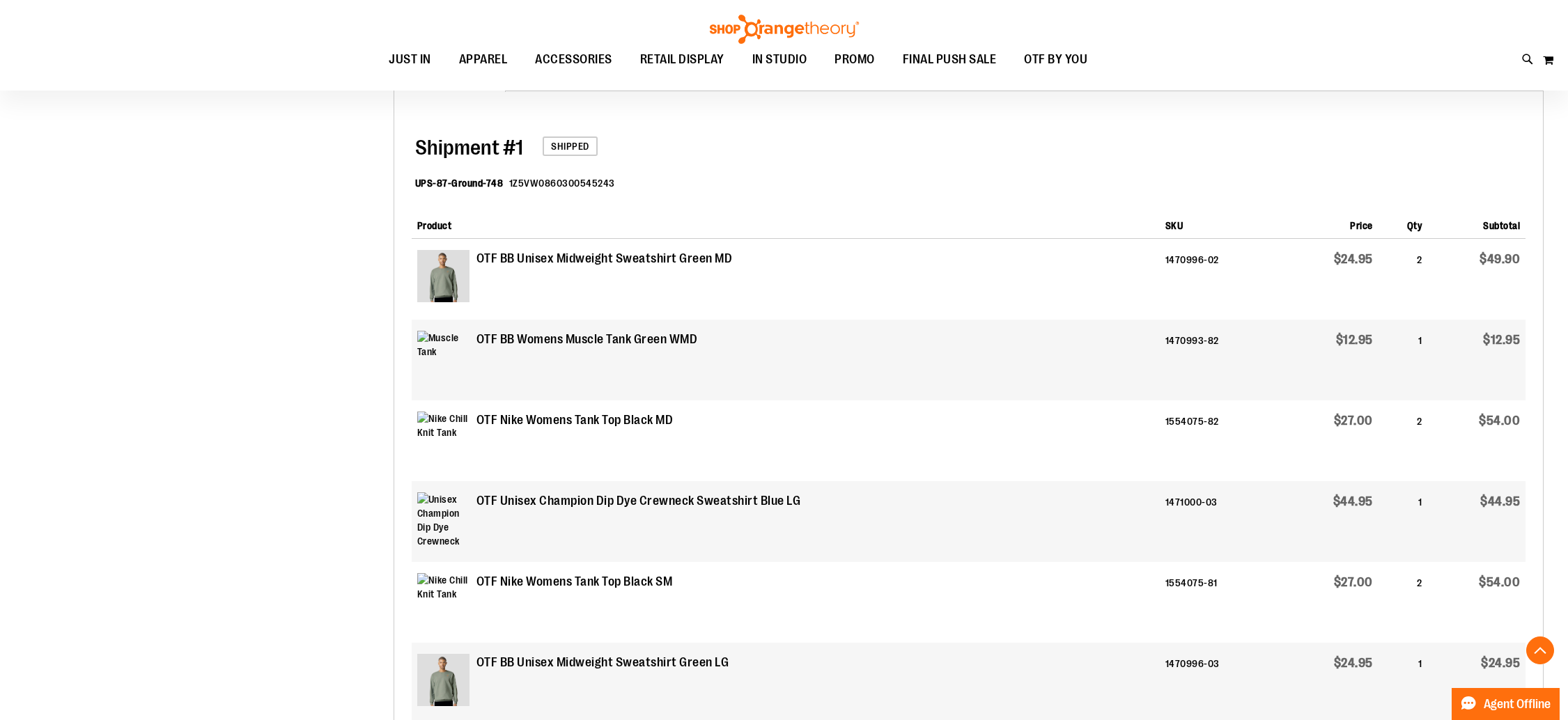
click at [429, 337] on img at bounding box center [444, 357] width 52 height 52
drag, startPoint x: 426, startPoint y: 337, endPoint x: 445, endPoint y: 295, distance: 46.1
click at [426, 337] on img at bounding box center [444, 357] width 52 height 52
click at [445, 293] on img at bounding box center [444, 276] width 52 height 52
click at [1218, 340] on td "1470993-82" at bounding box center [1221, 360] width 124 height 81
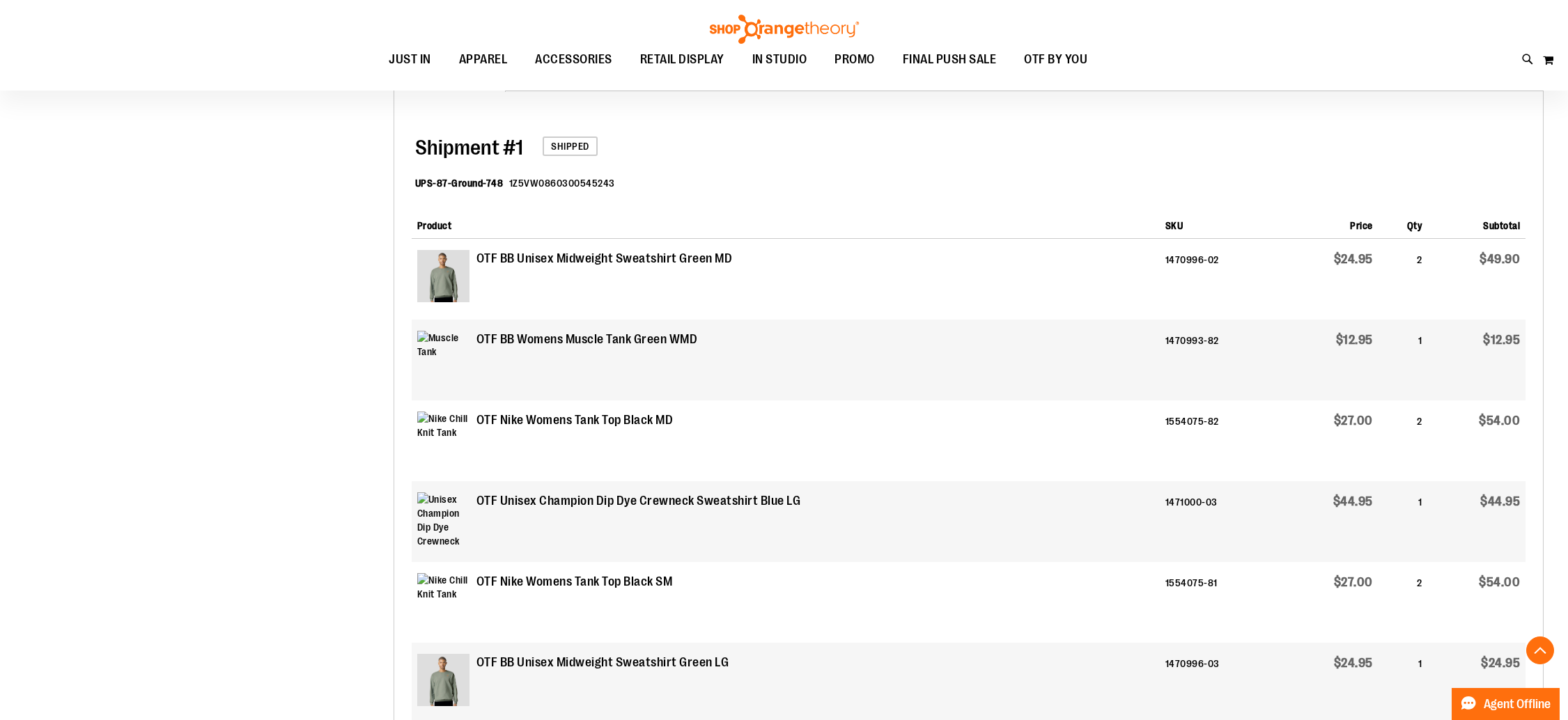
click at [1179, 340] on td "1470993-82" at bounding box center [1221, 360] width 124 height 81
drag, startPoint x: 1178, startPoint y: 340, endPoint x: 1256, endPoint y: 341, distance: 78.0
click at [1256, 341] on td "1470993-82" at bounding box center [1221, 360] width 124 height 81
copy td "1470993-82"
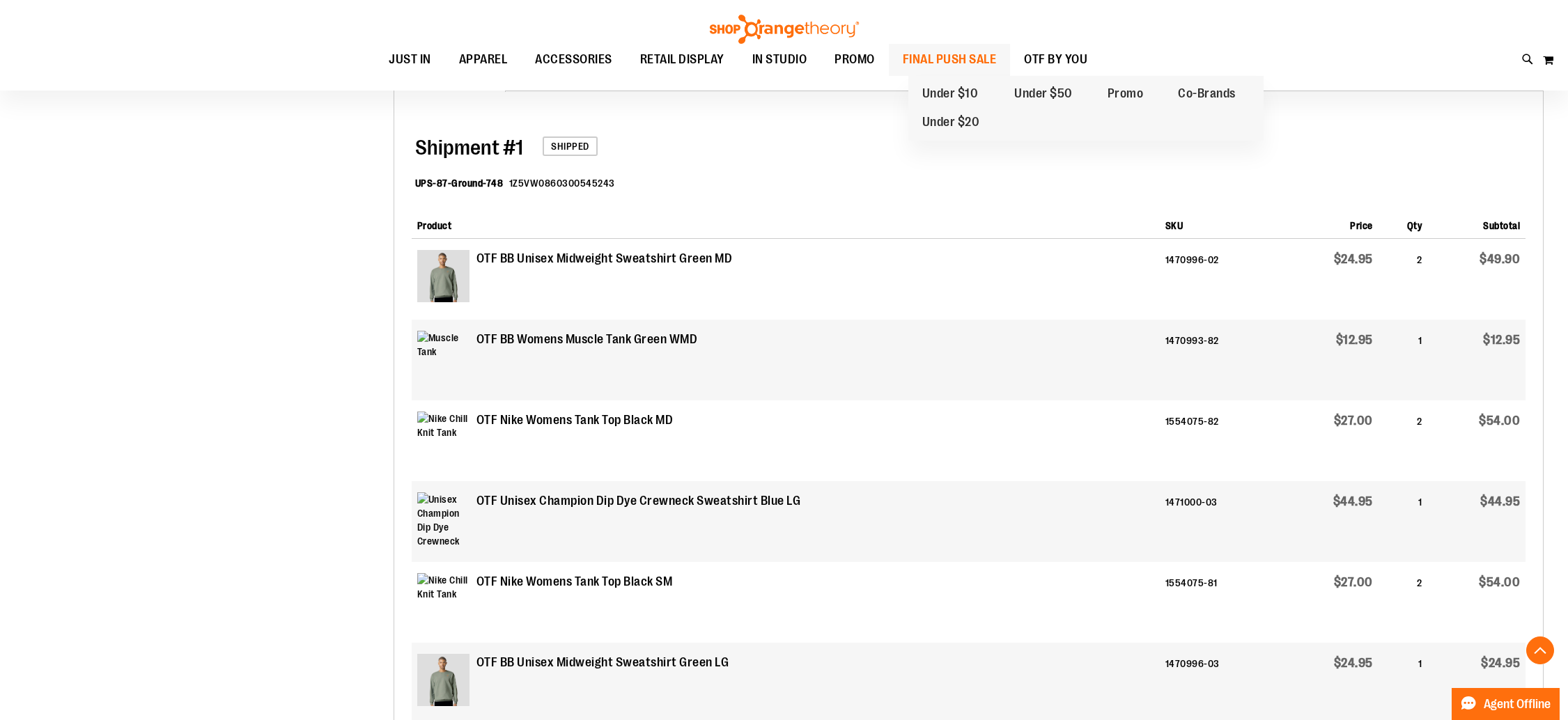
click at [1008, 76] on ul "Under $10 Under $20 Under $50 Promo Co-Brands" at bounding box center [1085, 109] width 355 height 65
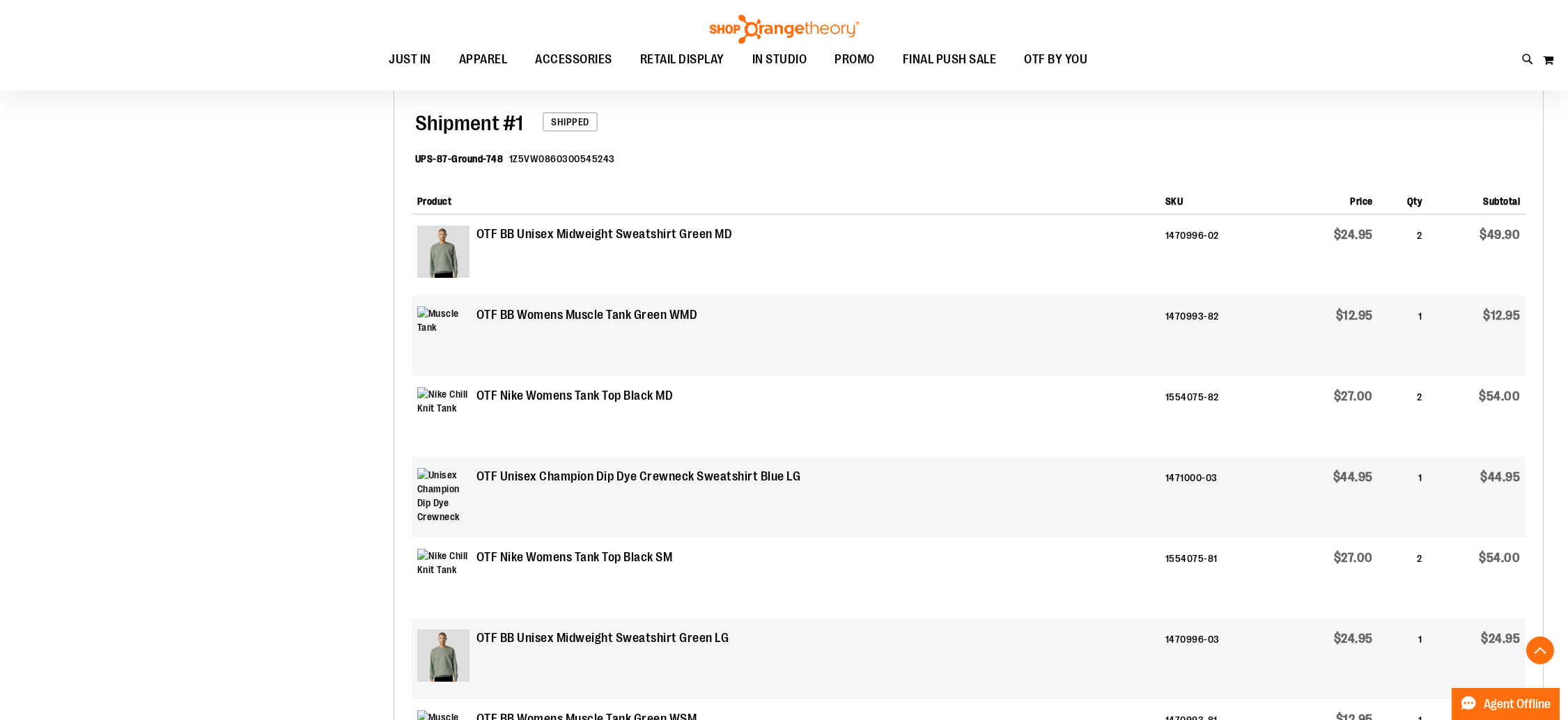
scroll to position [455, 0]
drag, startPoint x: 1163, startPoint y: 398, endPoint x: 1245, endPoint y: 391, distance: 82.3
click at [1245, 391] on tr "OTF Nike Womens Tank Top Black MD 1554075-82 $27.00 2 $54.00" at bounding box center [968, 414] width 1113 height 81
copy tr "1554075-82"
click at [829, 415] on td "OTF Nike Womens Tank Top Black MD" at bounding box center [786, 414] width 748 height 81
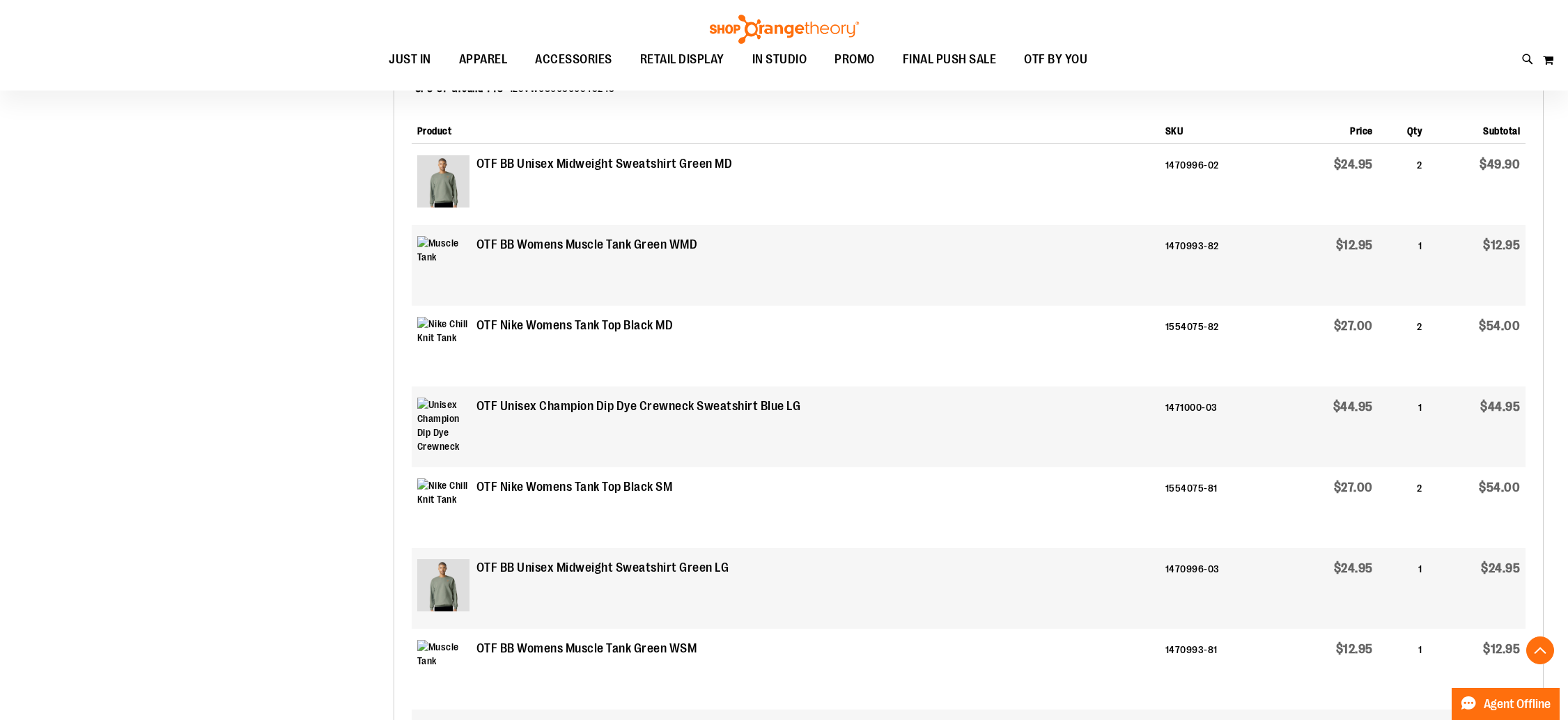
scroll to position [534, 0]
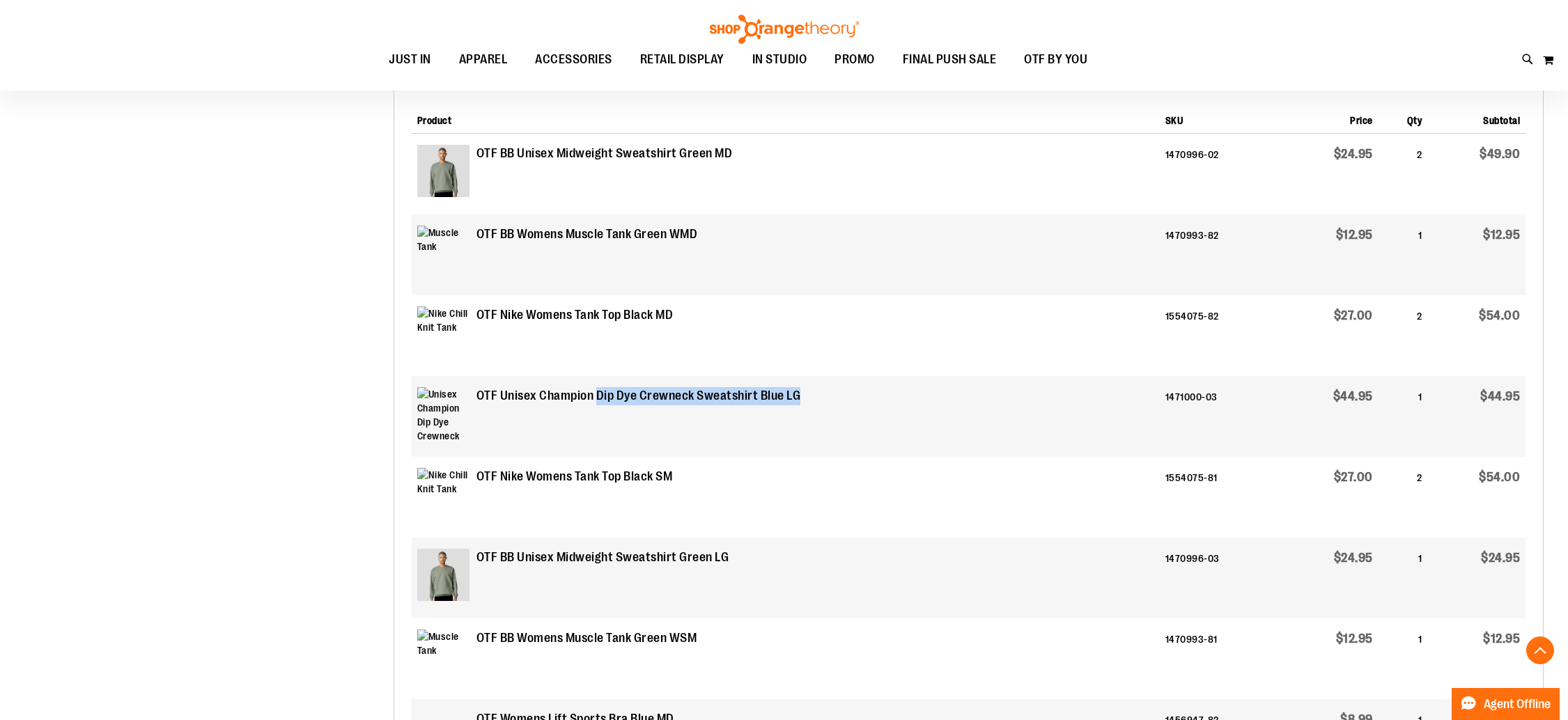
drag, startPoint x: 617, startPoint y: 395, endPoint x: 875, endPoint y: 398, distance: 258.0
click at [875, 398] on td "OTF Unisex Champion Dip Dye Crewneck Sweatshirt Blue LG" at bounding box center [786, 416] width 748 height 81
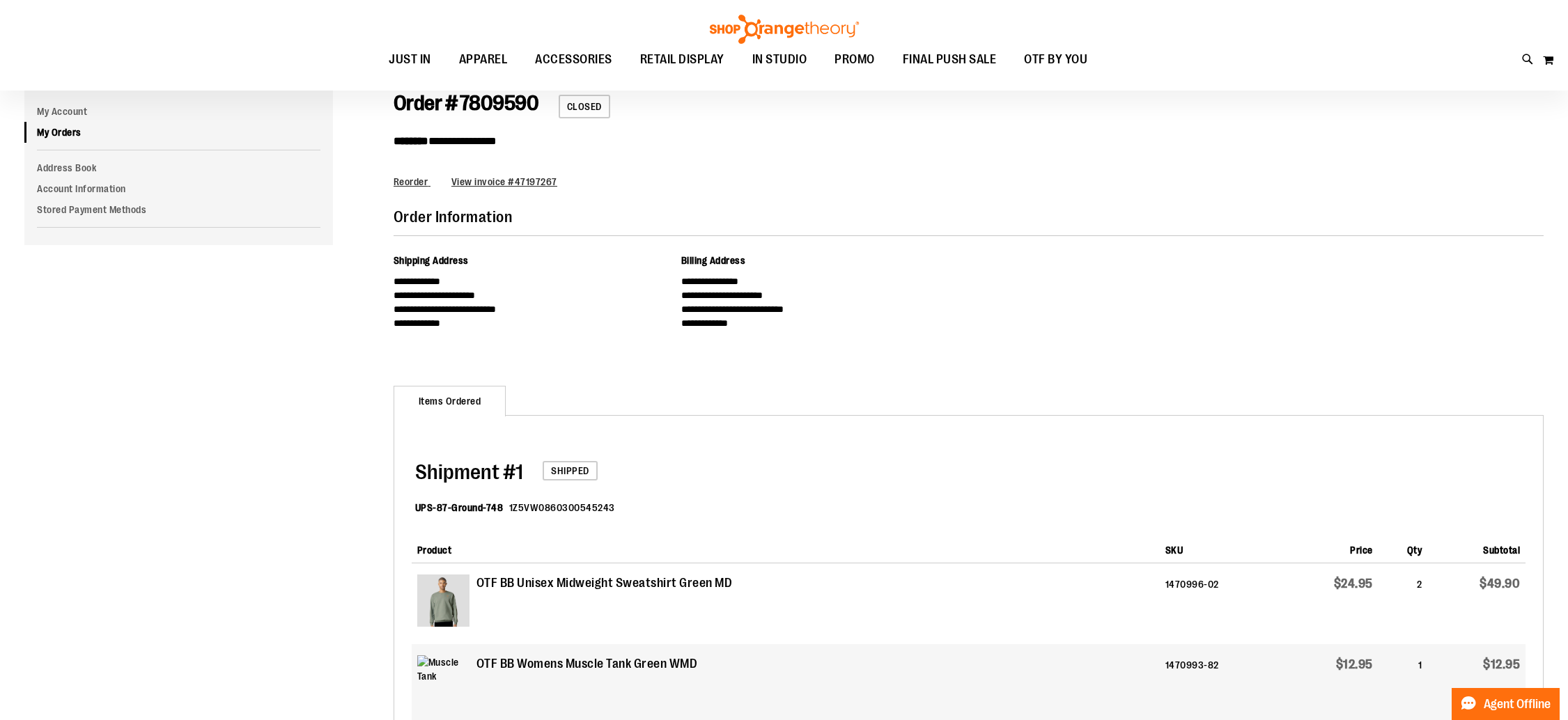
scroll to position [0, 0]
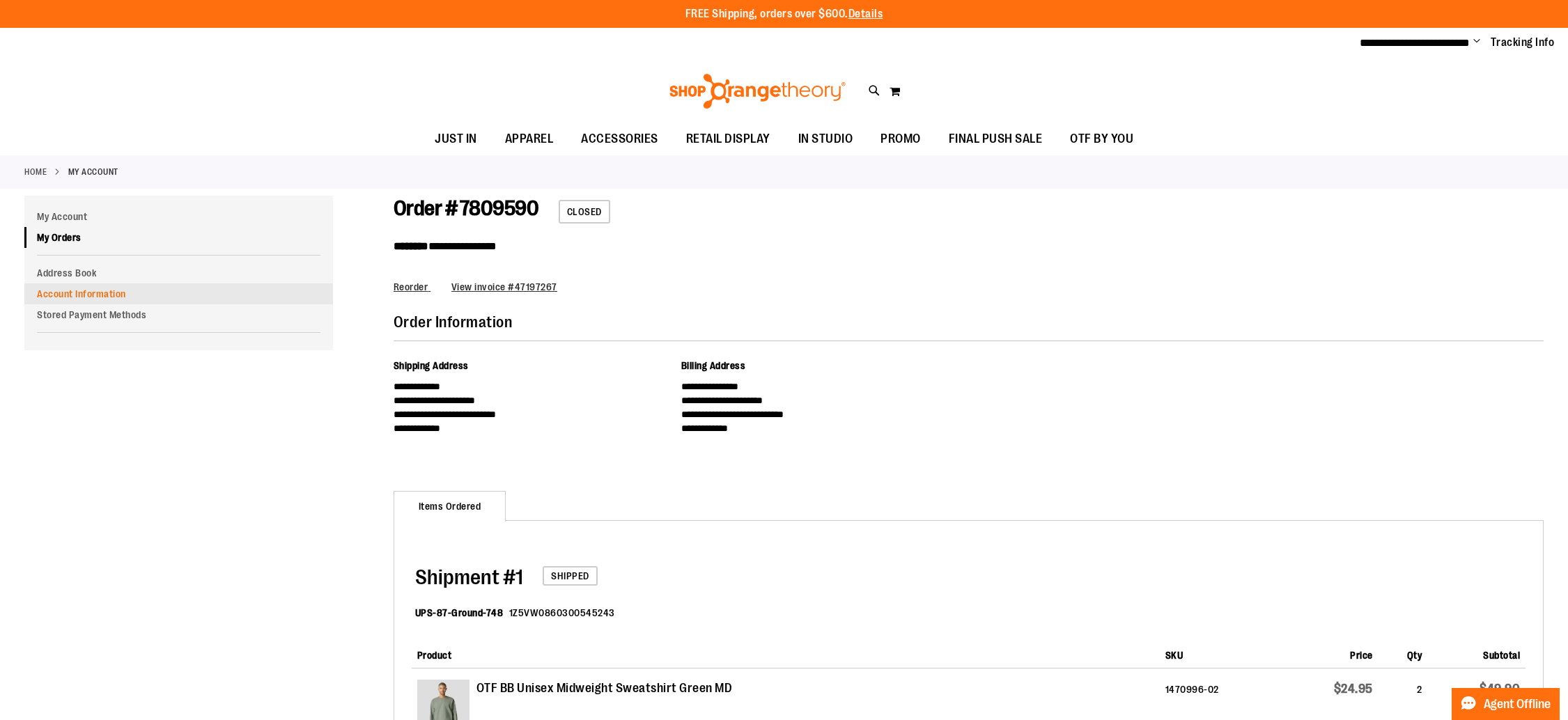
drag, startPoint x: 80, startPoint y: 231, endPoint x: 317, endPoint y: 285, distance: 243.1
click at [80, 231] on link "My Orders" at bounding box center [179, 237] width 309 height 20
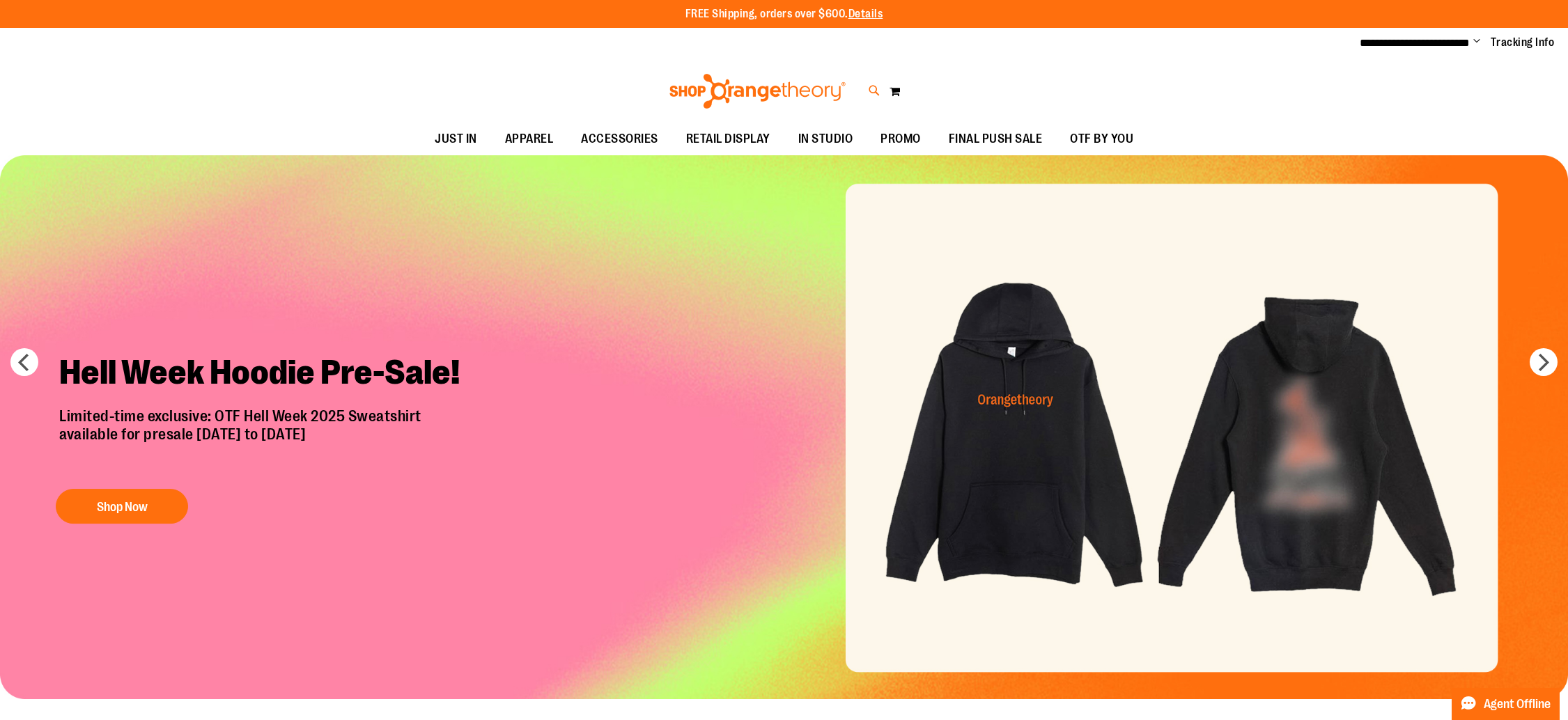
click at [880, 86] on icon at bounding box center [874, 90] width 12 height 16
click at [748, 73] on input "Search" at bounding box center [784, 78] width 1245 height 46
click at [724, 72] on input "Search" at bounding box center [784, 78] width 1245 height 46
paste input "**********"
click at [190, 166] on img at bounding box center [196, 174] width 56 height 56
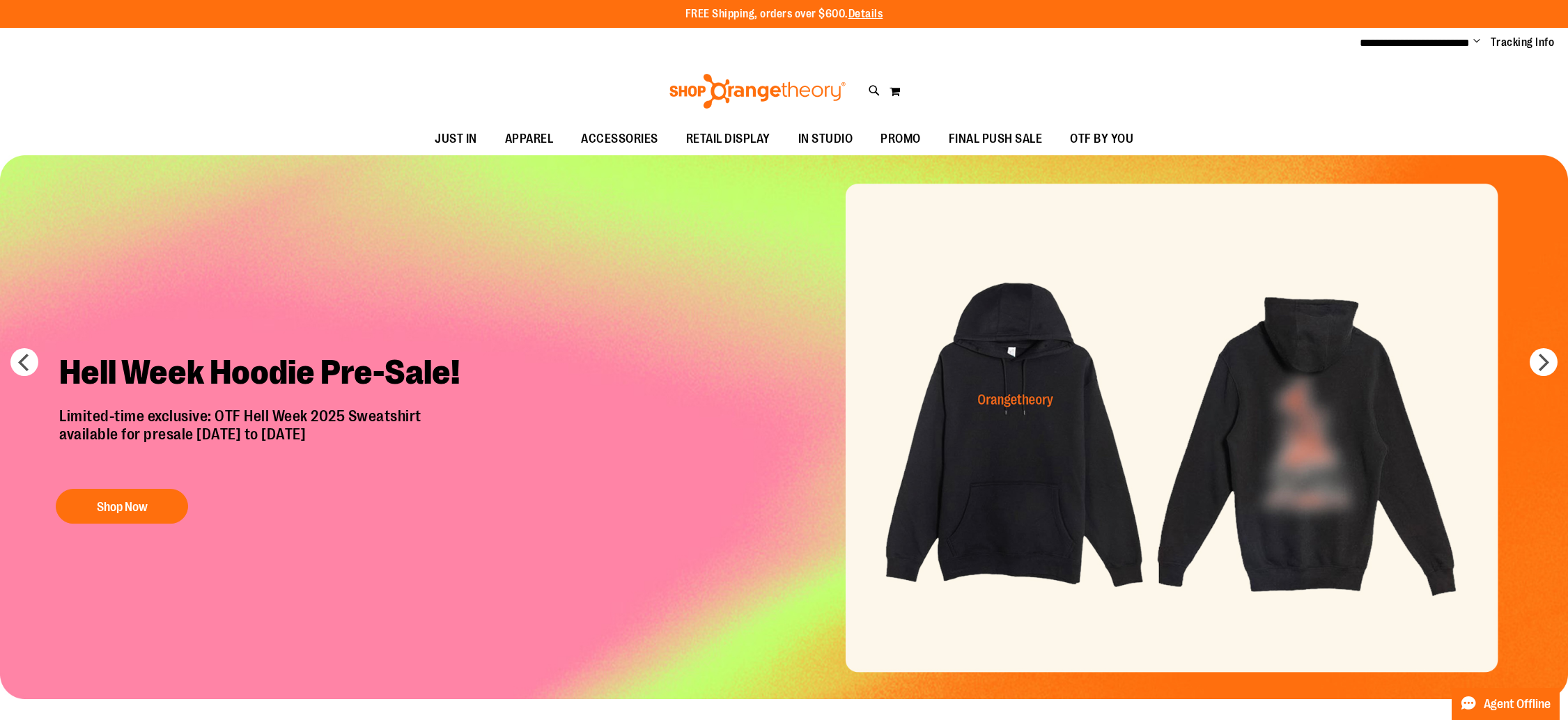
type input "**********"
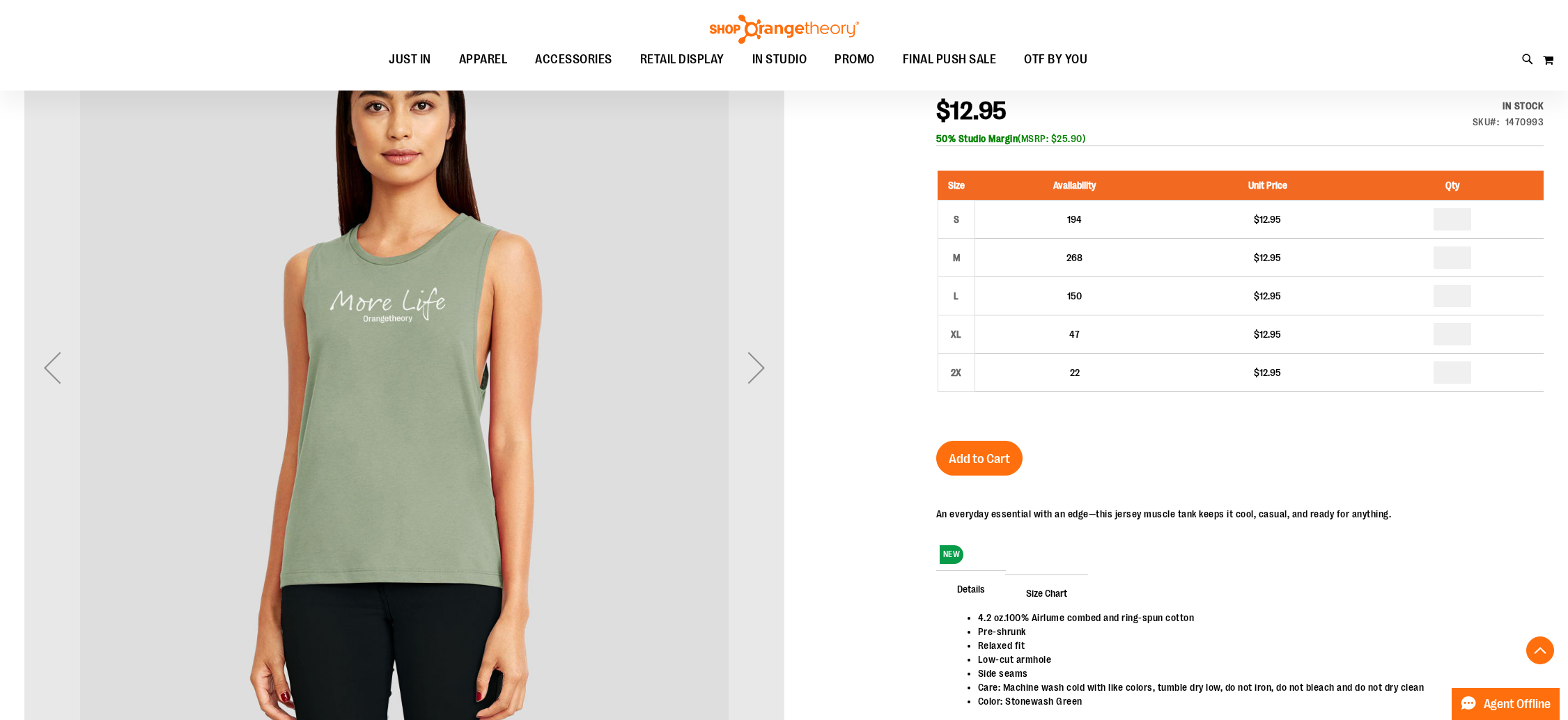
scroll to position [214, 0]
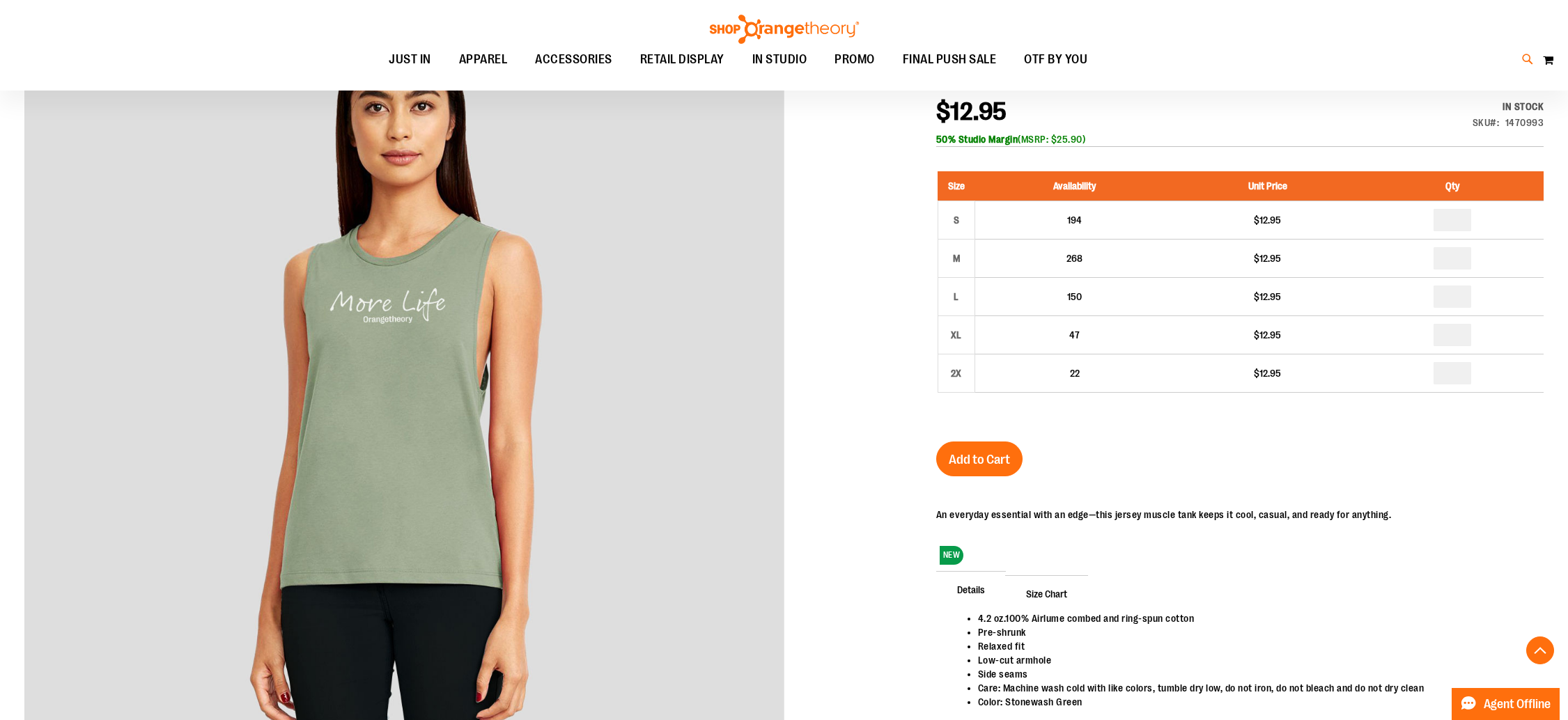
click at [1523, 65] on icon at bounding box center [1527, 59] width 12 height 16
click at [532, 80] on input "Search" at bounding box center [784, 78] width 1245 height 46
paste input "**********"
type input "**********"
click at [278, 76] on input "**********" at bounding box center [784, 78] width 1245 height 46
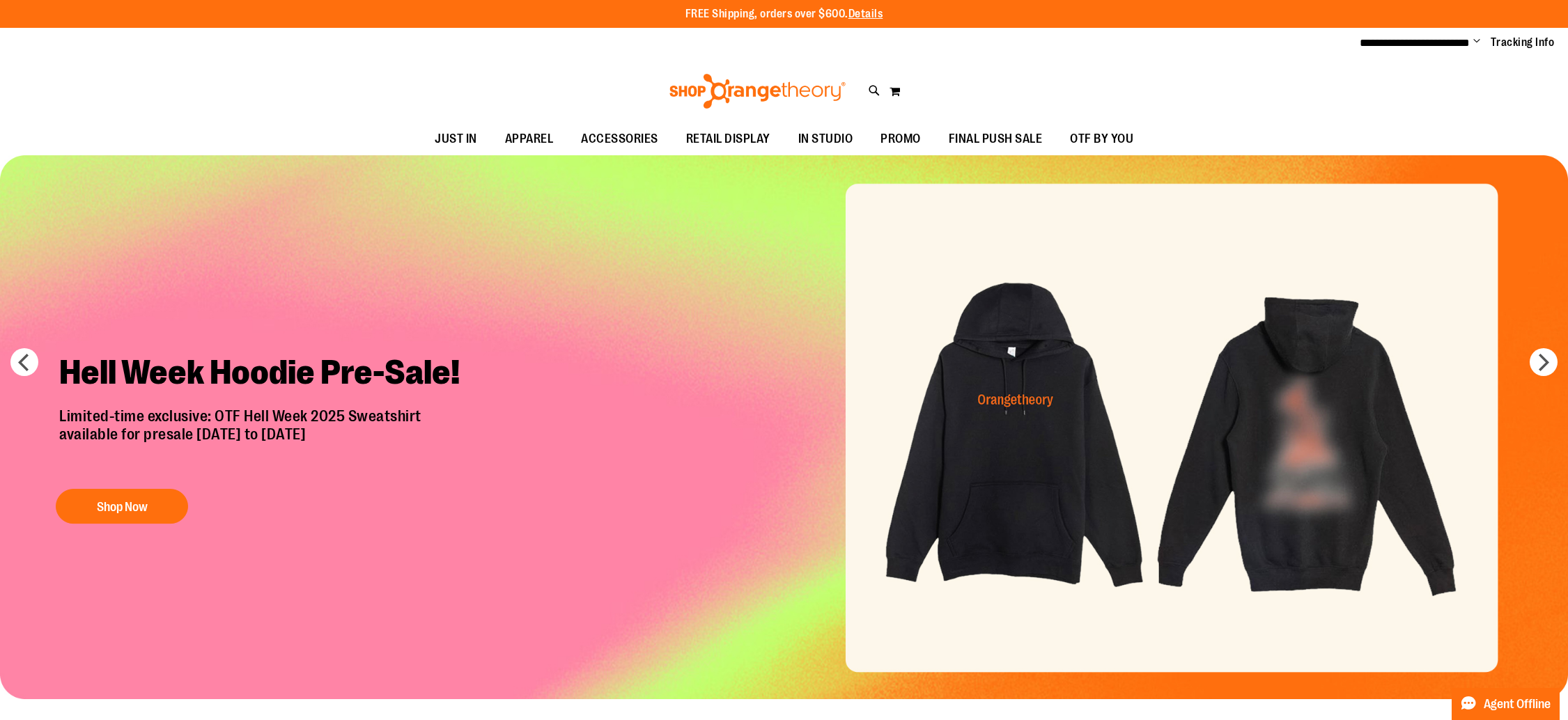
click at [866, 89] on div "Toggle Nav Search Popular Suggestions Advanced Search" at bounding box center [784, 91] width 1568 height 64
click at [872, 90] on icon at bounding box center [874, 90] width 12 height 16
click at [496, 73] on input "Search" at bounding box center [784, 78] width 1245 height 46
paste input "**********"
type input "**********"
